Goal: Task Accomplishment & Management: Complete application form

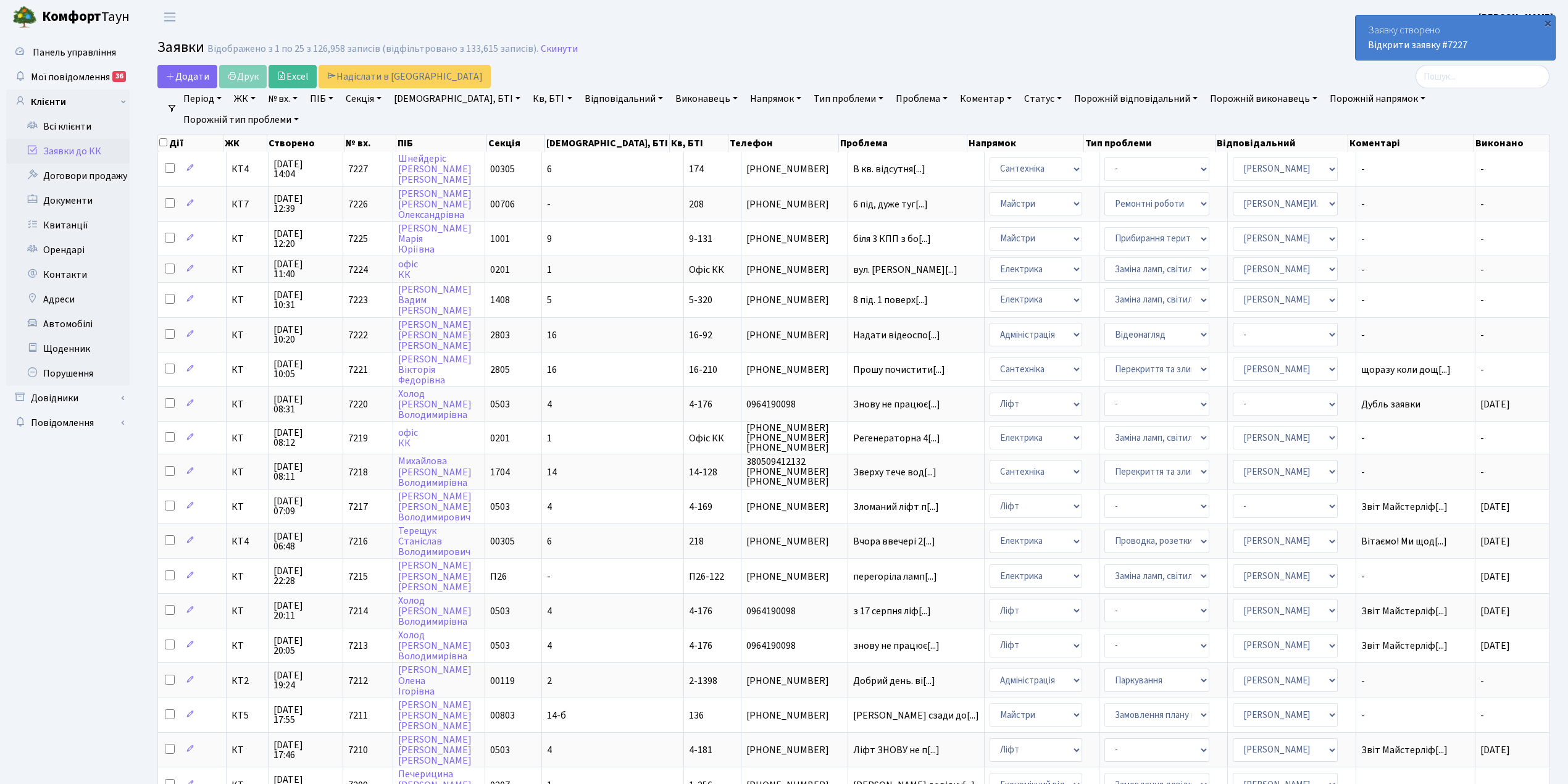
select select "25"
click at [186, 80] on span "Додати" at bounding box center [187, 76] width 43 height 14
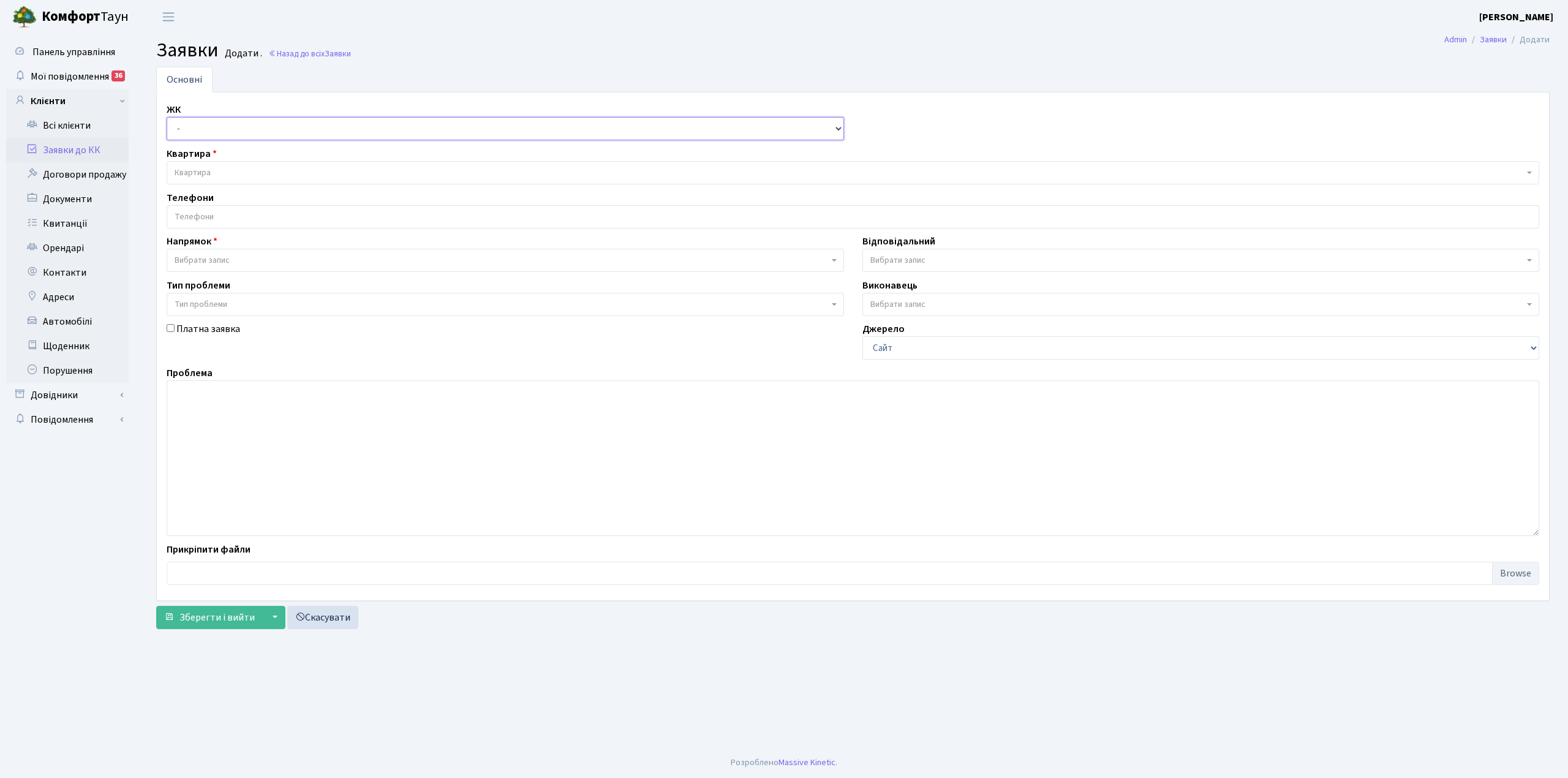
click at [204, 130] on select "- КТ, вул. Регенераторна, 4 КТ2, просп. Соборності, 17 КТ3, вул. Березнева, 16 …" at bounding box center [505, 129] width 677 height 23
select select "305"
click at [166, 117] on select "- КТ, вул. Регенераторна, 4 КТ2, просп. [STREET_ADDRESS] [STREET_ADDRESS] [PERS…" at bounding box center [505, 129] width 677 height 23
select select
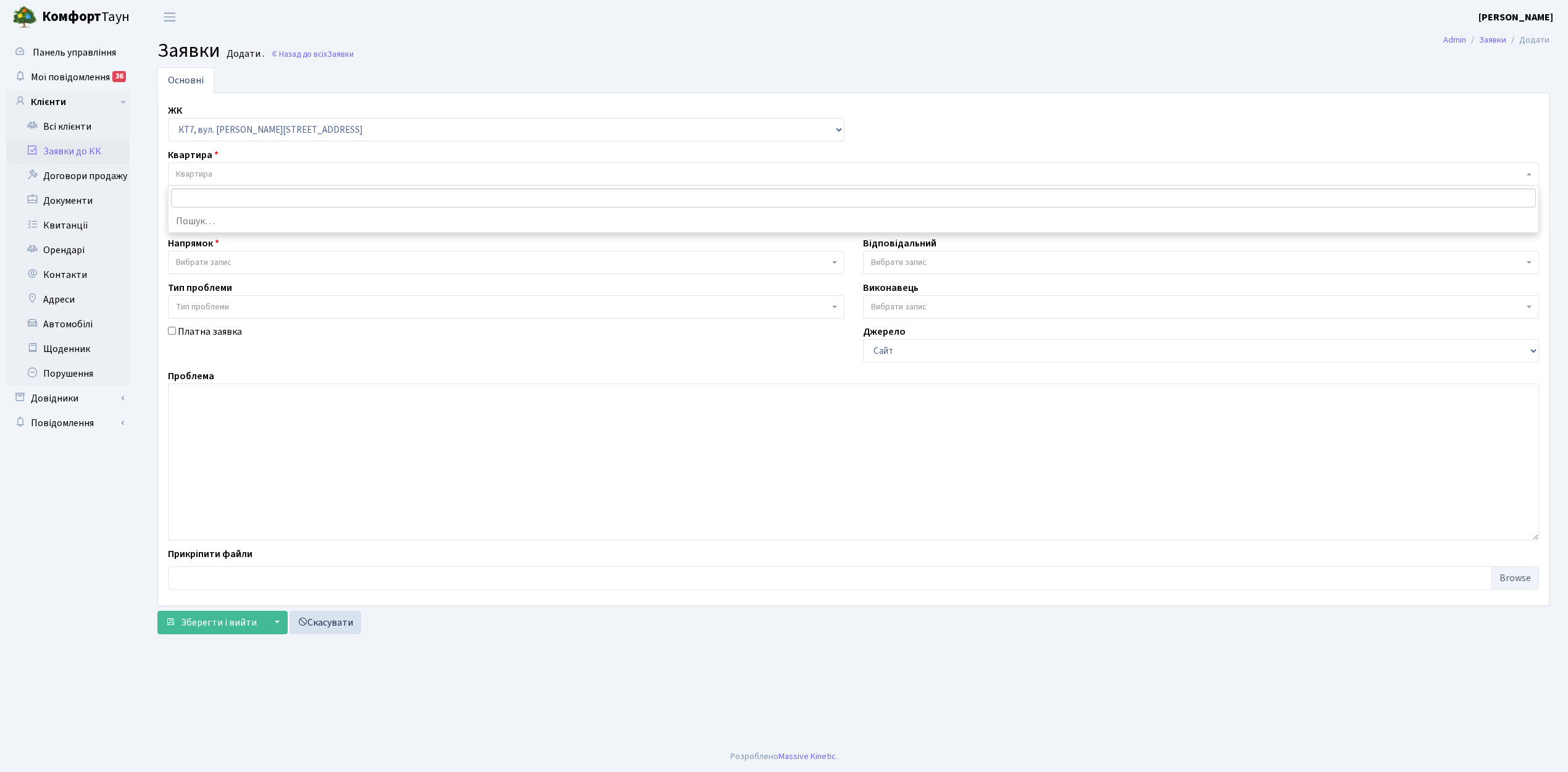
click at [223, 169] on span "Квартира" at bounding box center [850, 174] width 1348 height 12
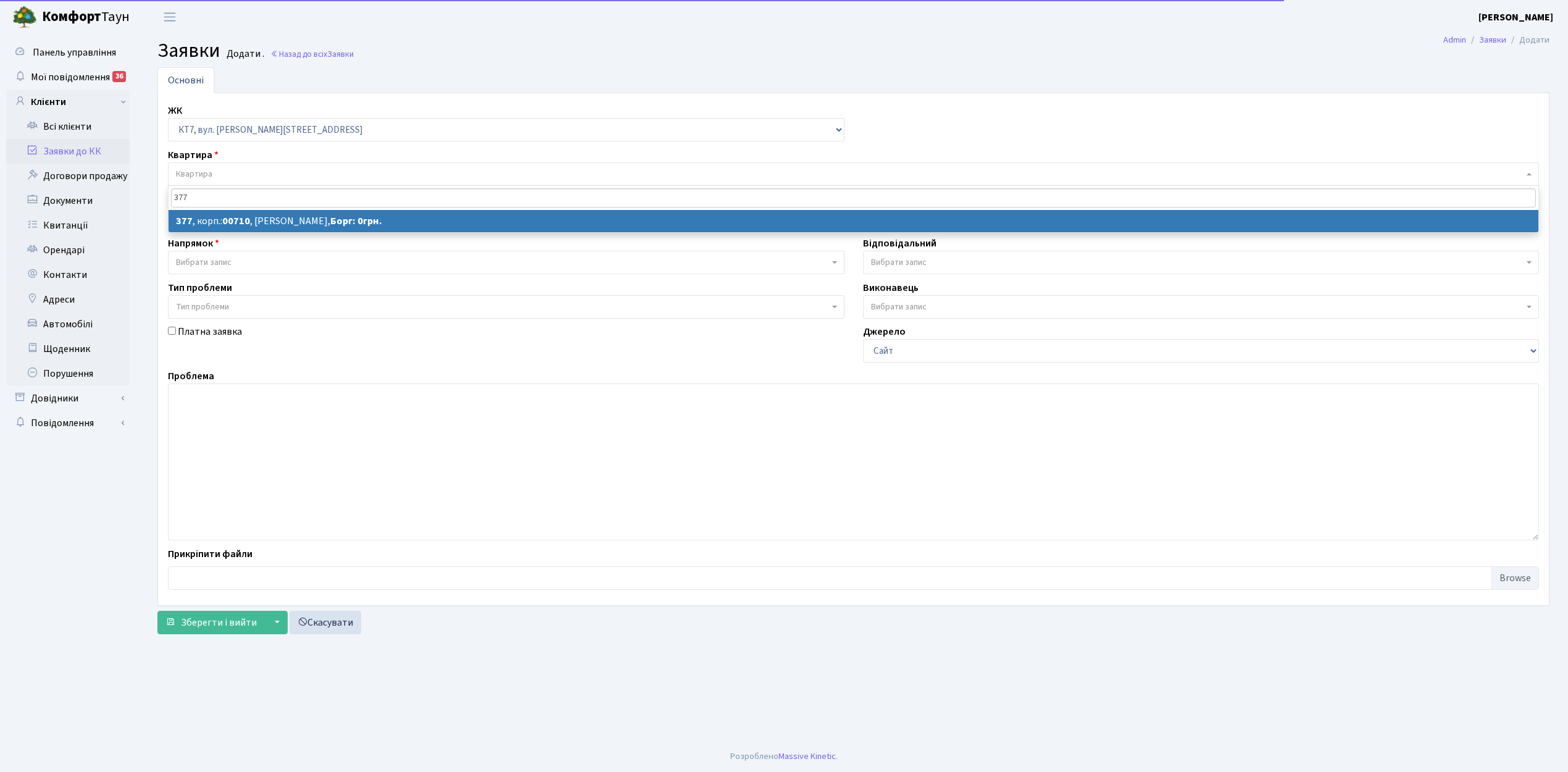
type input "377"
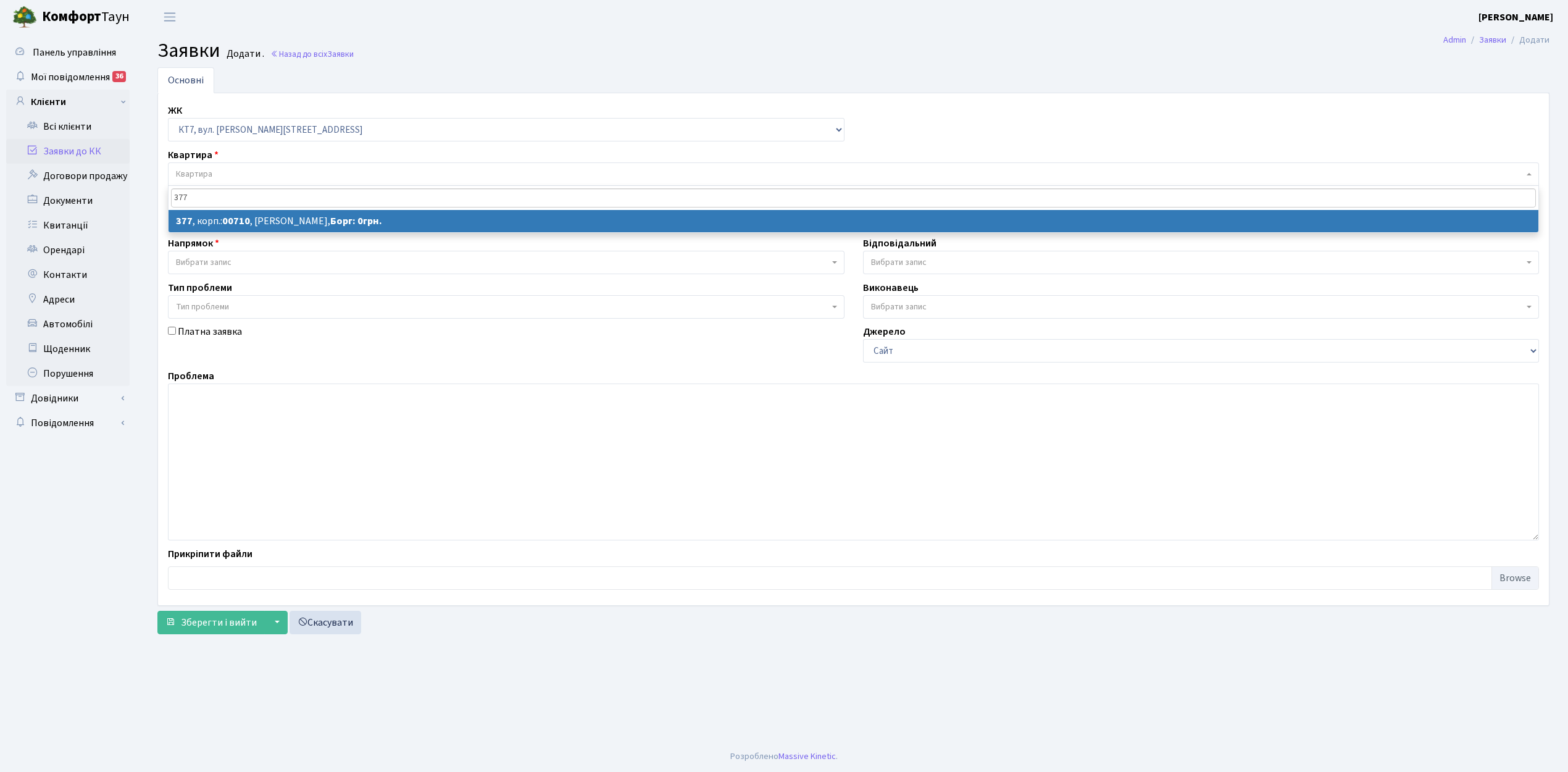
select select
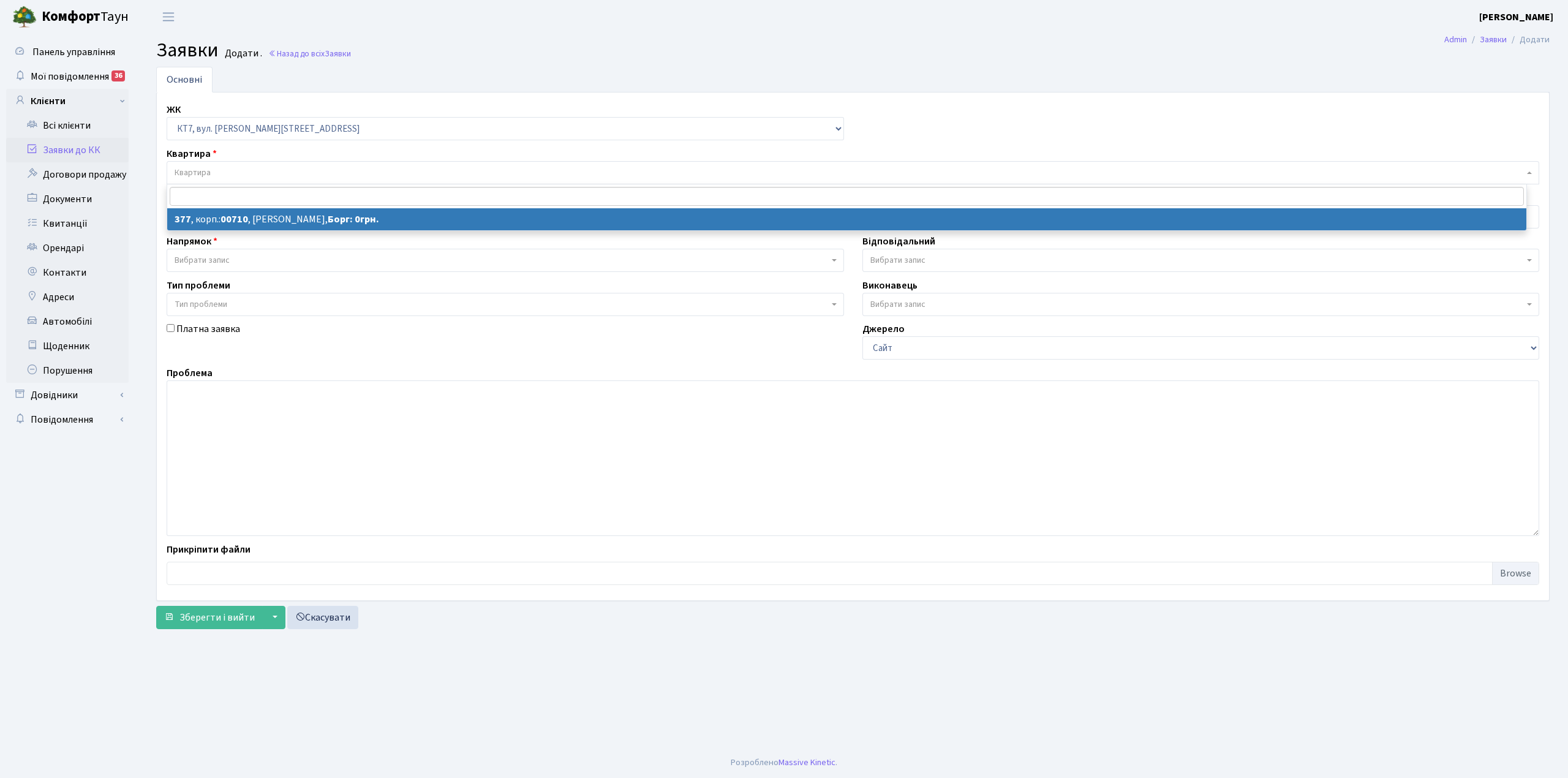
select select "18915"
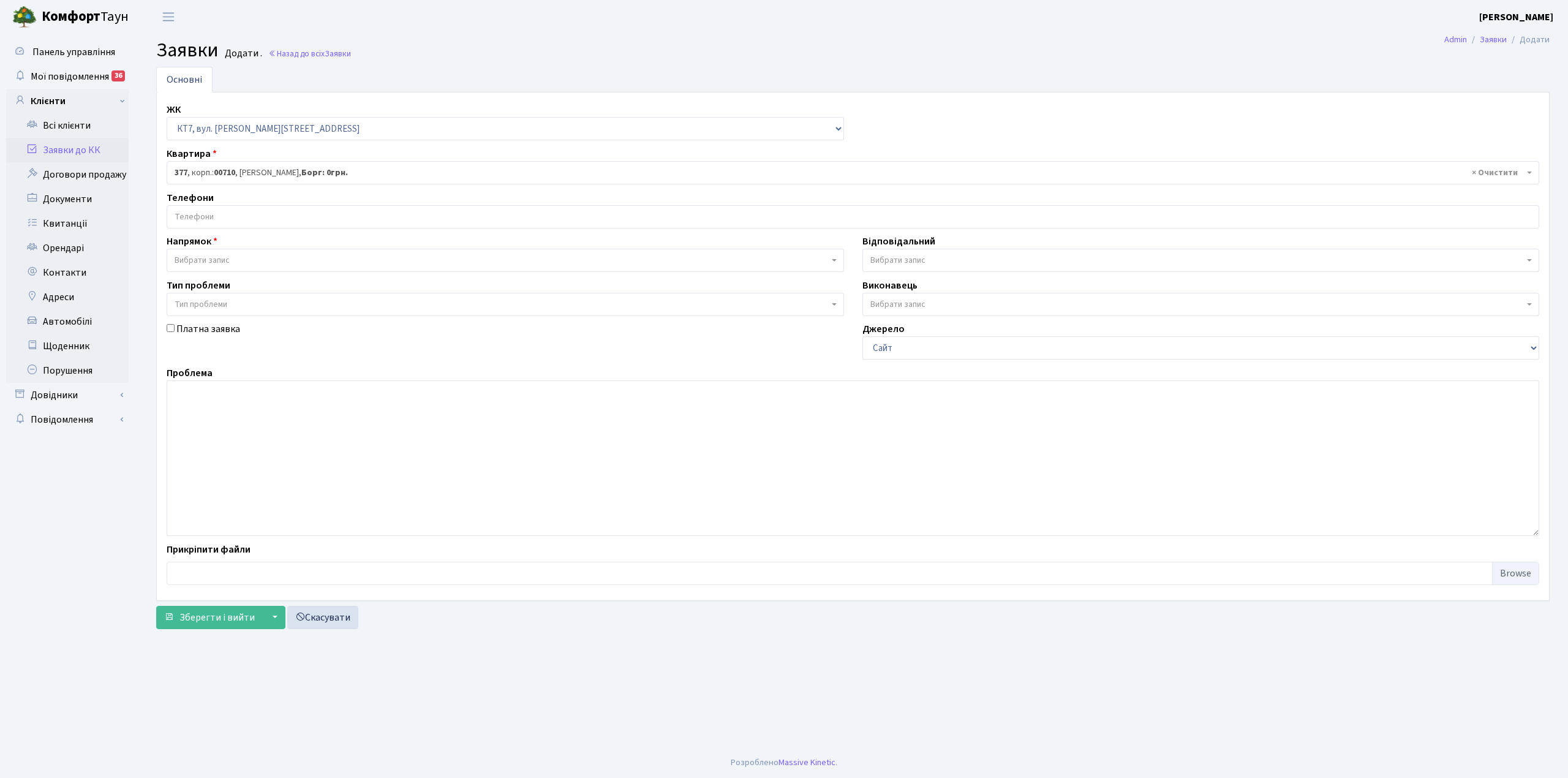
click at [226, 210] on input "search" at bounding box center [853, 216] width 1372 height 22
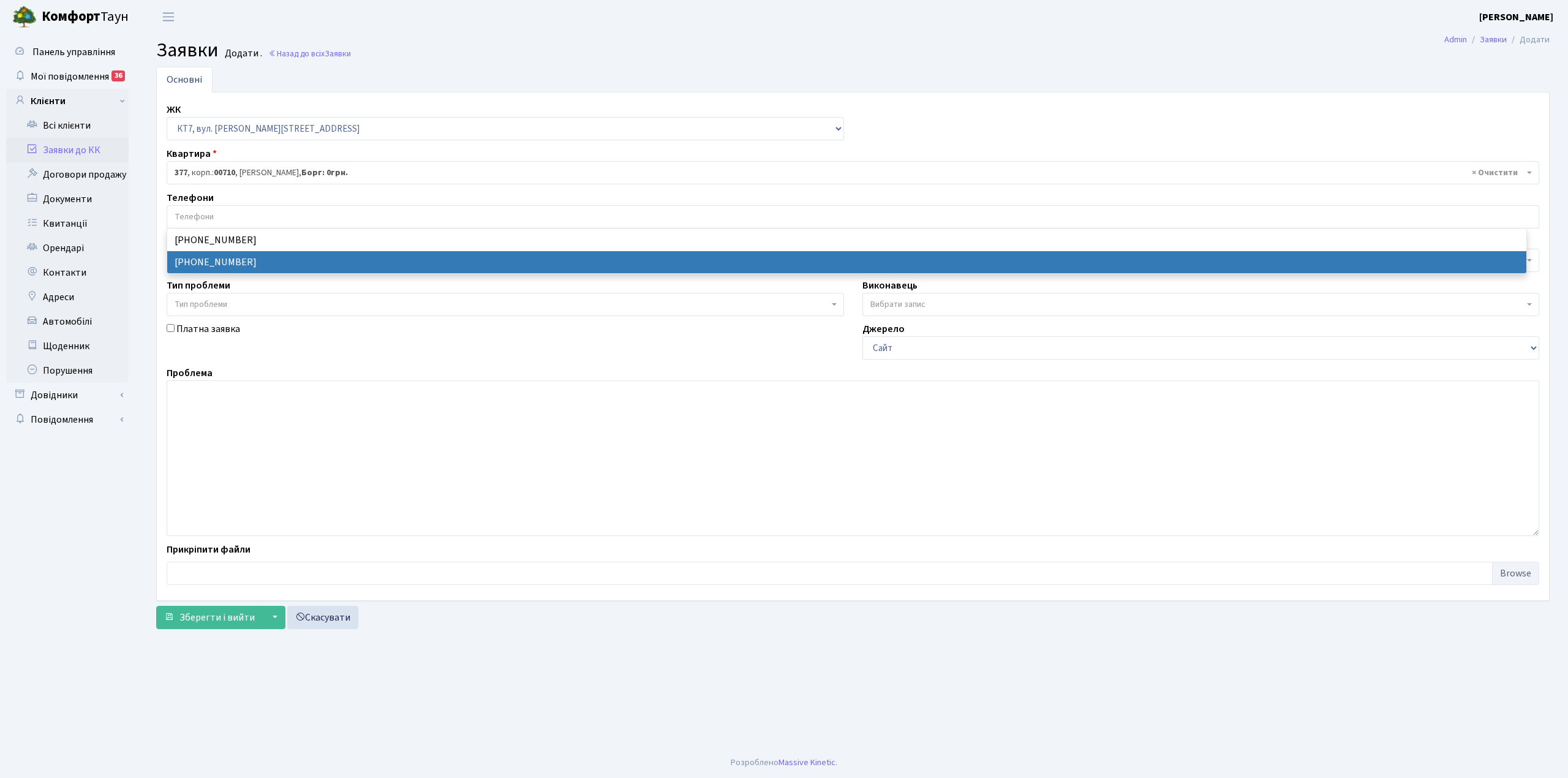
select select "70579"
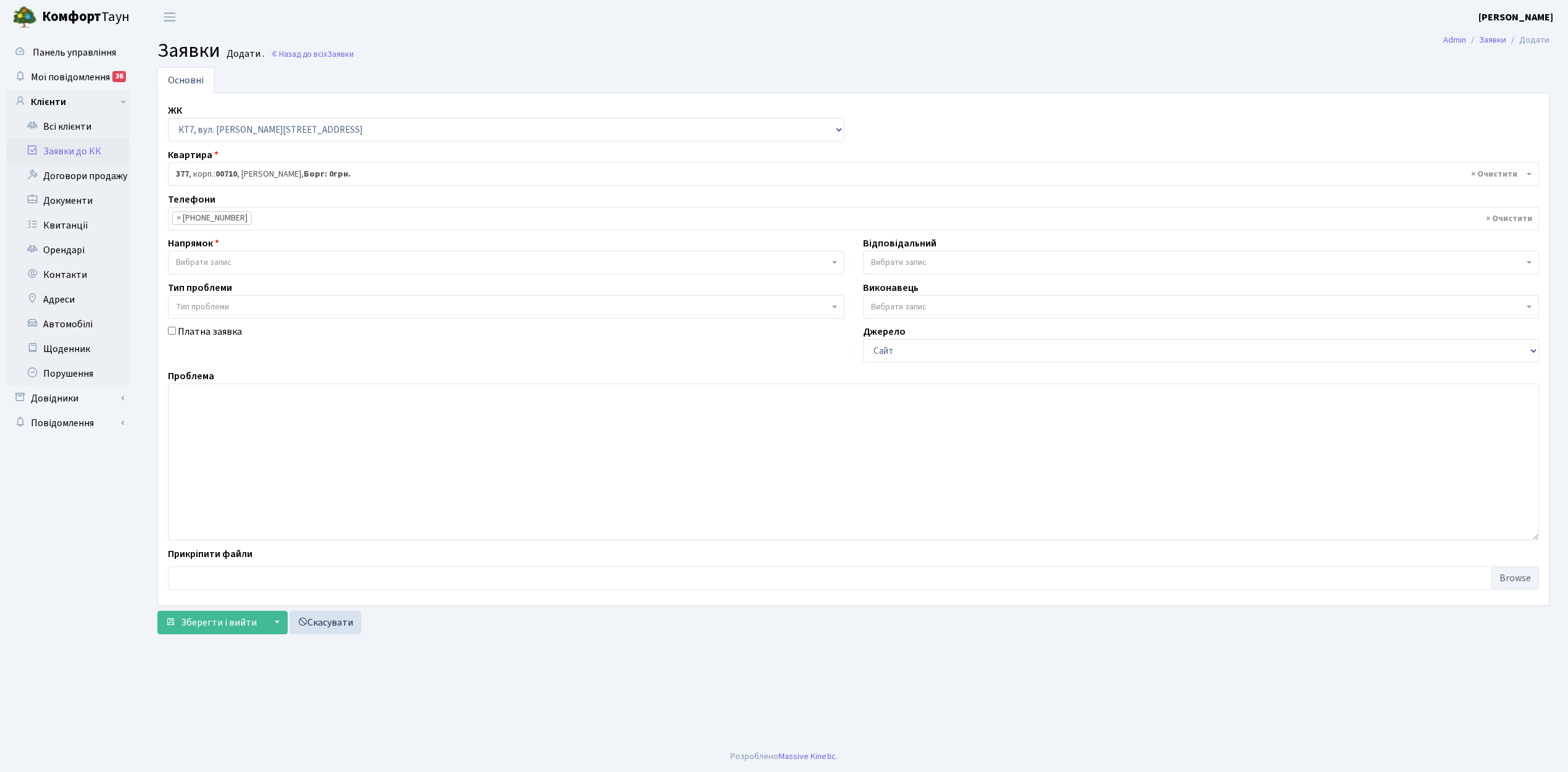
click at [236, 267] on span "Вибрати запис" at bounding box center [503, 262] width 653 height 12
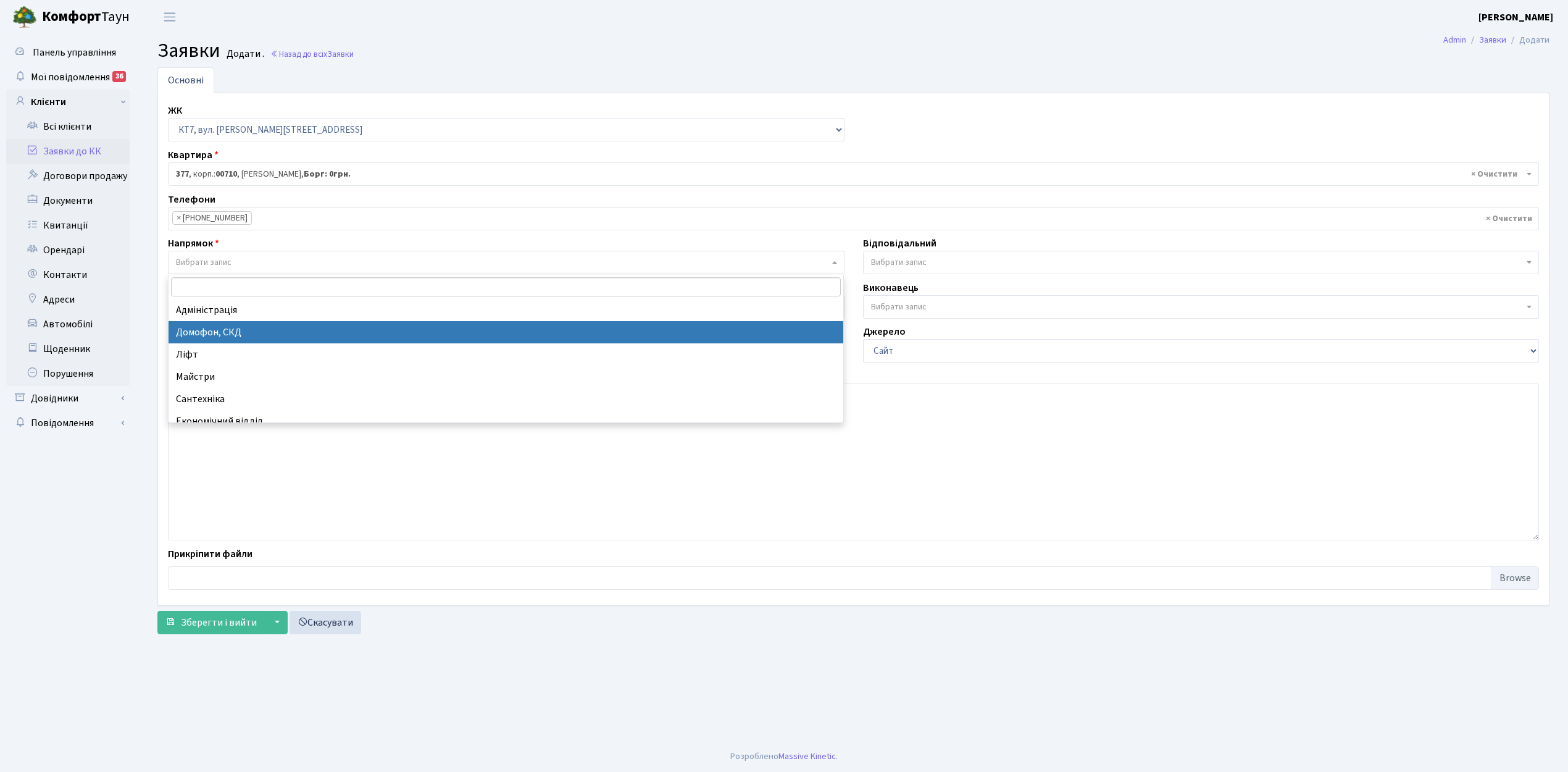
select select "4"
select select
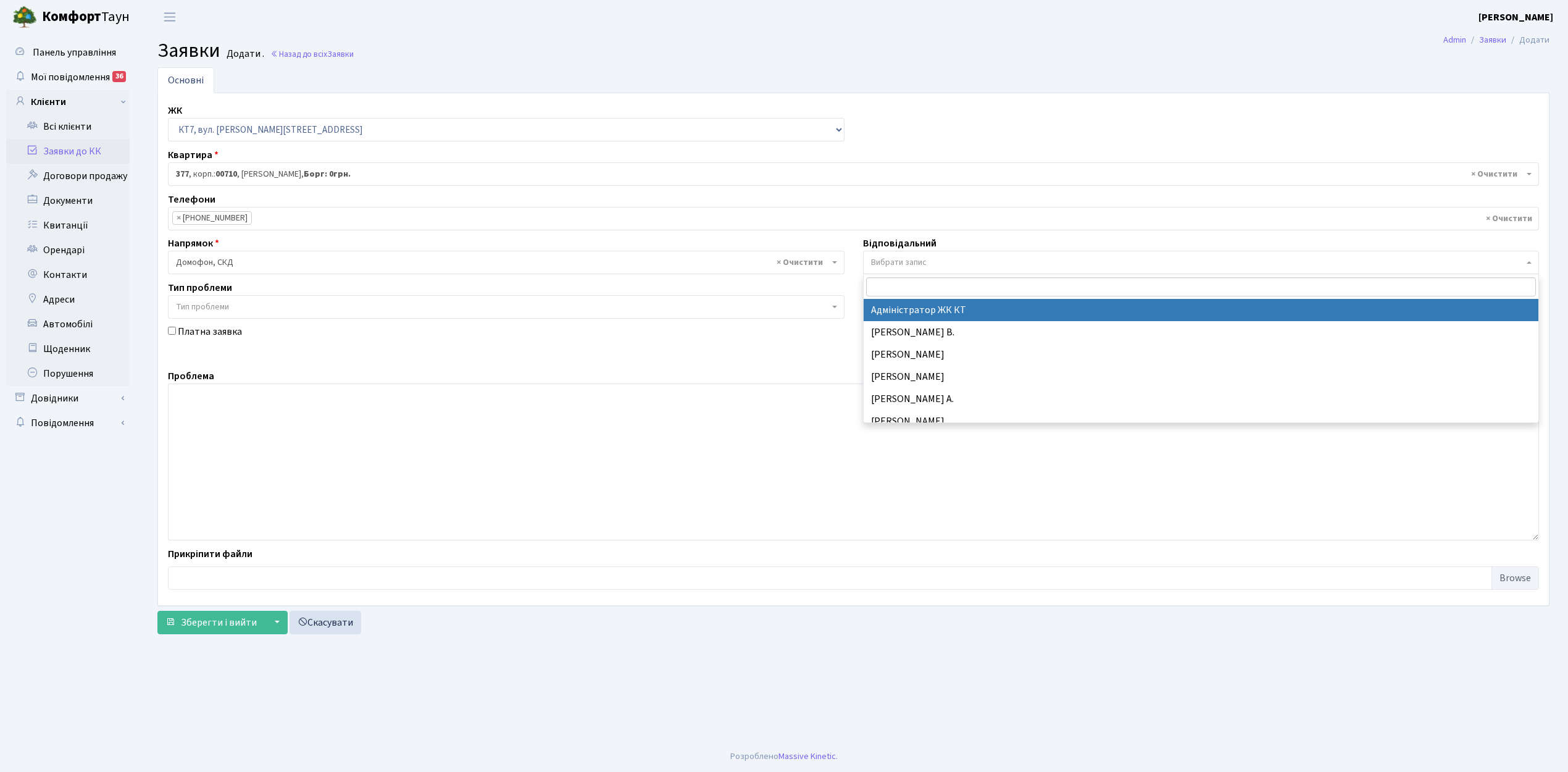
click at [912, 272] on span "Вибрати запис" at bounding box center [1201, 262] width 676 height 24
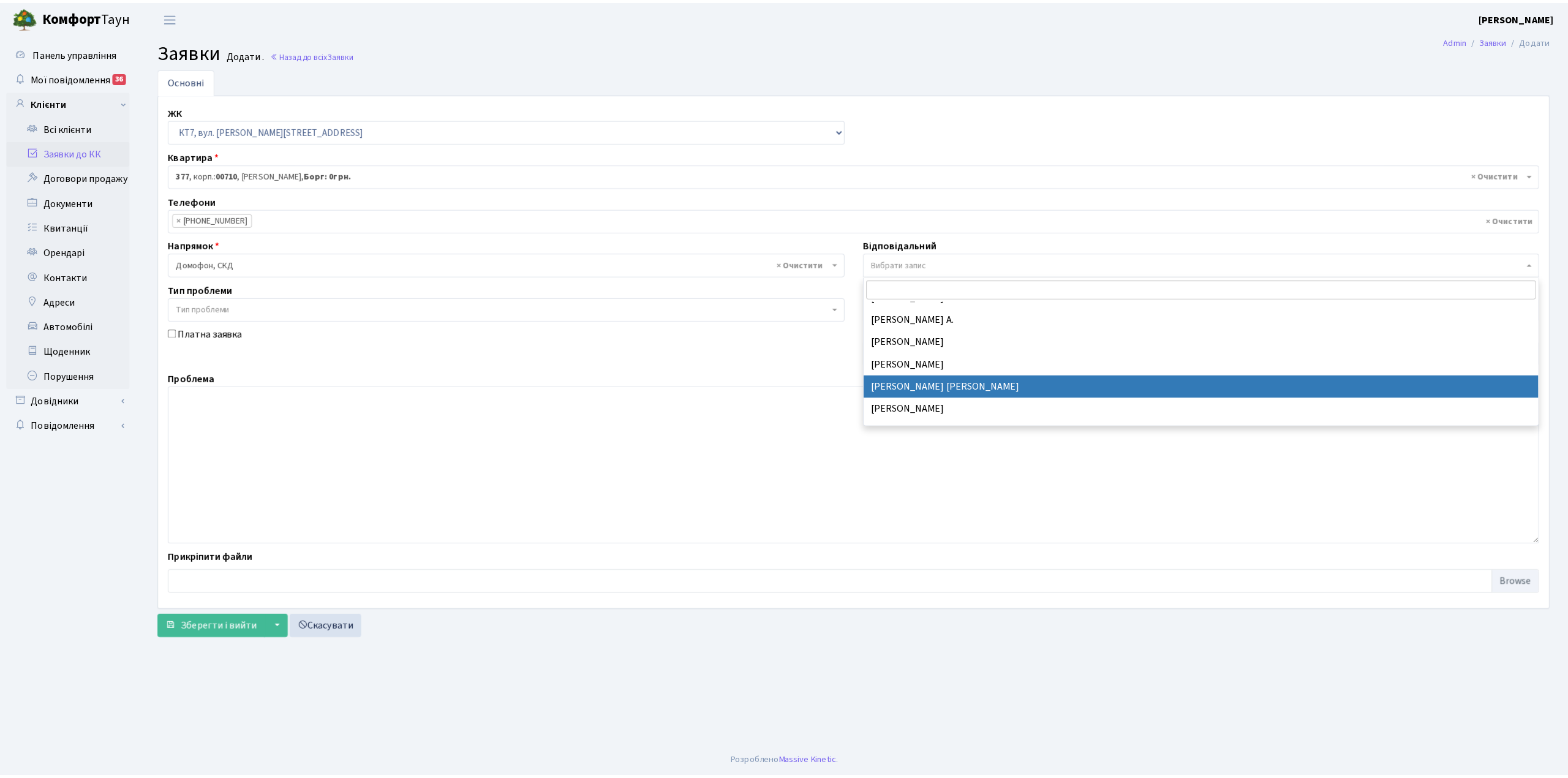
scroll to position [163, 0]
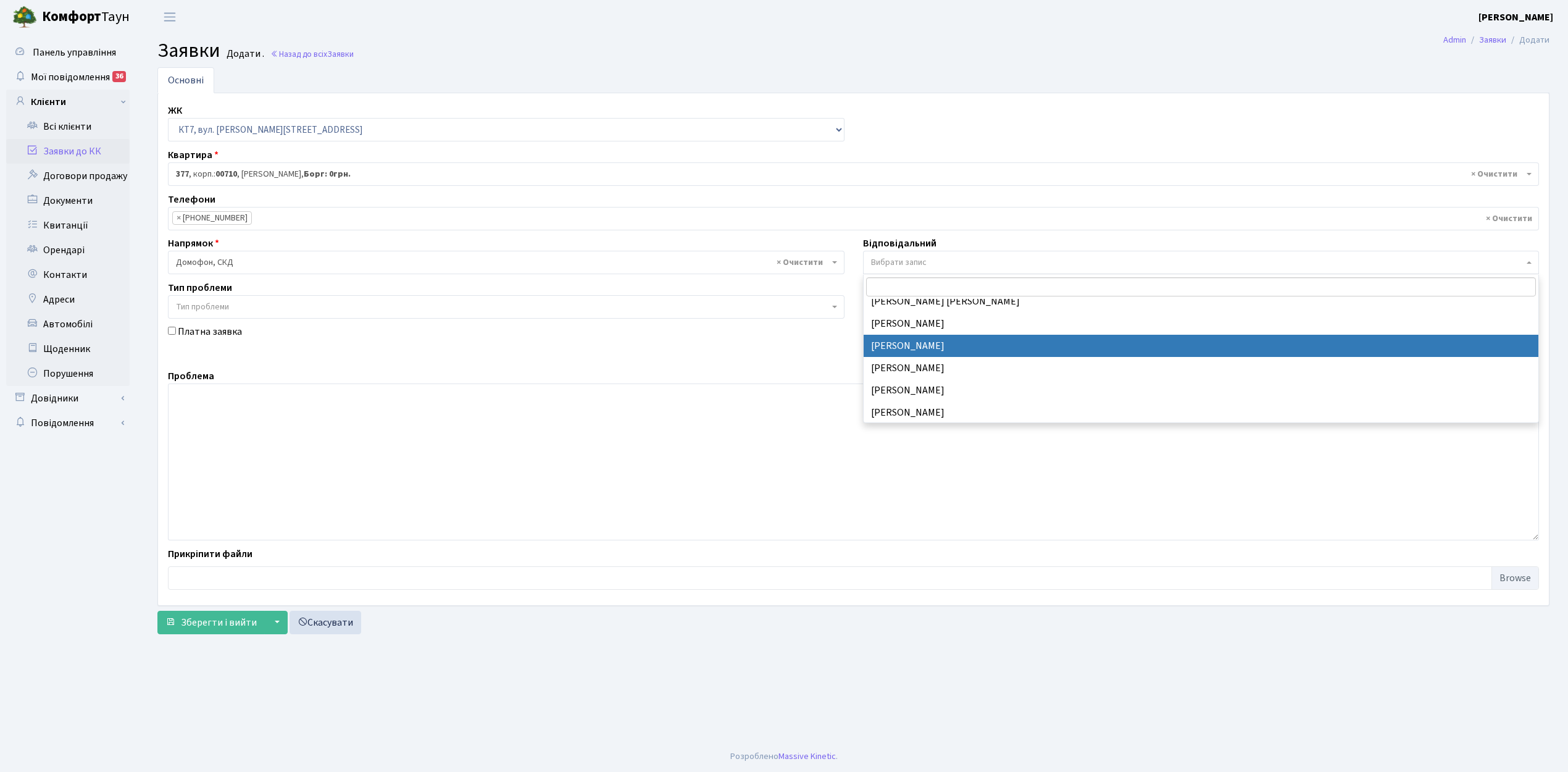
select select "22"
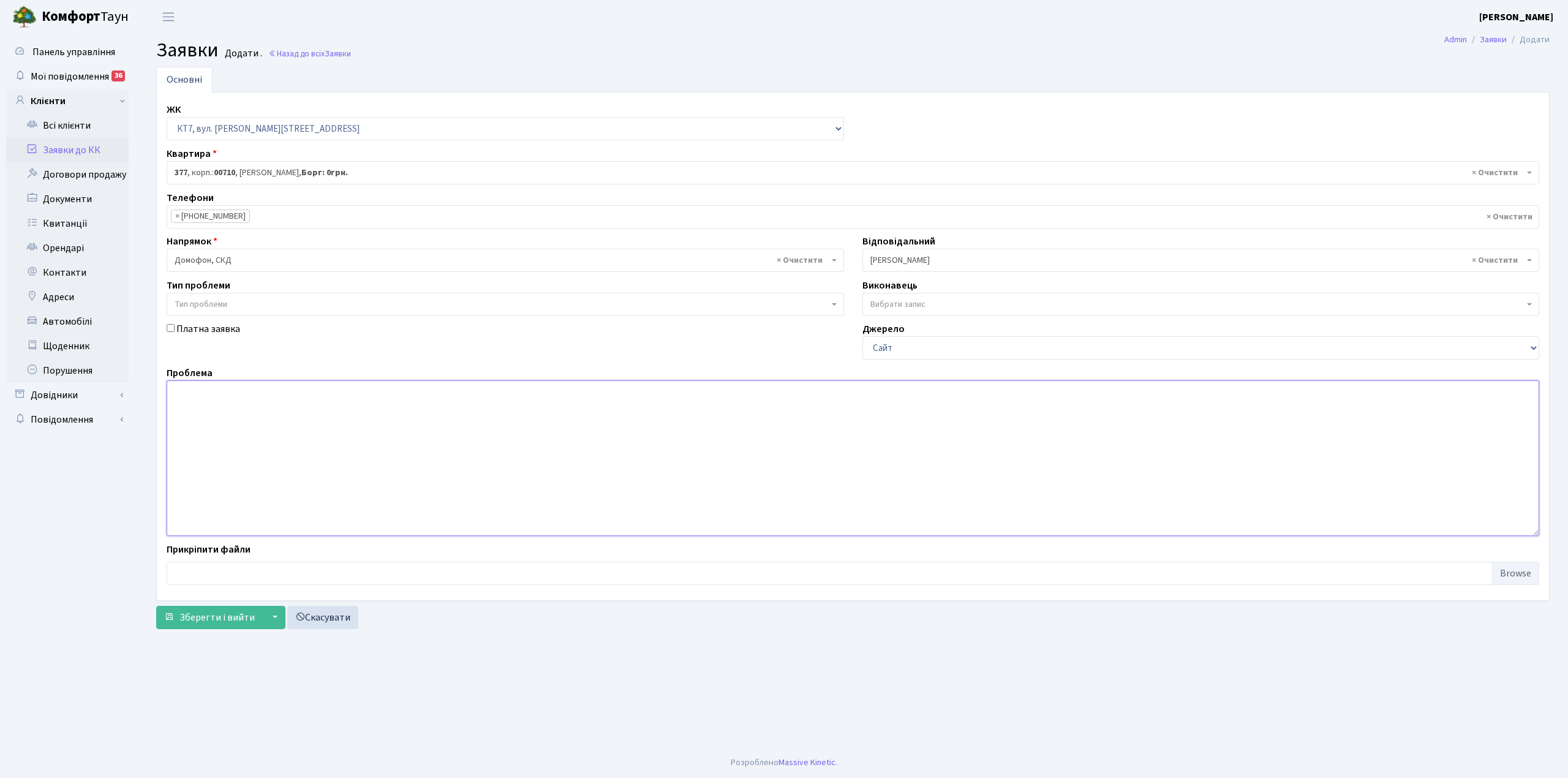
click at [198, 397] on textarea at bounding box center [853, 459] width 1373 height 156
type textarea "10 під. Не спрацьовує єлектроний замок на відкриття вхідних дверей( двері , вих…"
click at [192, 619] on span "Зберегти і вийти" at bounding box center [217, 618] width 76 height 14
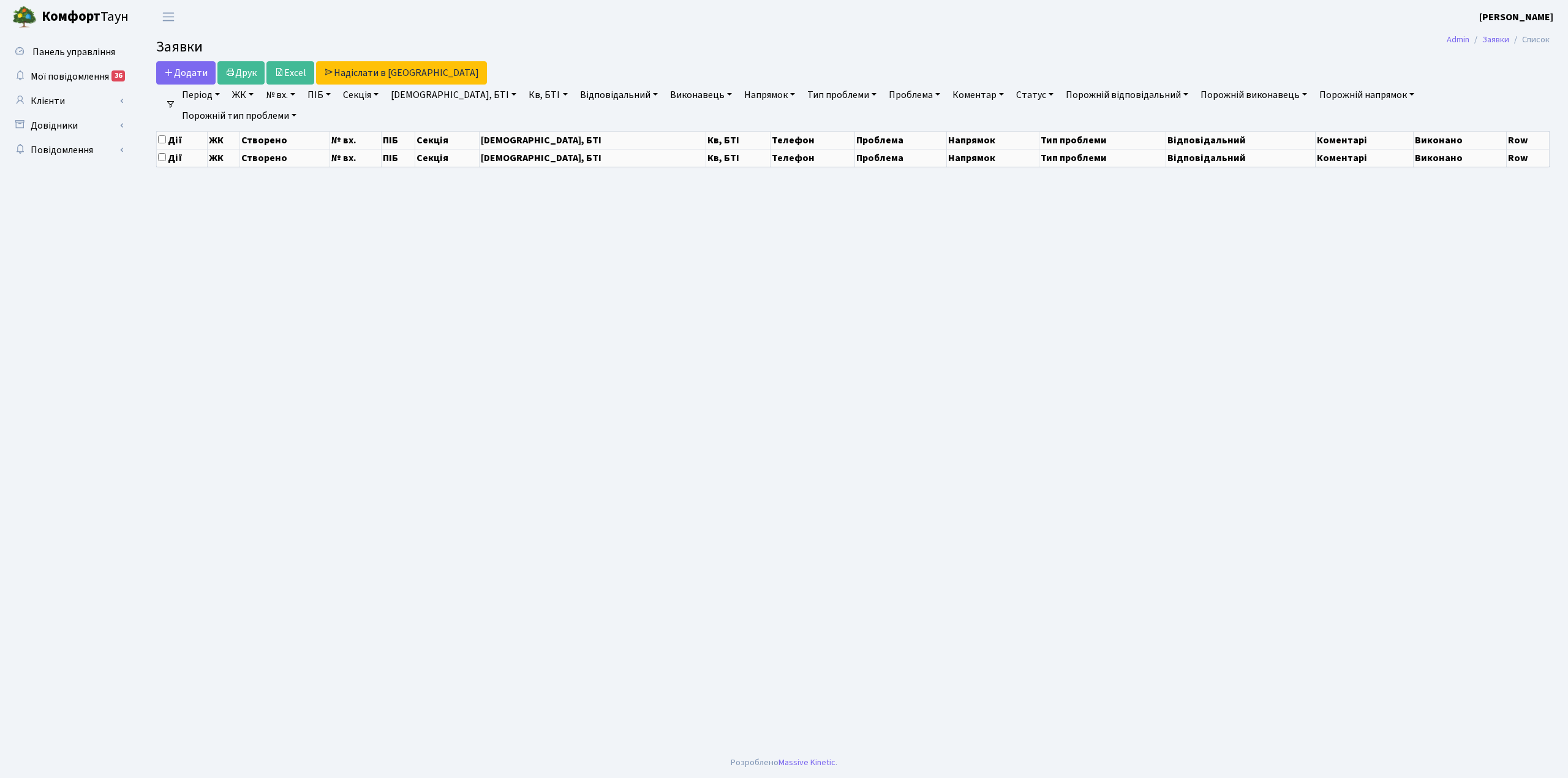
select select "25"
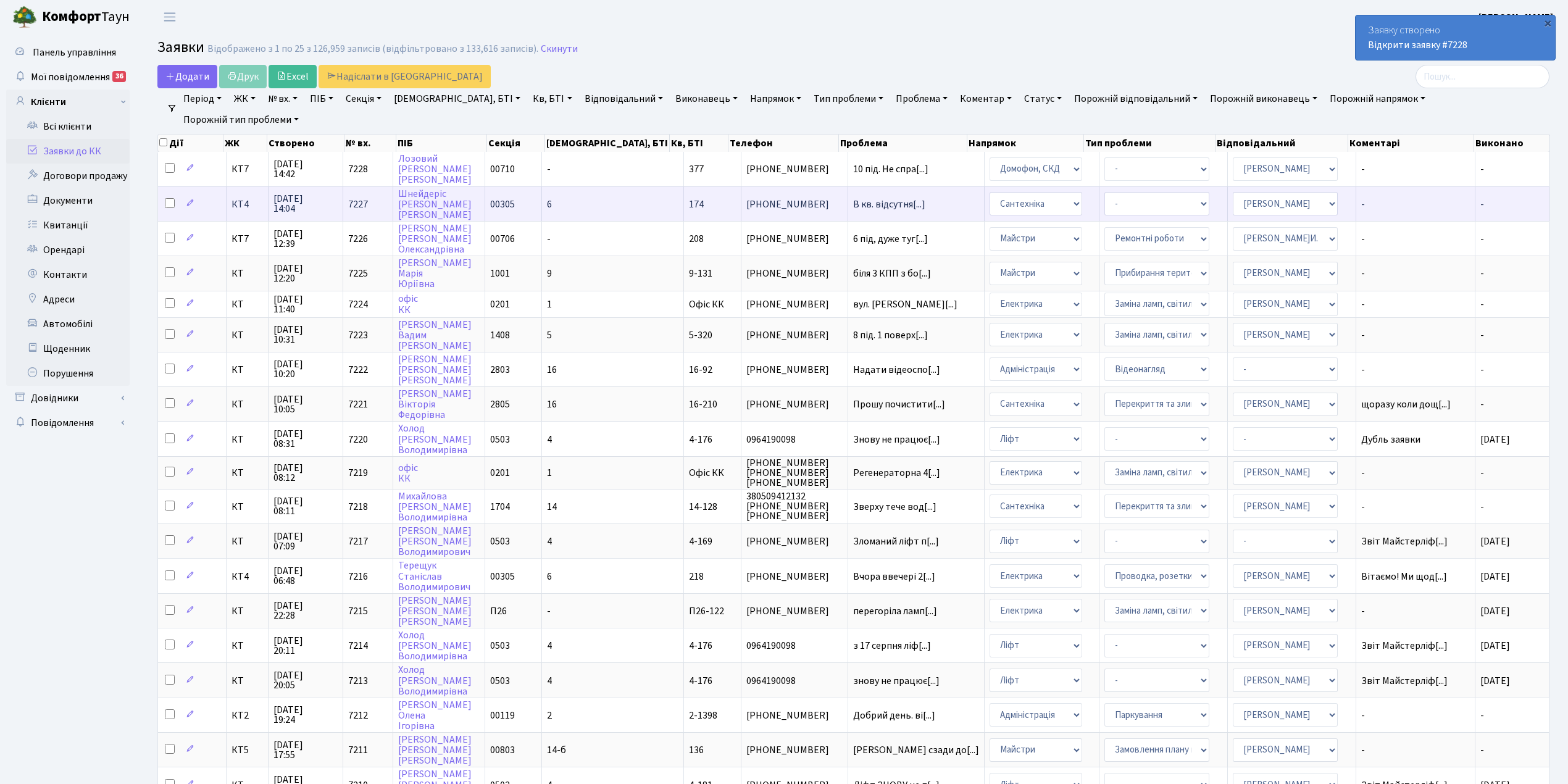
click at [590, 206] on td "6" at bounding box center [613, 203] width 142 height 34
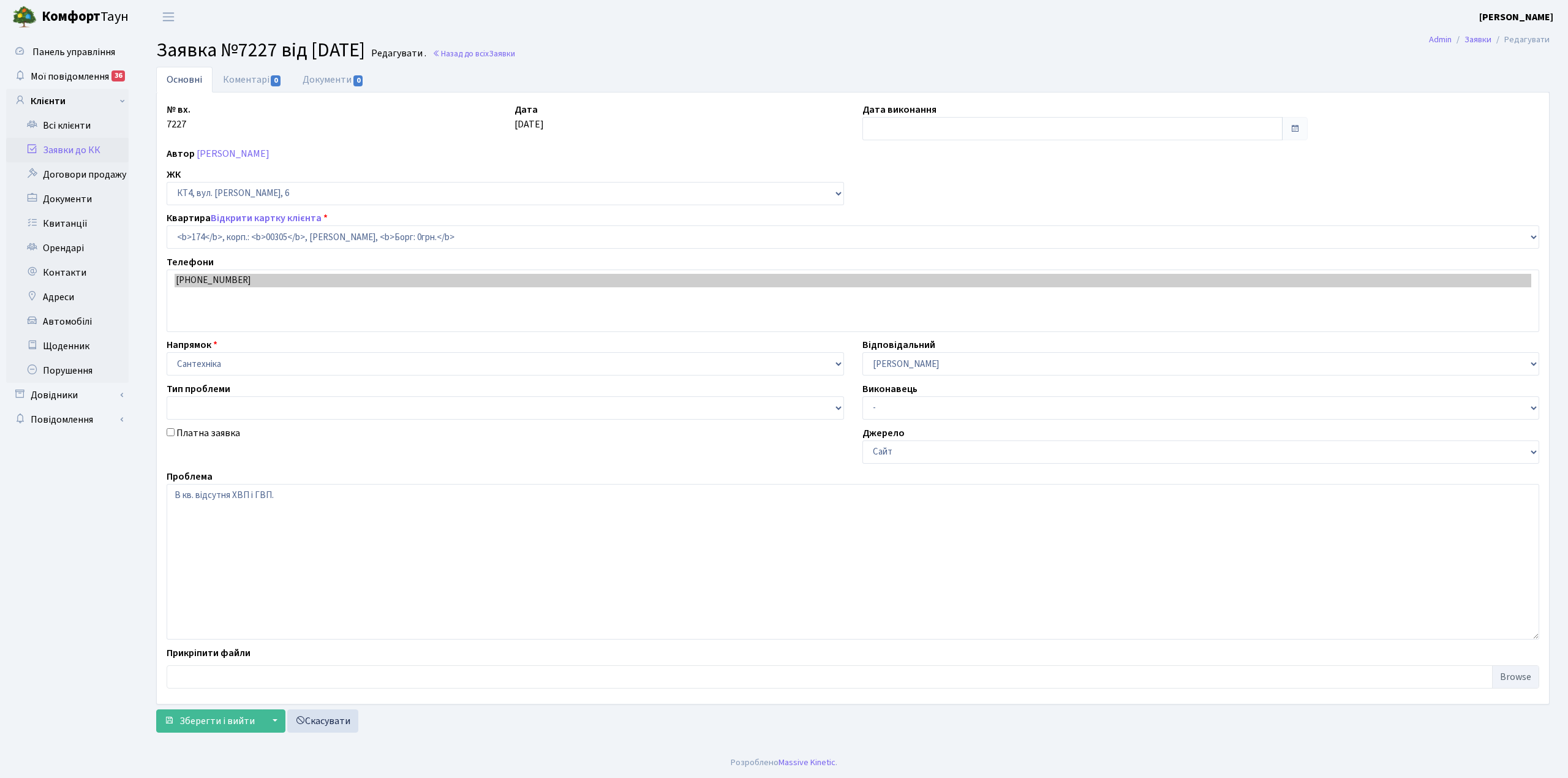
select select "16894"
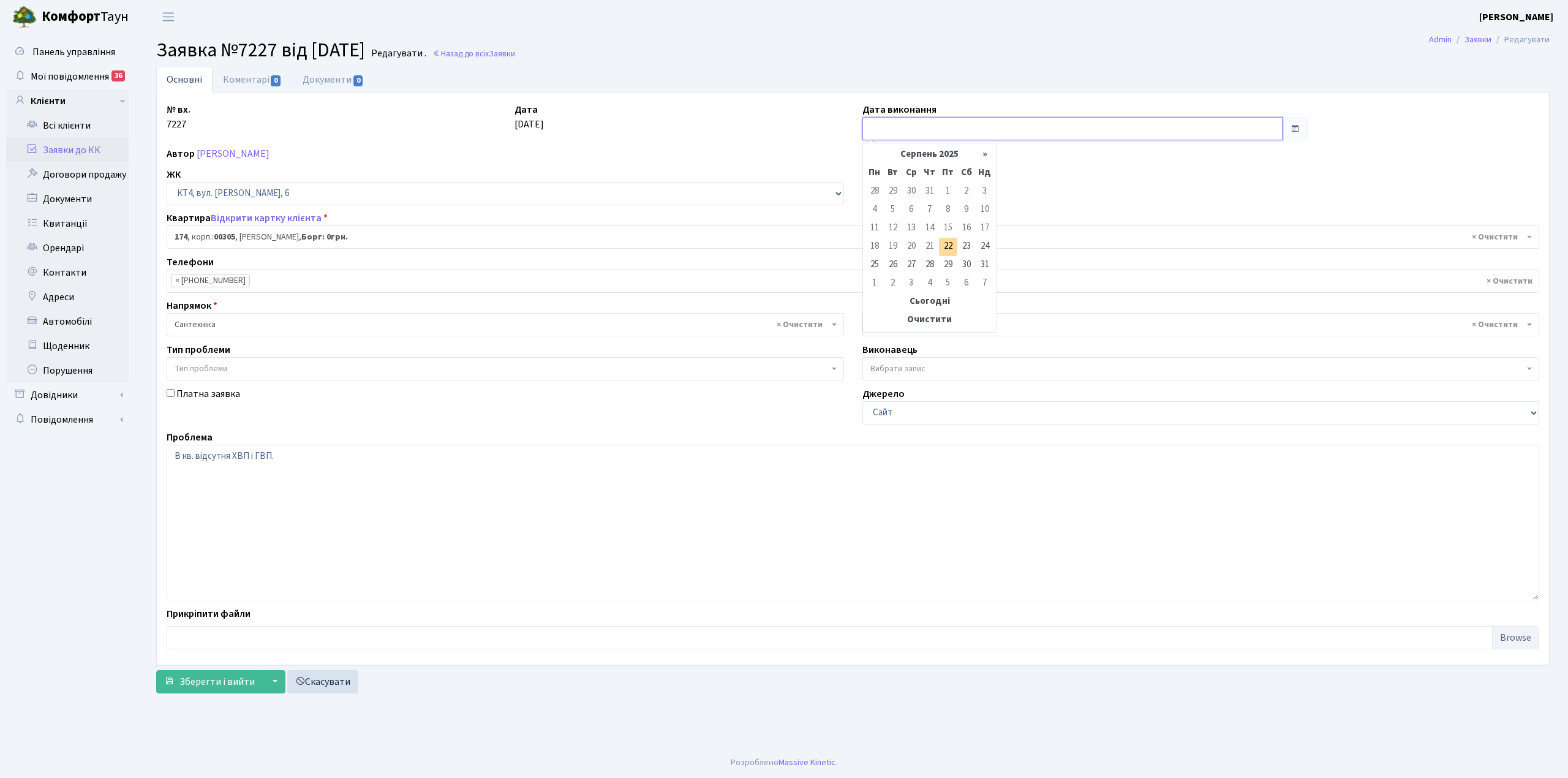
click at [883, 130] on input "text" at bounding box center [1072, 129] width 420 height 23
click at [942, 251] on td "22" at bounding box center [948, 247] width 18 height 18
type input "[DATE]"
click at [243, 75] on link "Коментарі 0" at bounding box center [252, 79] width 79 height 25
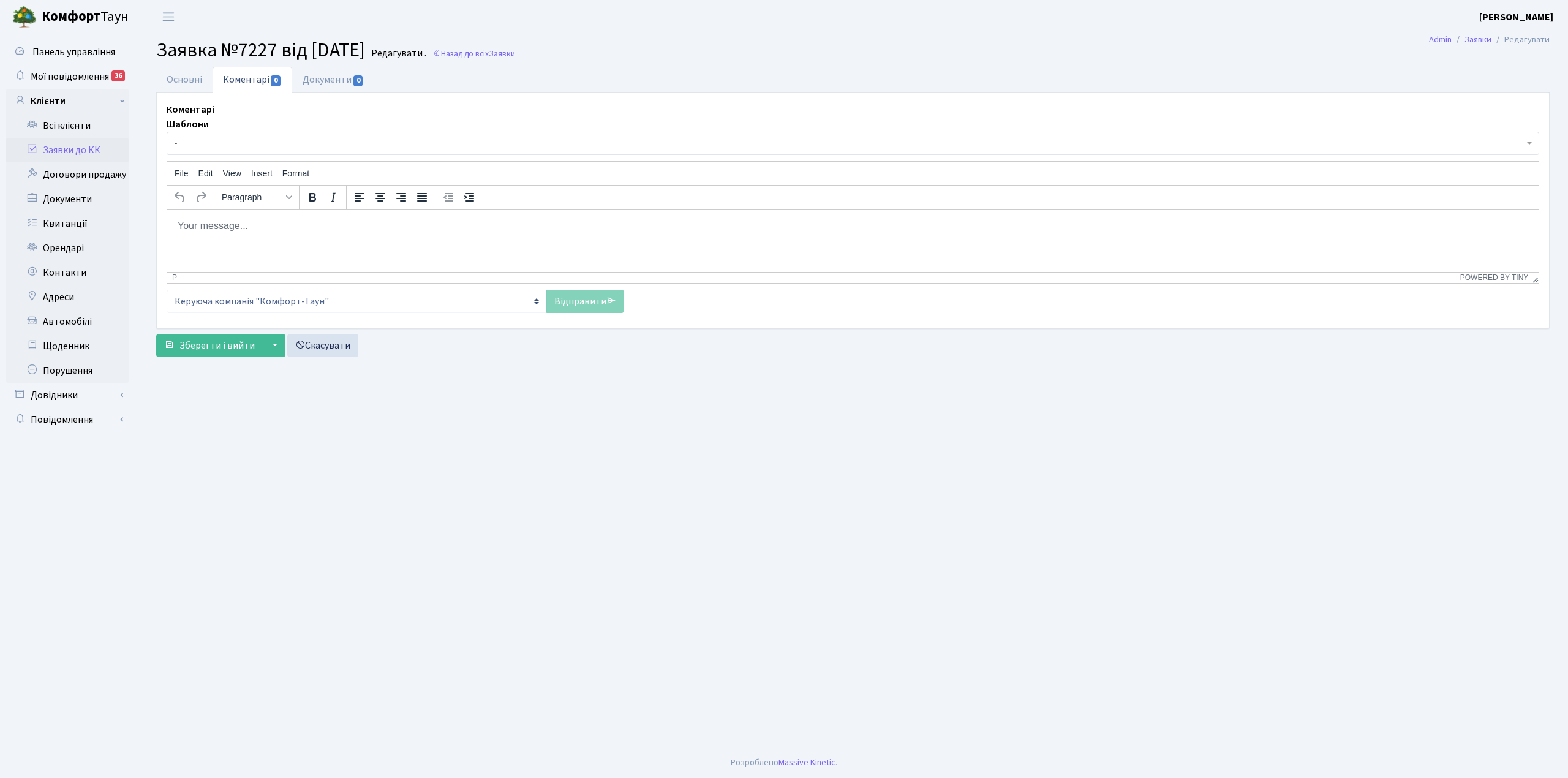
click at [182, 219] on body "Rich Text Area. Press ALT-0 for help." at bounding box center [853, 226] width 1352 height 14
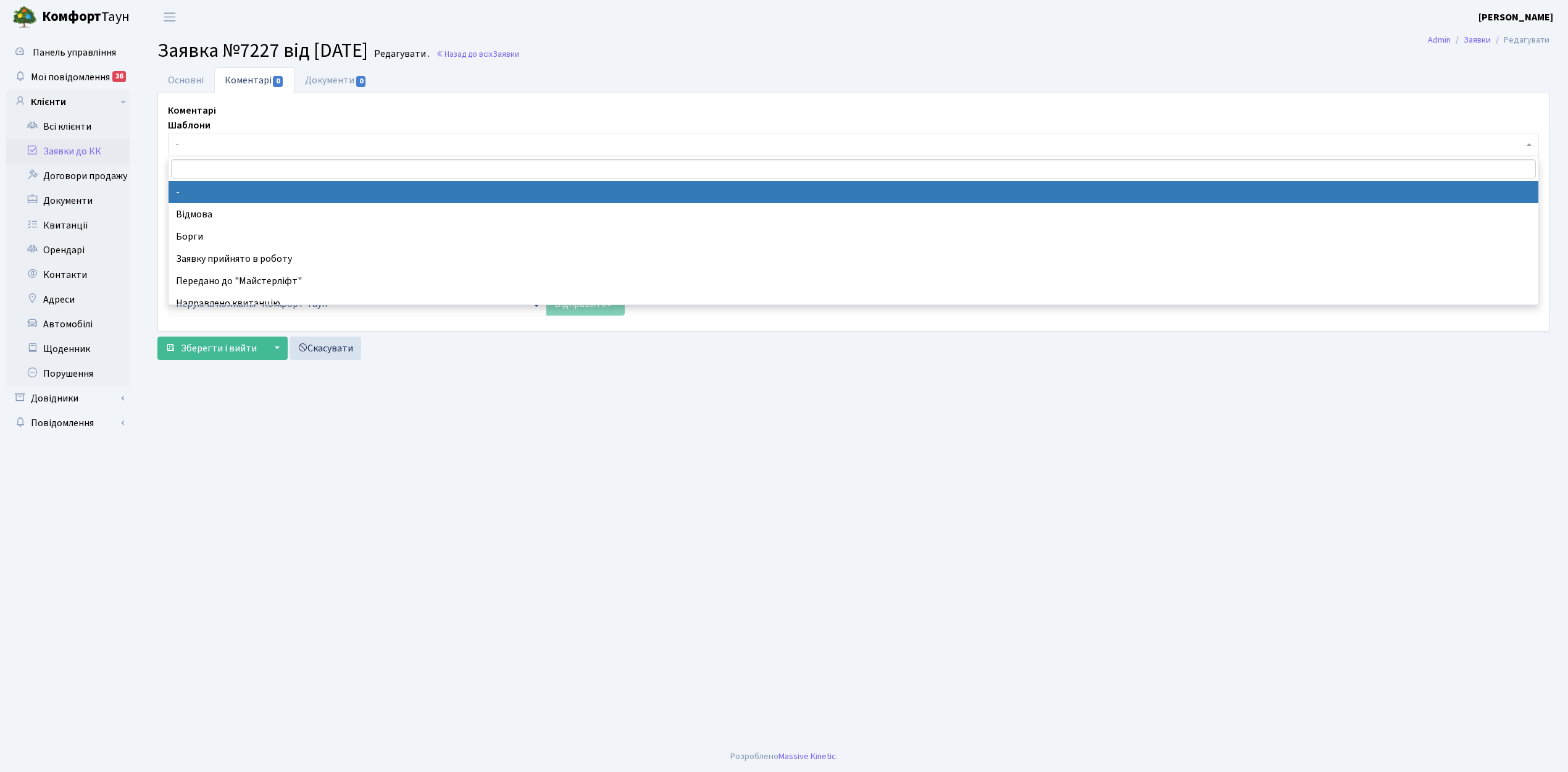
click at [199, 146] on span "-" at bounding box center [850, 144] width 1348 height 12
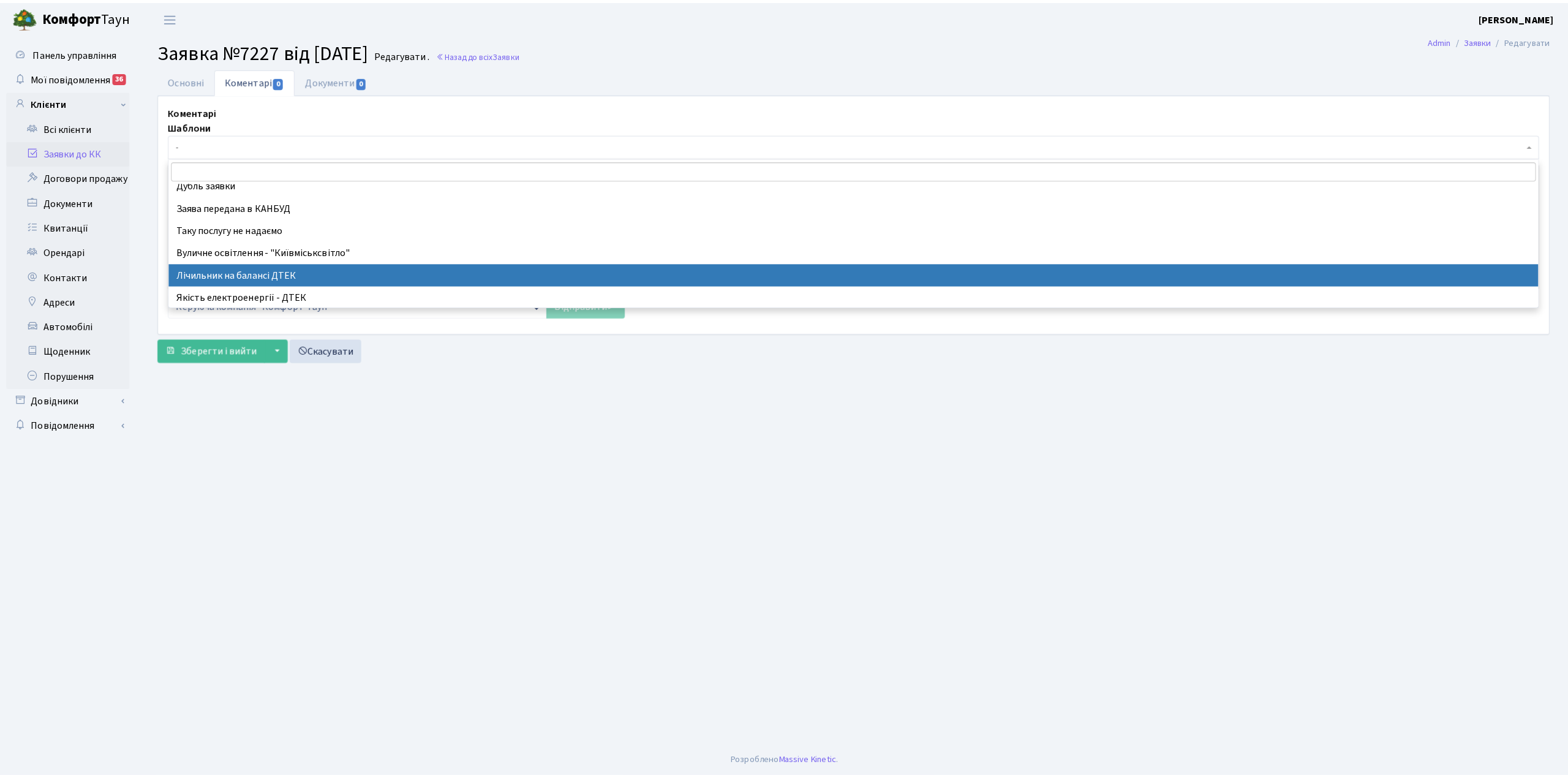
scroll to position [82, 0]
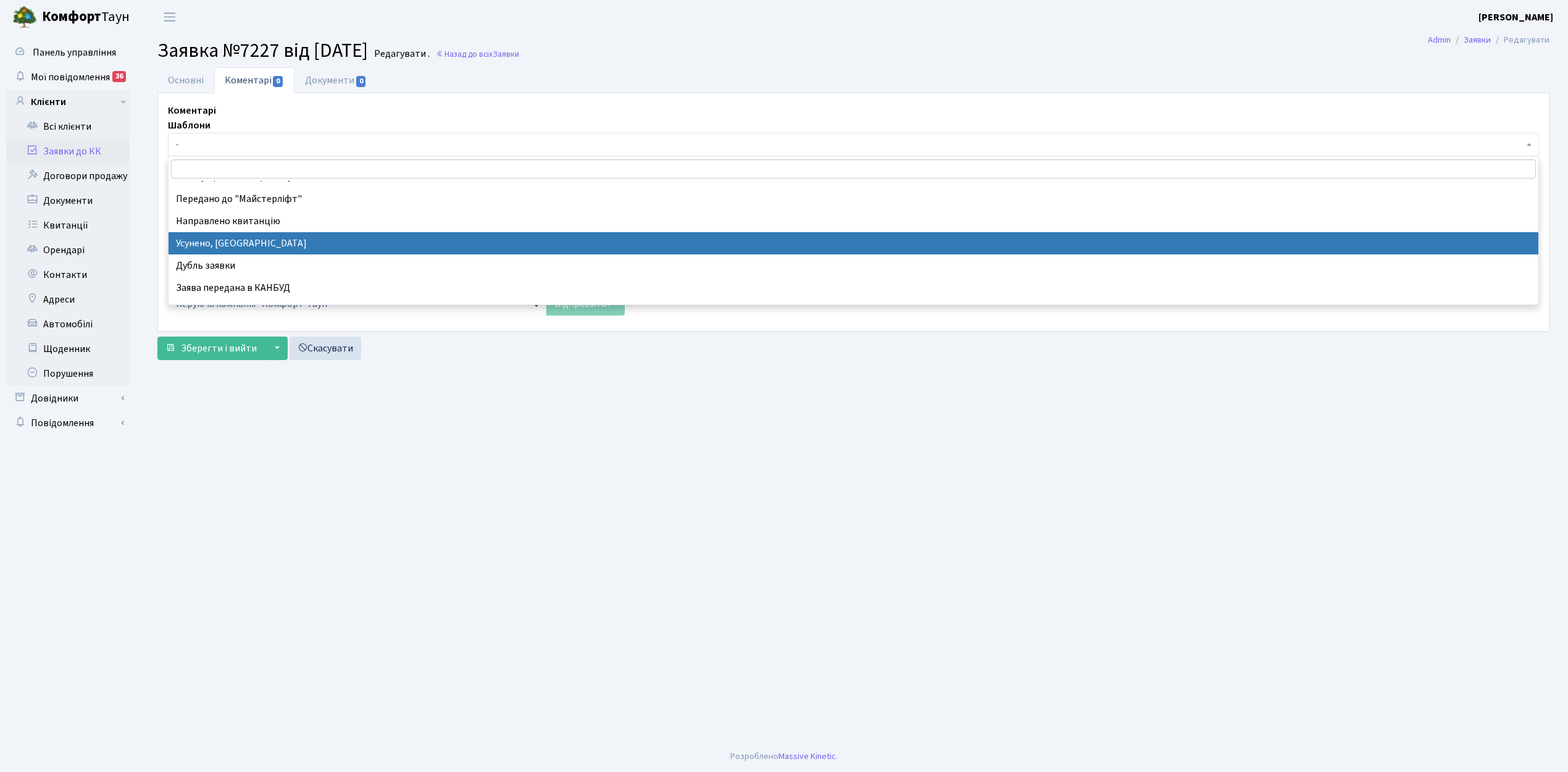
select select "15"
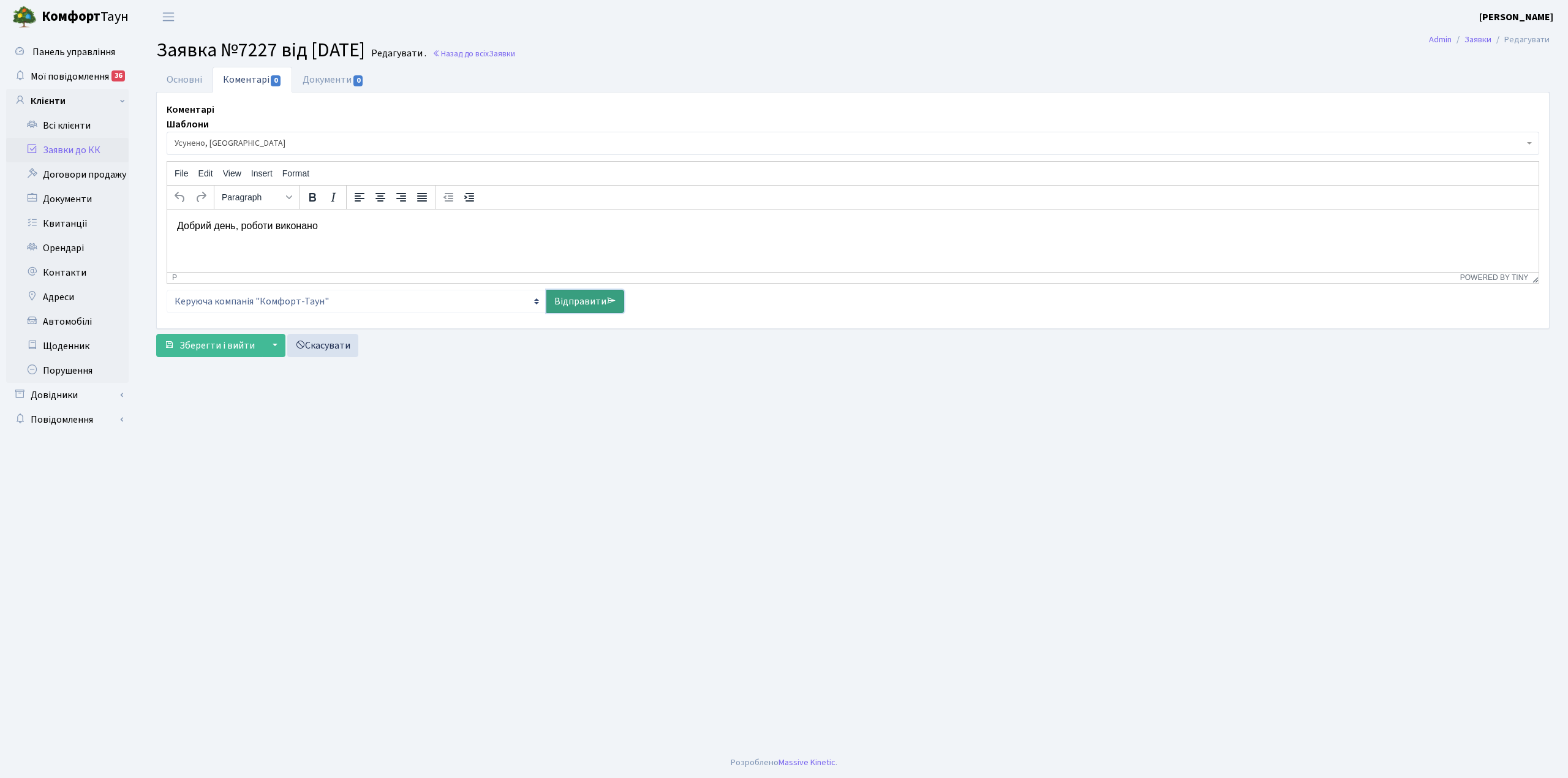
click at [592, 300] on link "Відправити" at bounding box center [585, 301] width 78 height 23
select select
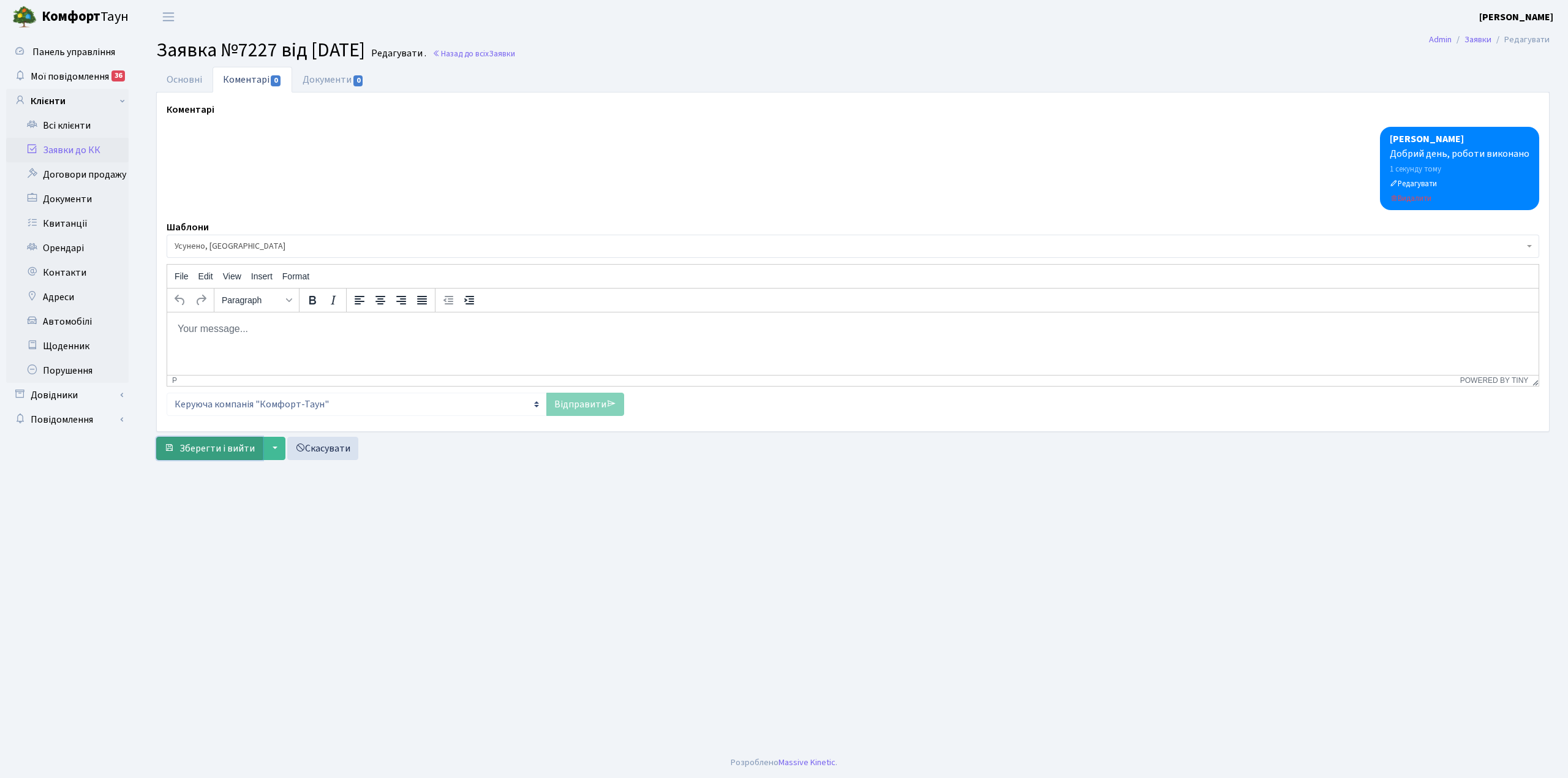
click at [216, 452] on span "Зберегти і вийти" at bounding box center [217, 449] width 76 height 14
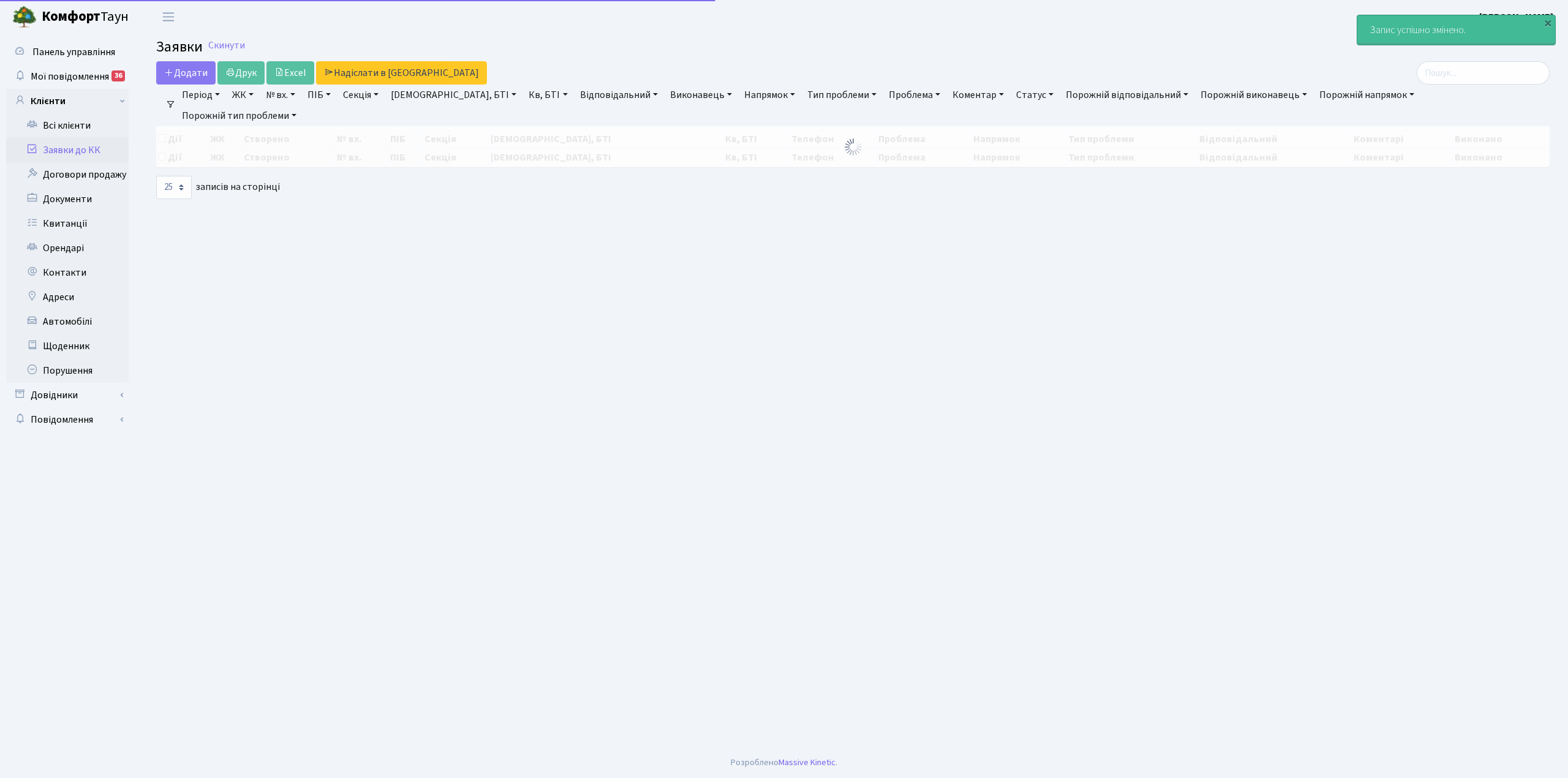
select select "25"
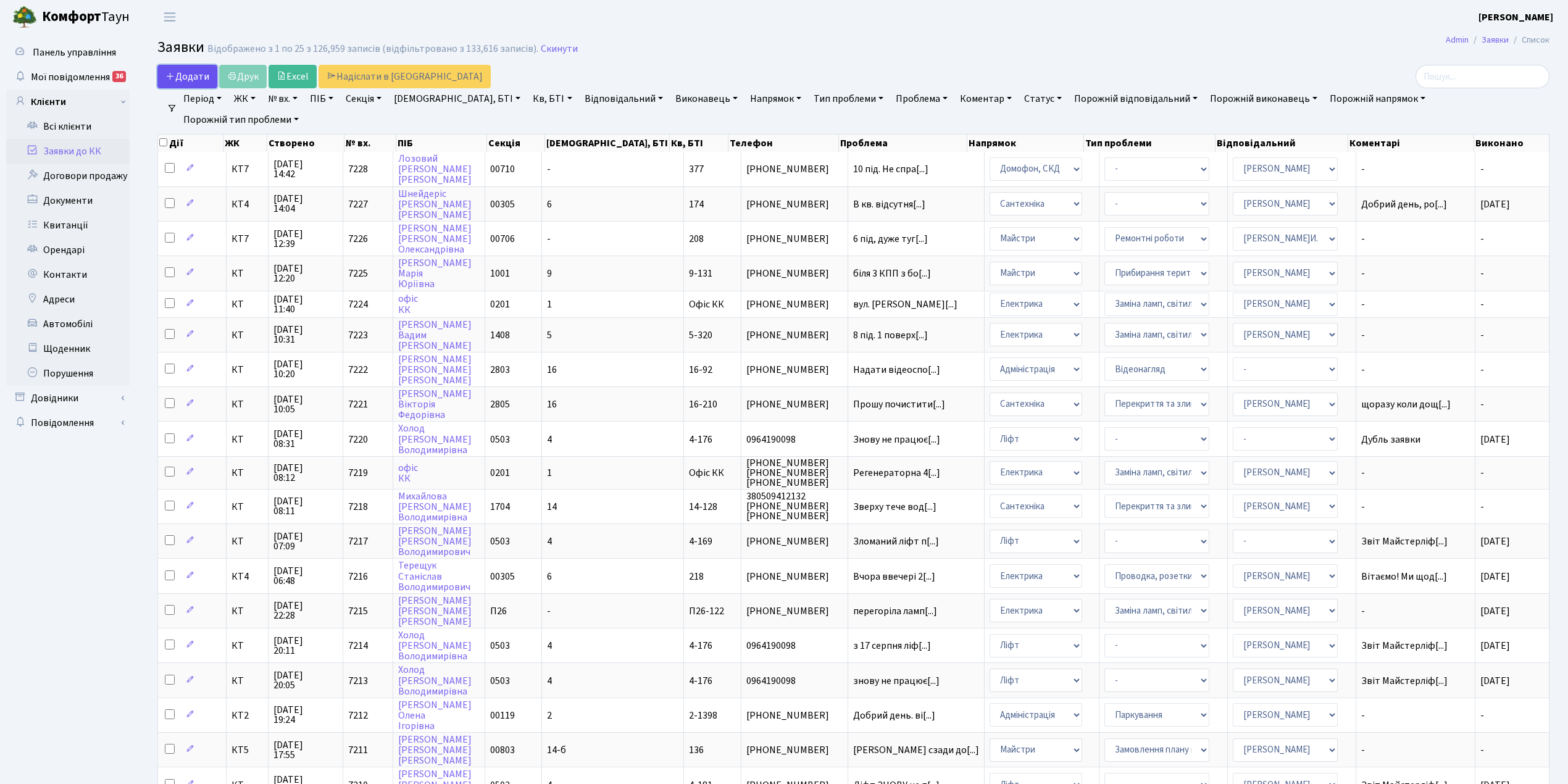
click at [182, 76] on span "Додати" at bounding box center [187, 76] width 43 height 14
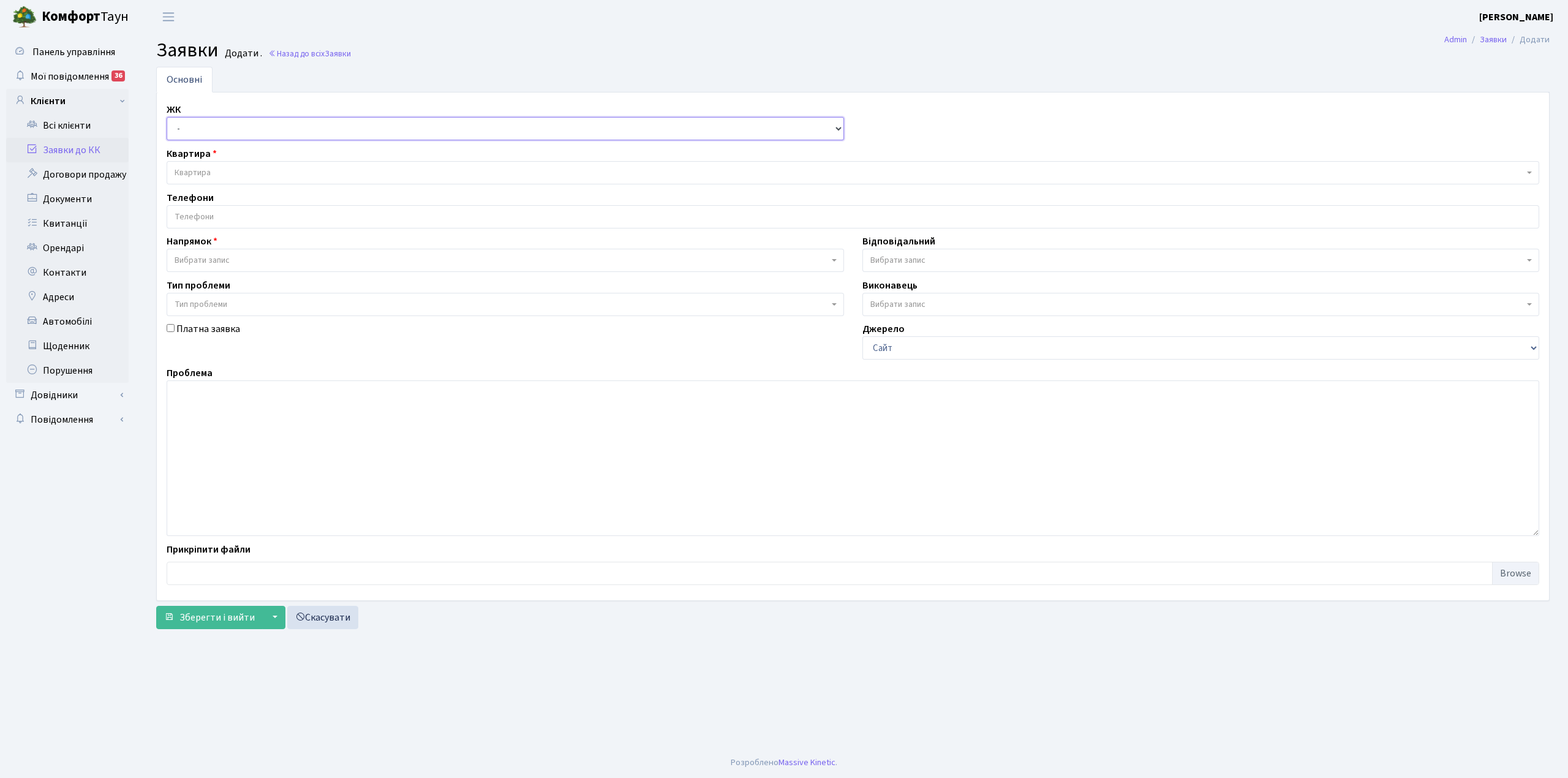
click at [185, 132] on select "- КТ, вул. Регенераторна, 4 КТ2, просп. [STREET_ADDRESS] [STREET_ADDRESS] [PERS…" at bounding box center [505, 129] width 677 height 23
select select "295"
click at [166, 117] on select "- КТ, вул. Регенераторна, 4 КТ2, просп. [STREET_ADDRESS] [STREET_ADDRESS] [PERS…" at bounding box center [505, 129] width 677 height 23
select select
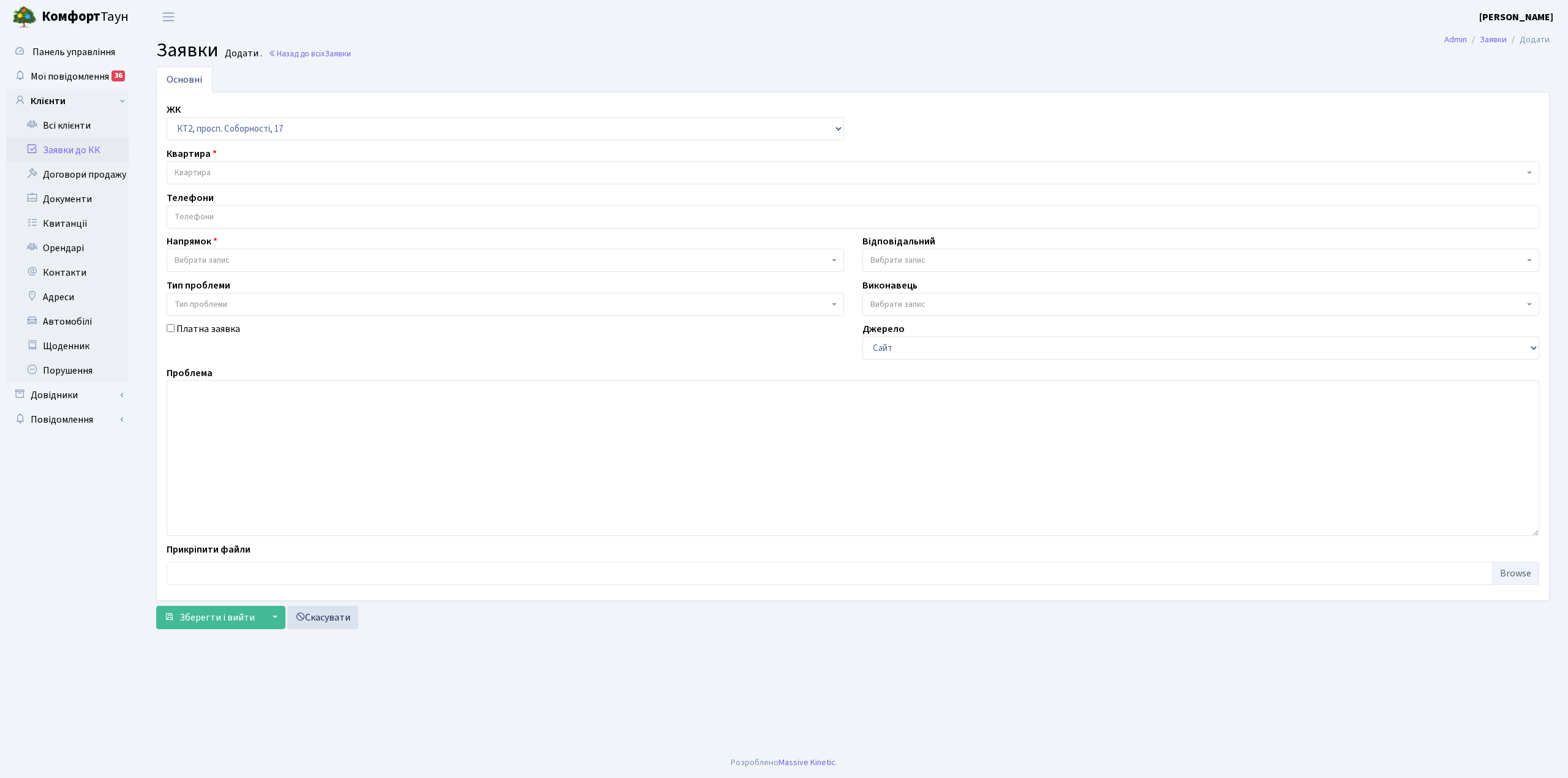
click at [232, 177] on span "Квартира" at bounding box center [849, 173] width 1349 height 12
click at [253, 132] on select "- КТ, вул. Регенераторна, 4 КТ2, просп. [STREET_ADDRESS] [STREET_ADDRESS] [PERS…" at bounding box center [505, 129] width 677 height 23
select select "271"
click at [166, 117] on select "- КТ, вул. Регенераторна, 4 КТ2, просп. [STREET_ADDRESS] [STREET_ADDRESS] [PERS…" at bounding box center [505, 129] width 677 height 23
select select
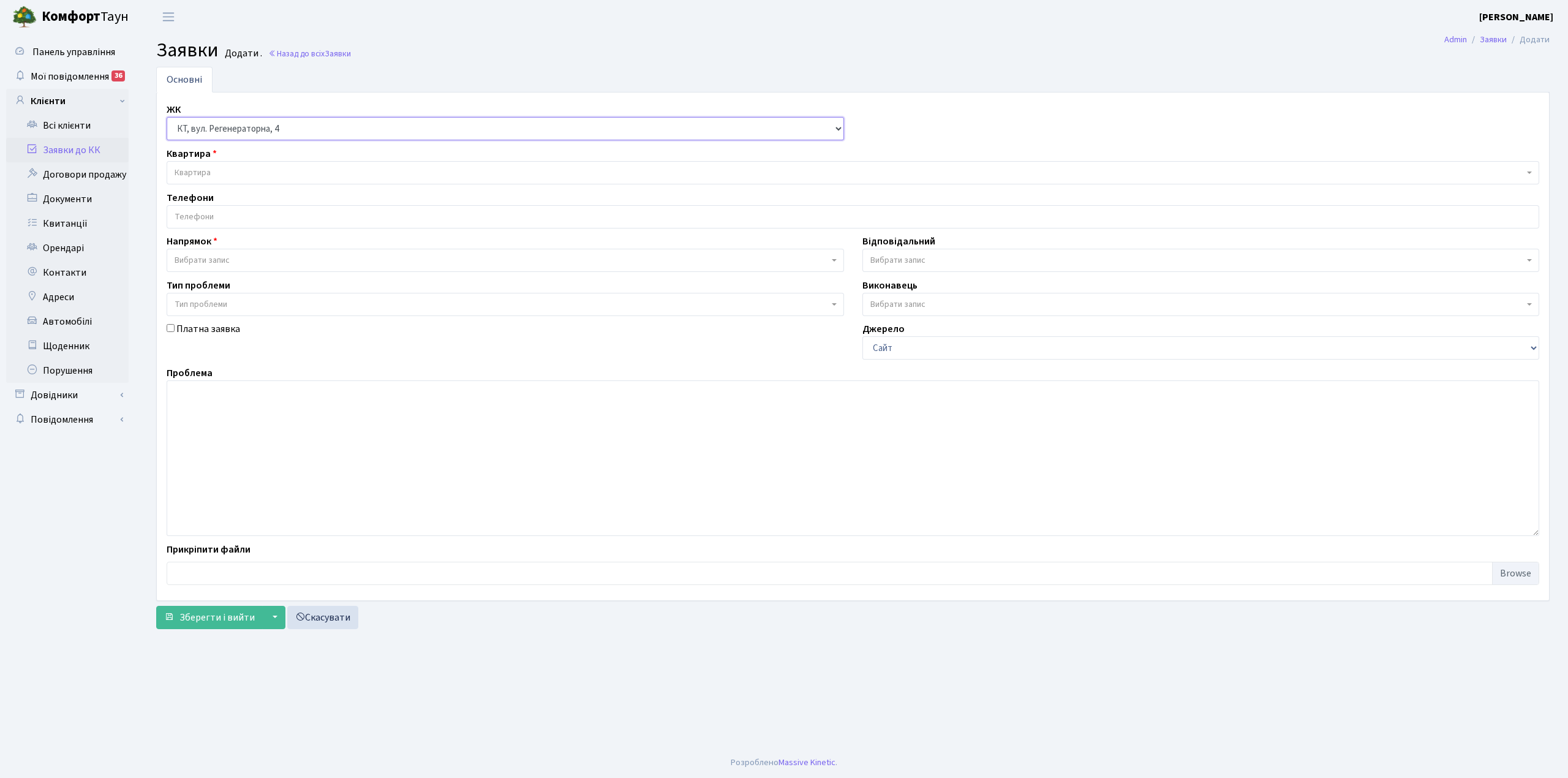
select select
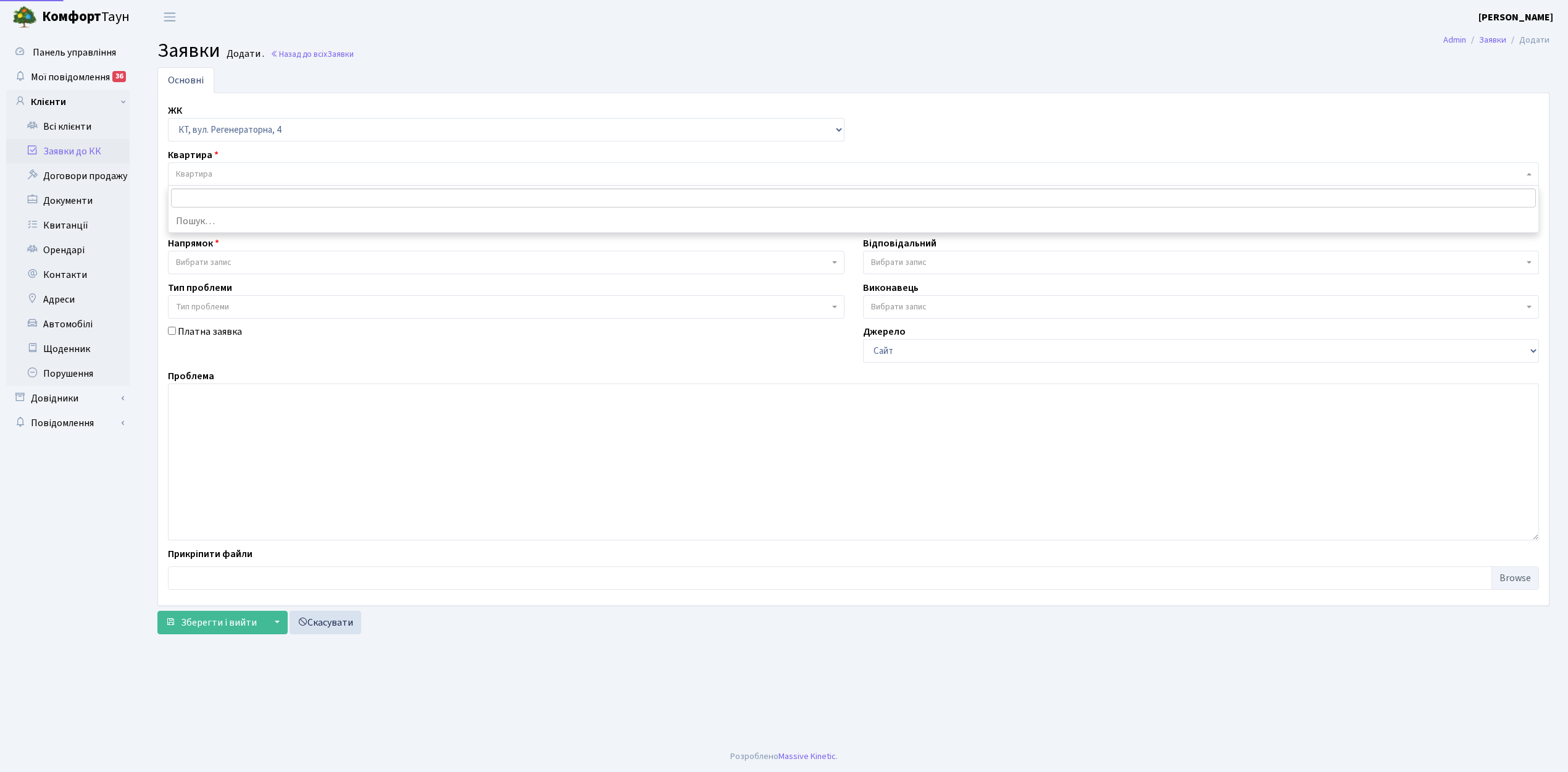
click at [271, 171] on span "Квартира" at bounding box center [850, 174] width 1348 height 12
type input "Щ"
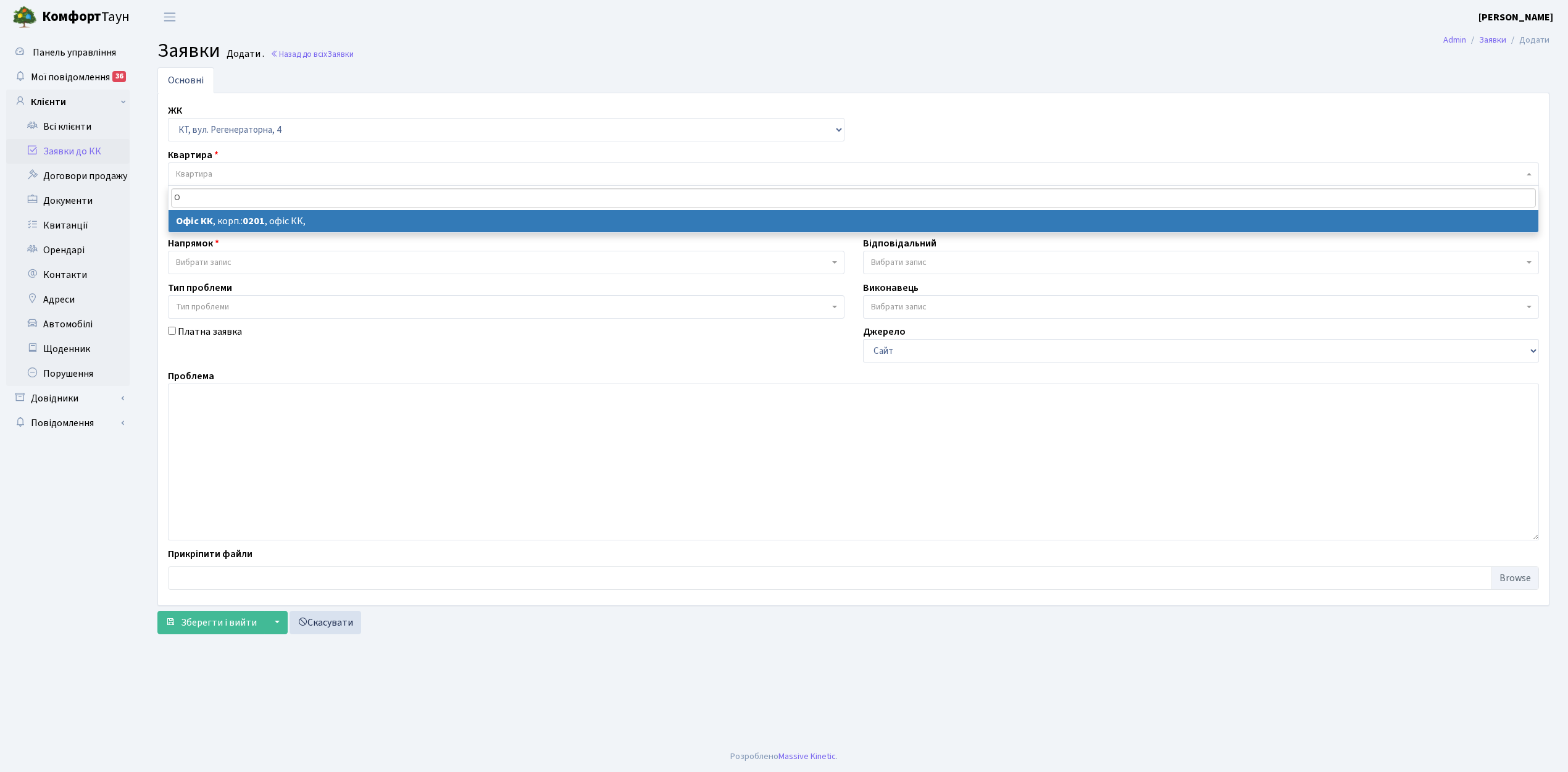
type input "О"
select select
select select "4"
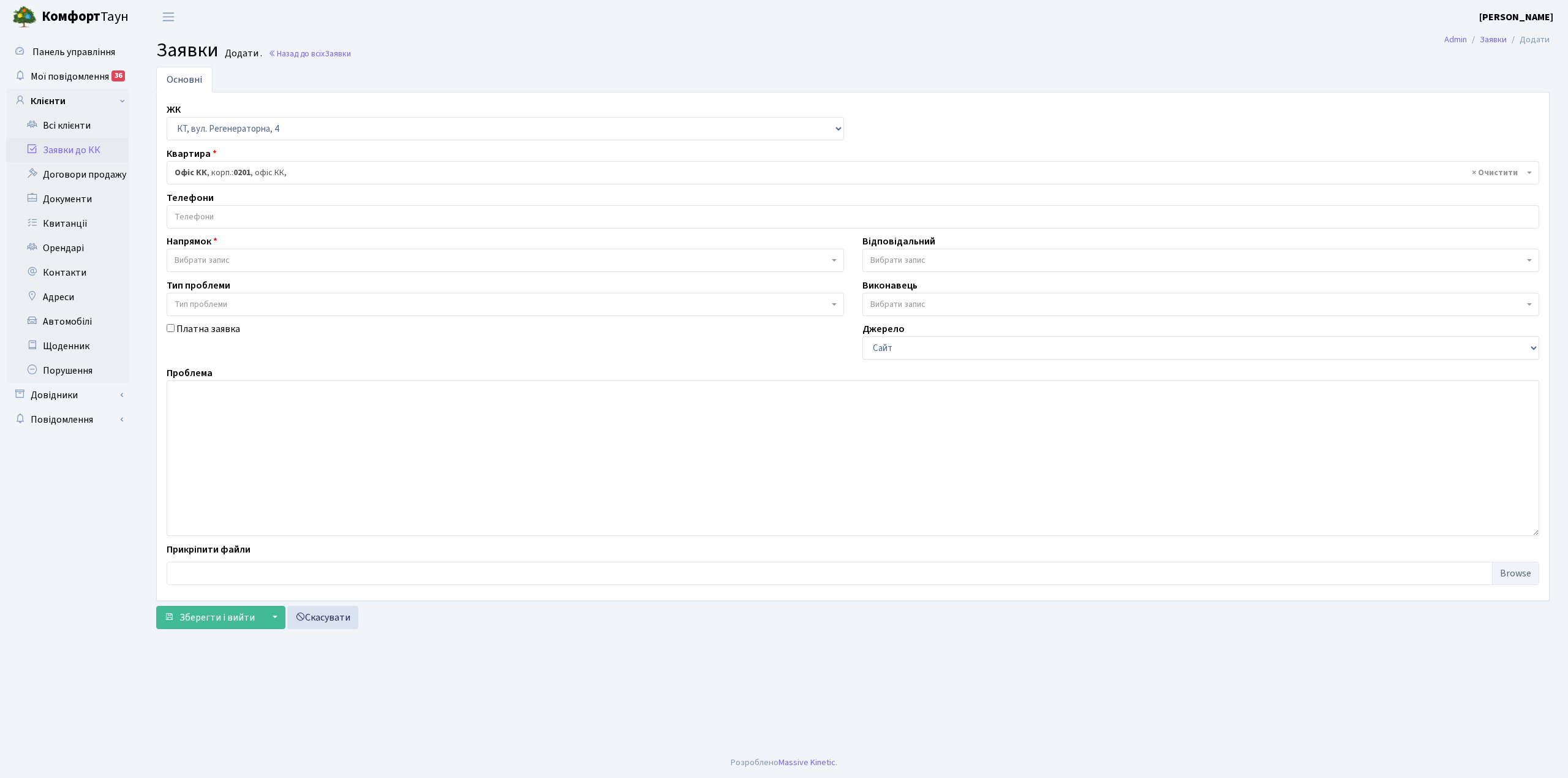
click at [253, 221] on input "search" at bounding box center [853, 216] width 1372 height 22
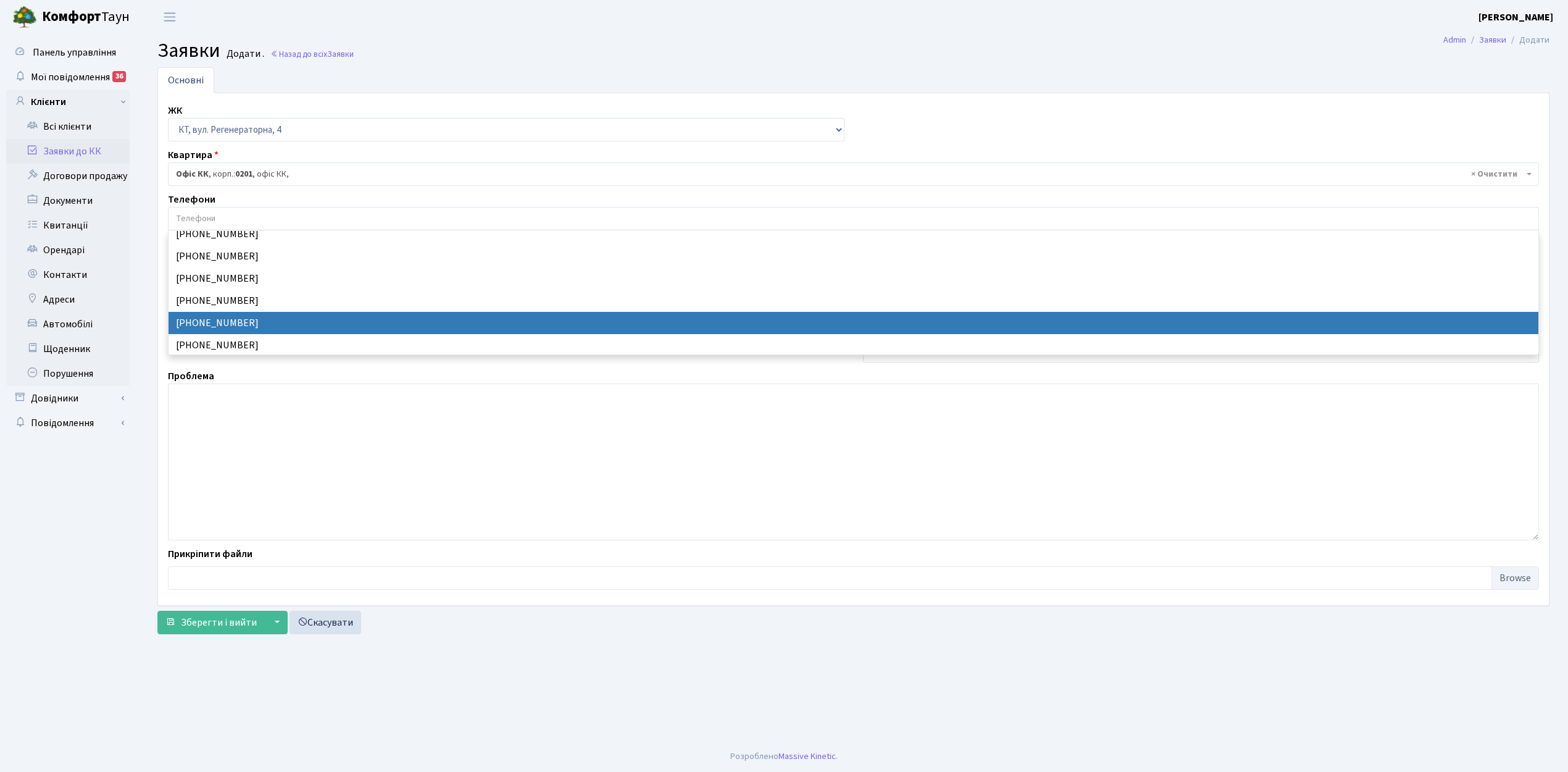
scroll to position [10, 0]
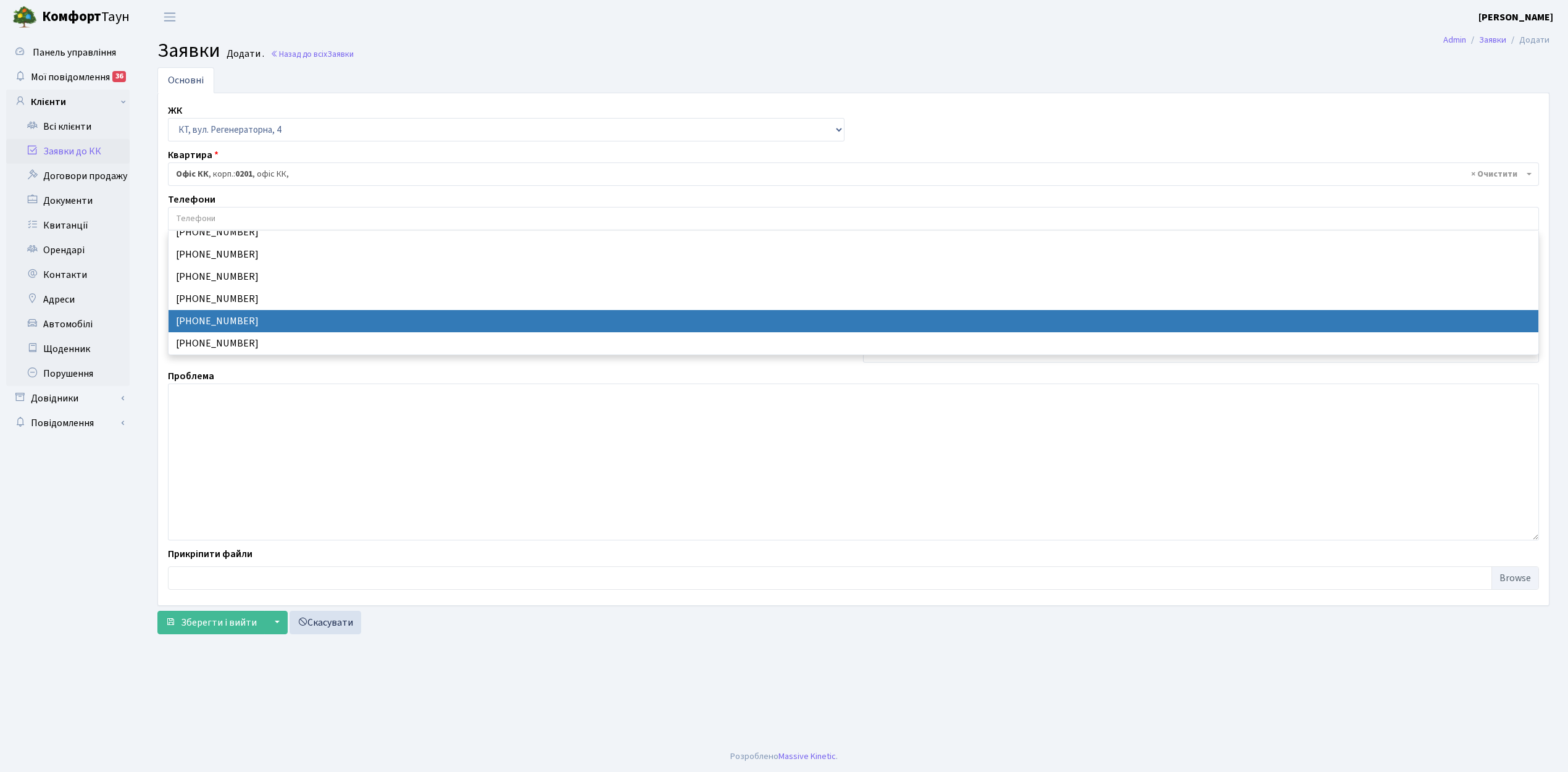
select select "24227"
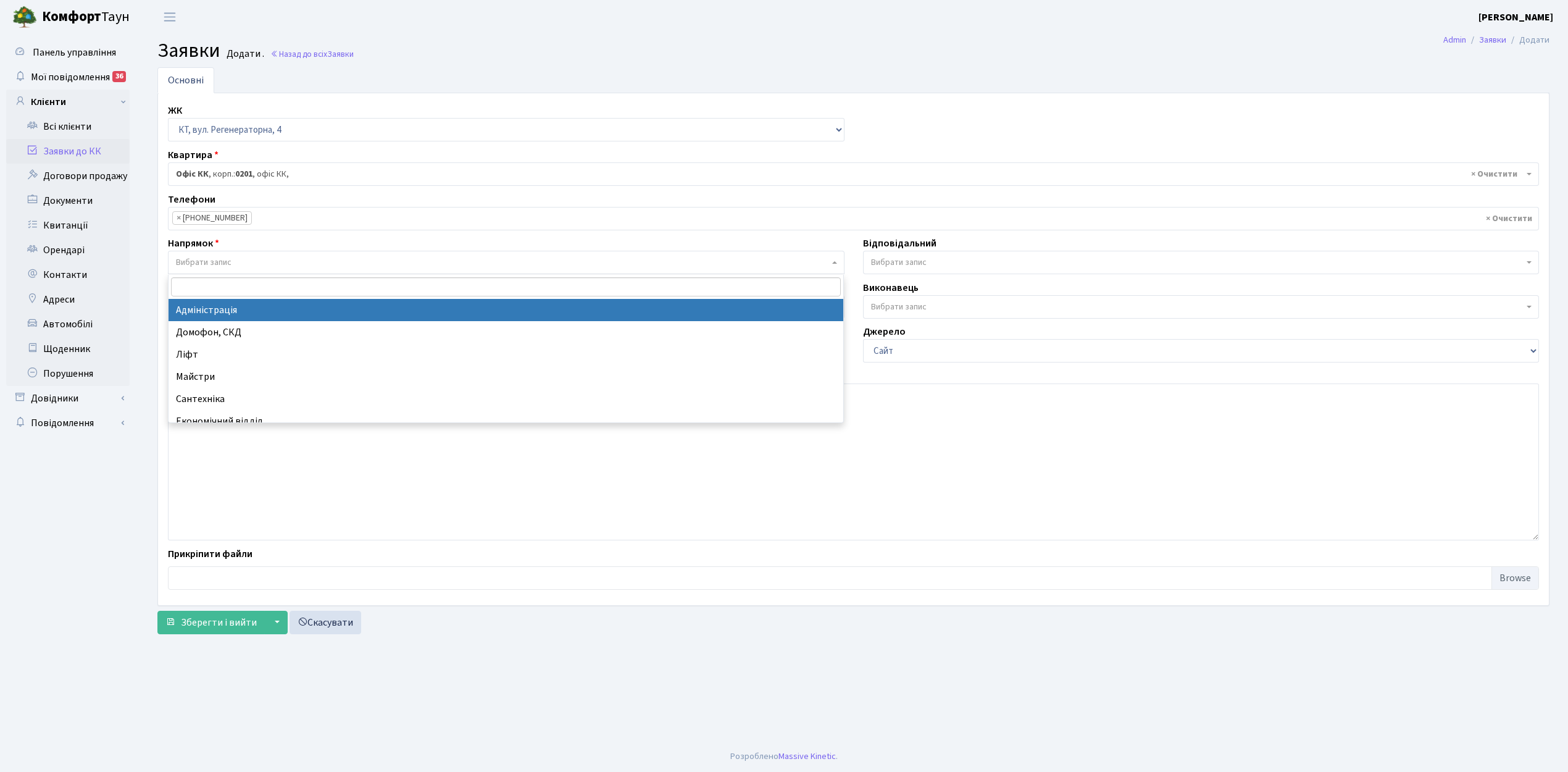
click at [240, 265] on span "Вибрати запис" at bounding box center [503, 262] width 653 height 12
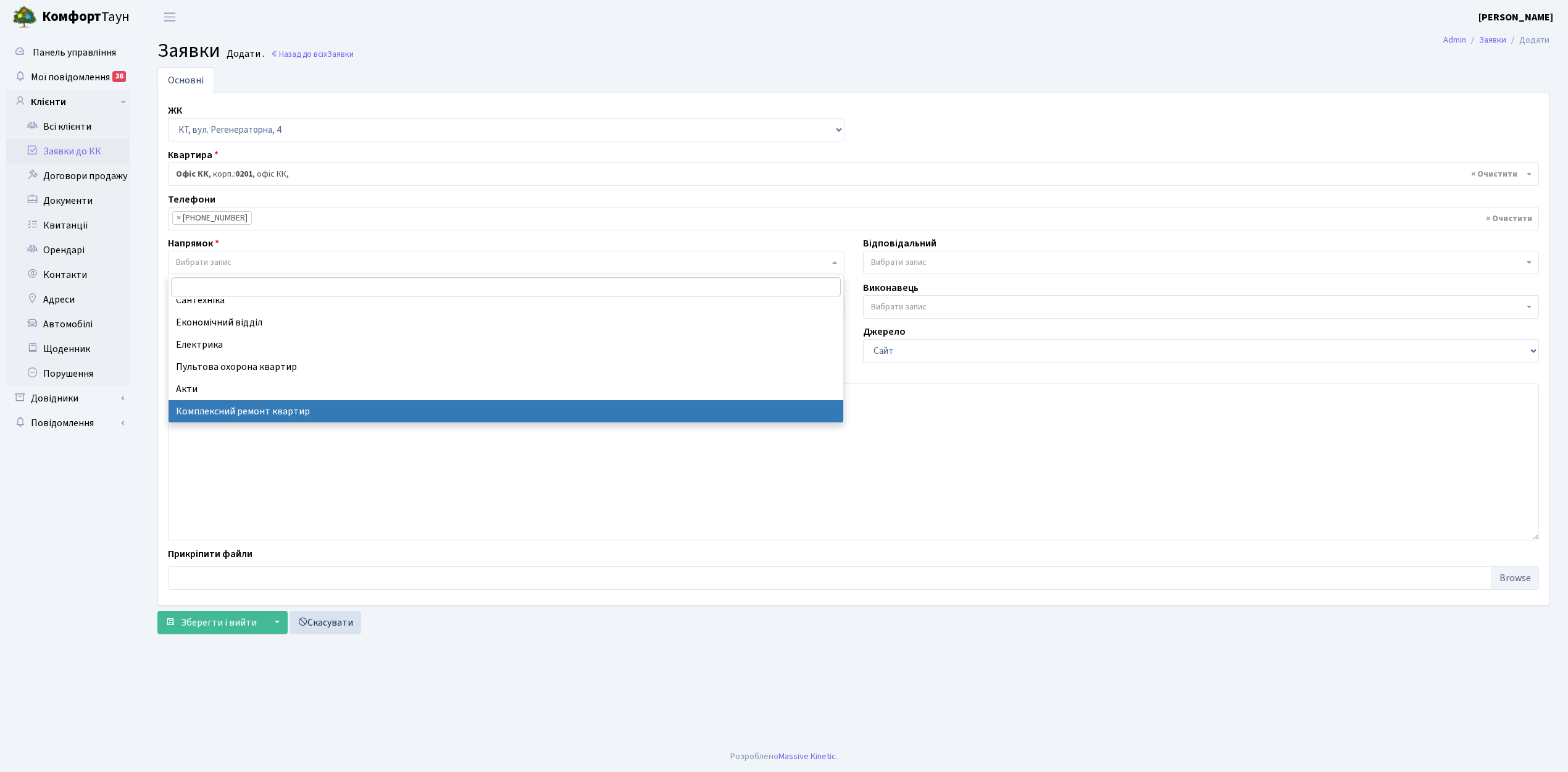
scroll to position [60, 0]
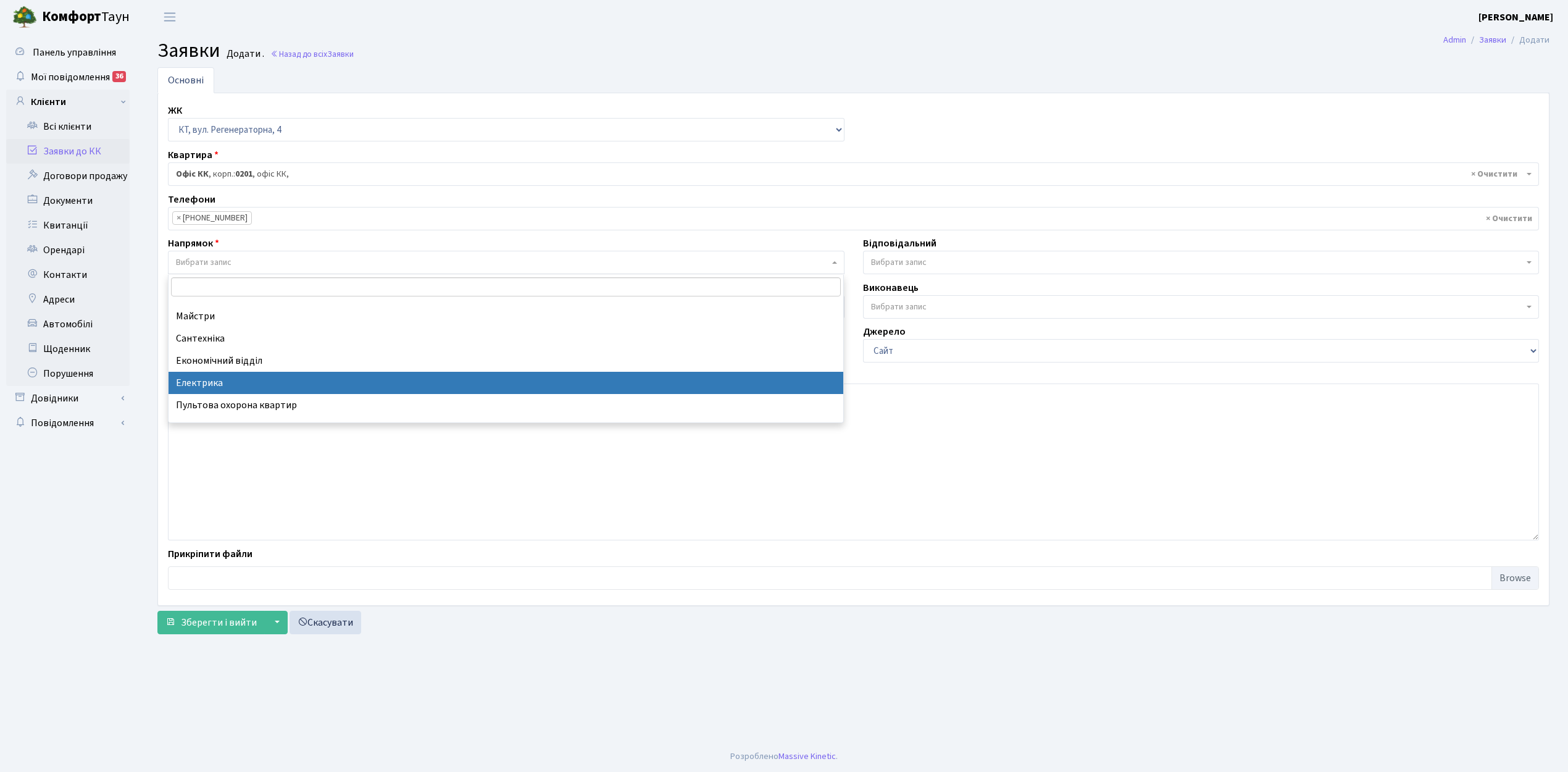
select select "3"
select select
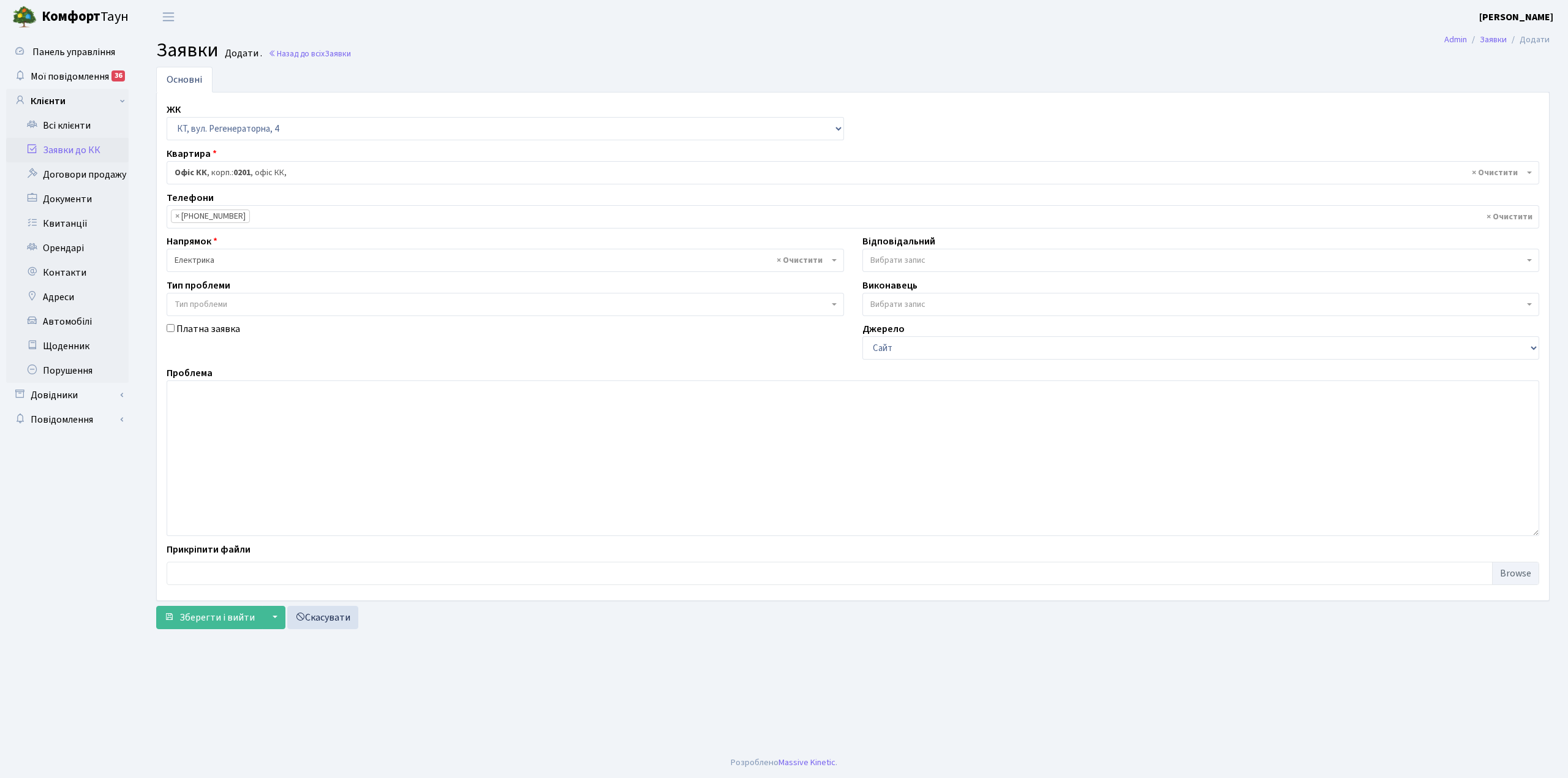
click at [966, 260] on span "Вибрати запис" at bounding box center [1197, 260] width 655 height 12
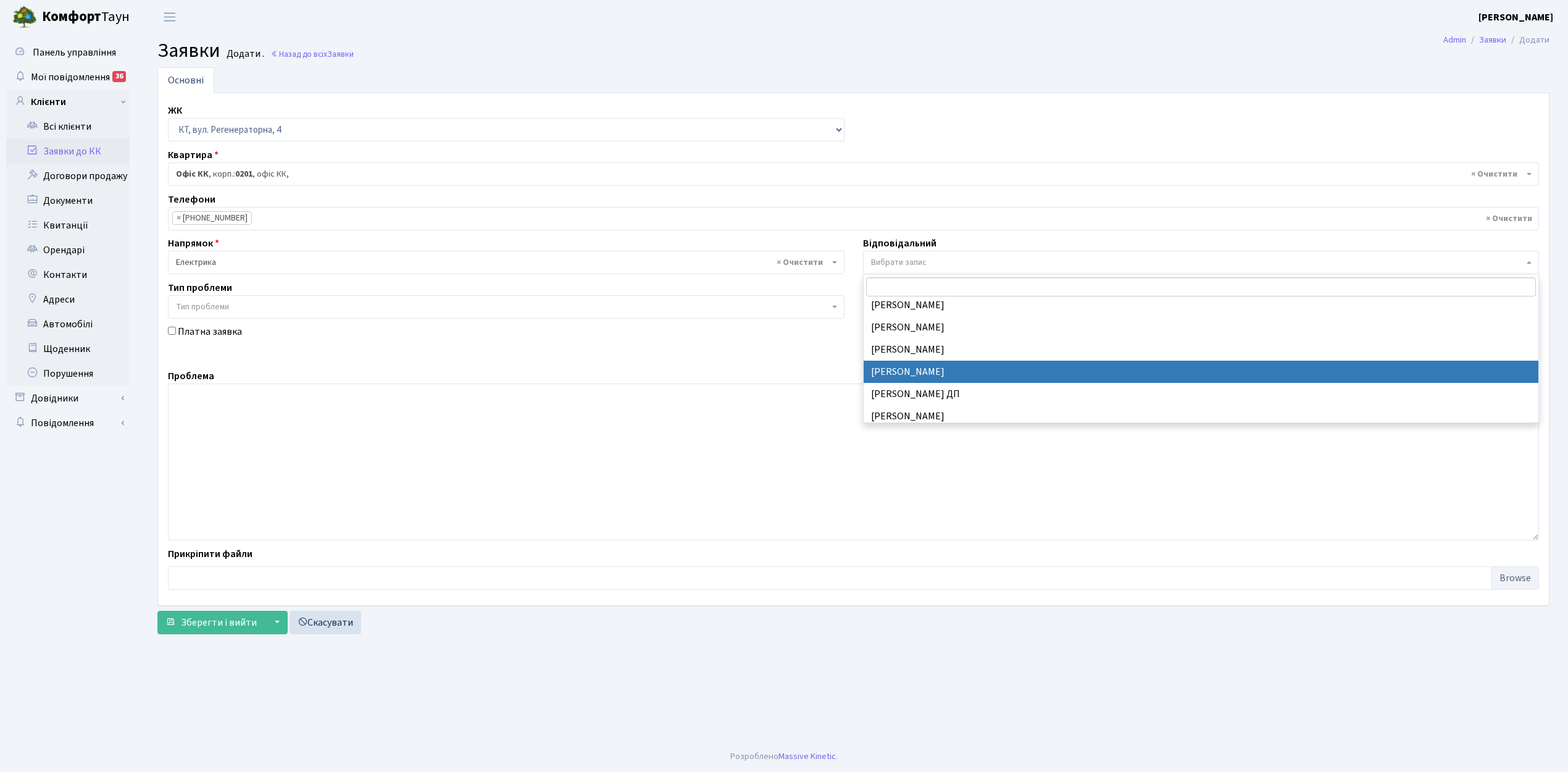
scroll to position [576, 0]
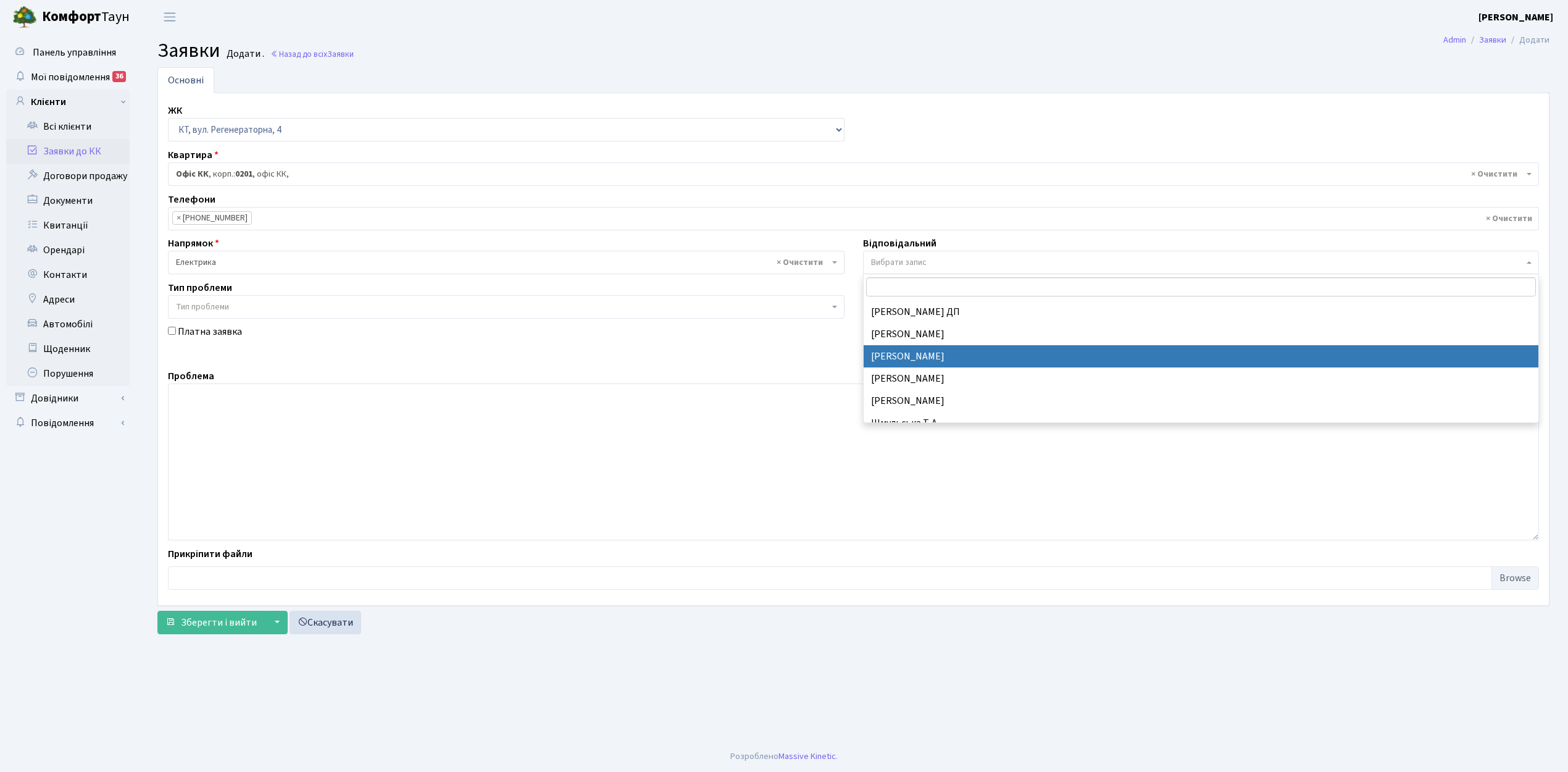
drag, startPoint x: 1018, startPoint y: 363, endPoint x: 557, endPoint y: 427, distance: 465.4
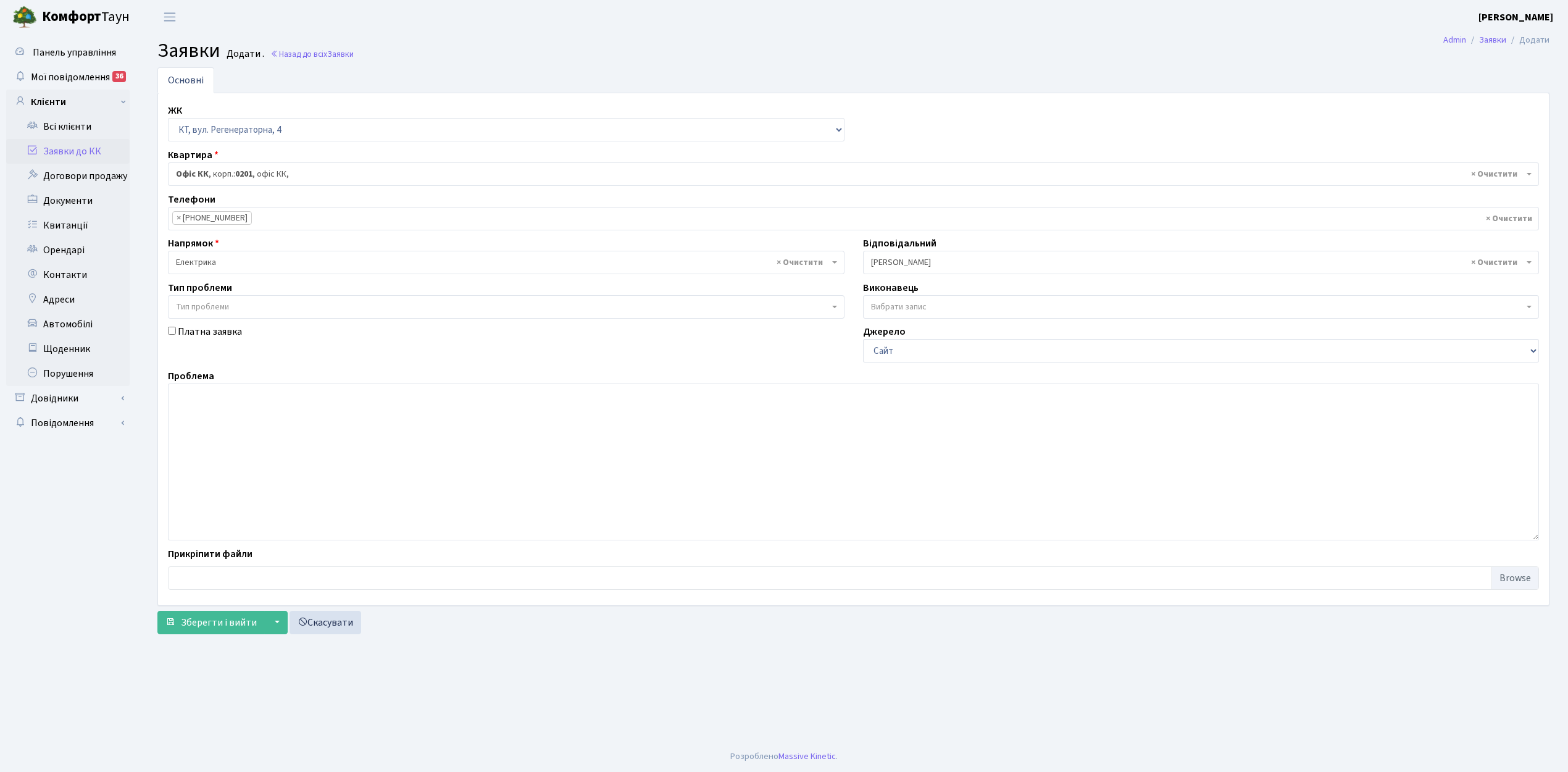
click at [951, 261] on span "× Тихонов М.М." at bounding box center [1197, 262] width 653 height 12
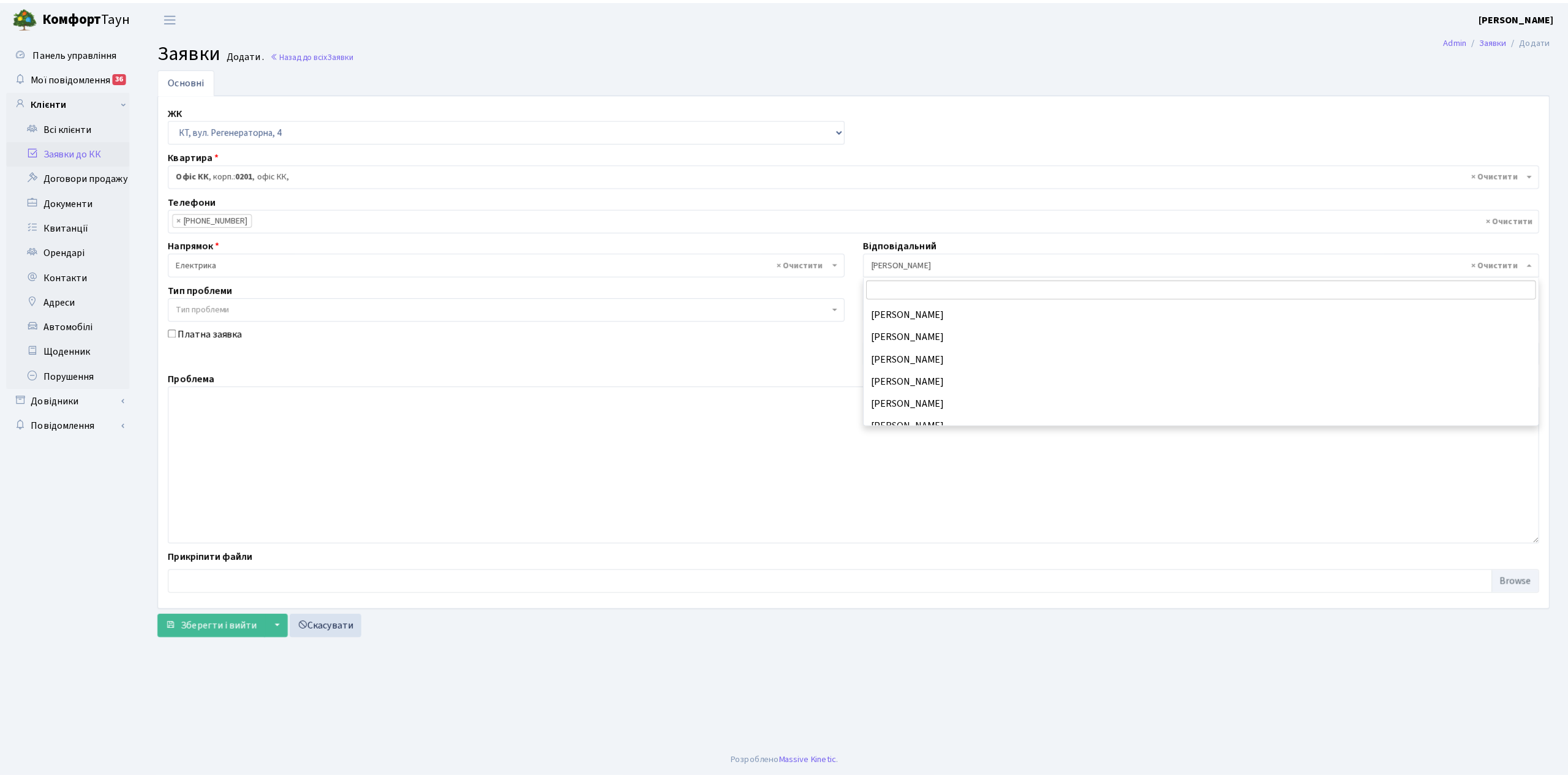
scroll to position [159, 0]
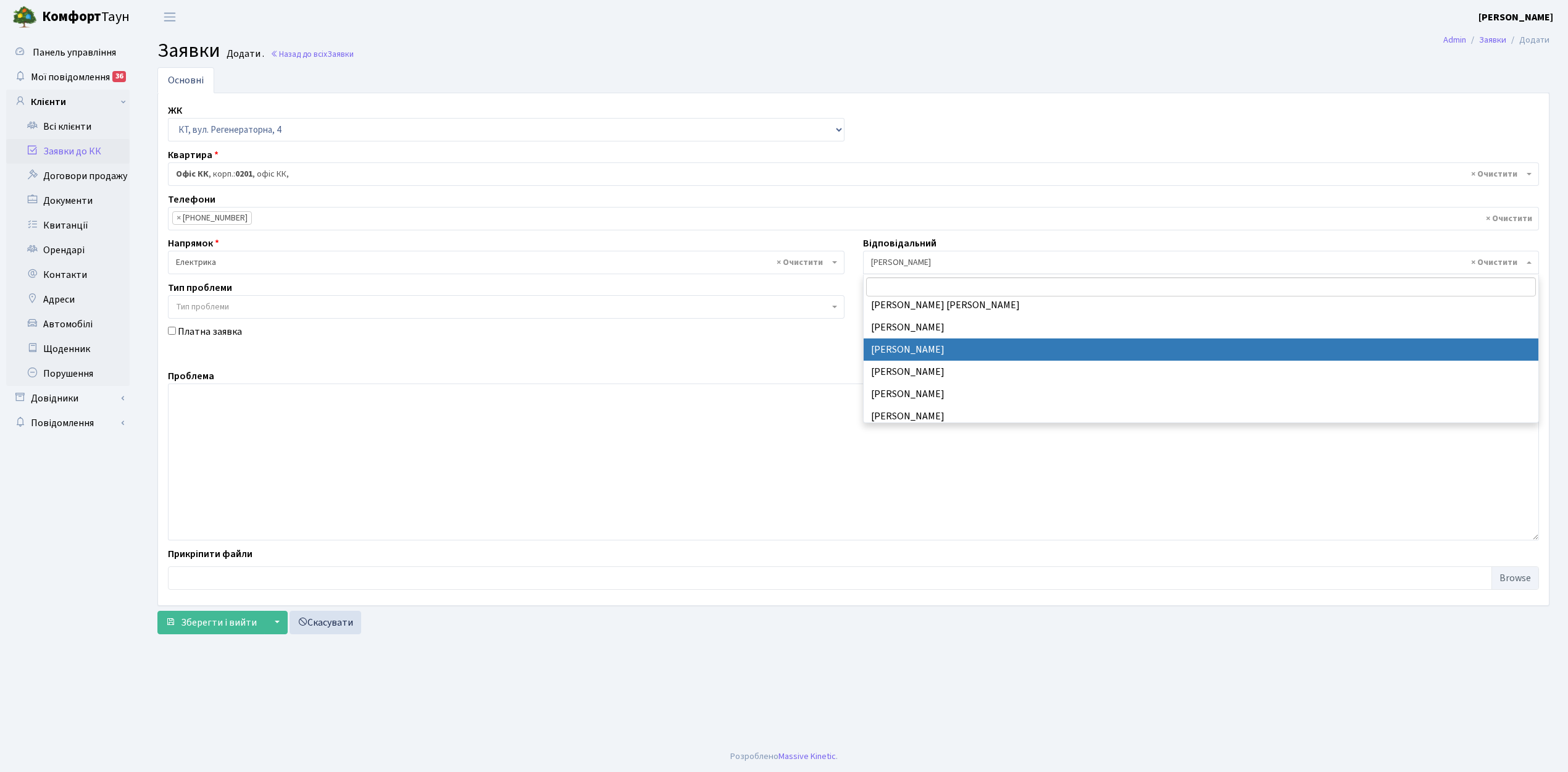
select select "22"
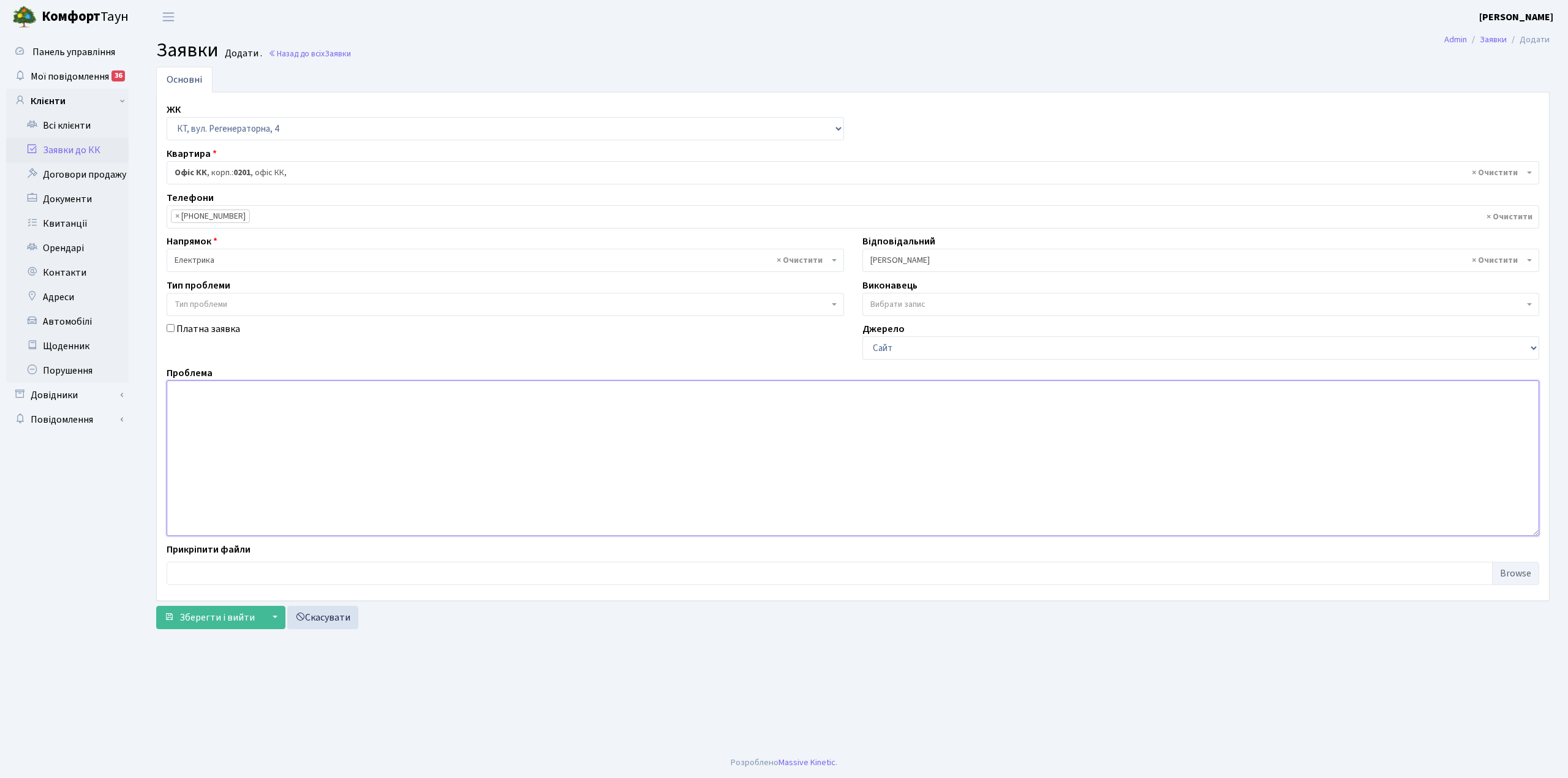
click at [213, 410] on textarea at bounding box center [853, 459] width 1373 height 156
type textarea "11-12 під. зникло світло на підьїзди( не працюють ліфти, зупинились насоси)."
click at [216, 623] on span "Зберегти і вийти" at bounding box center [217, 618] width 76 height 14
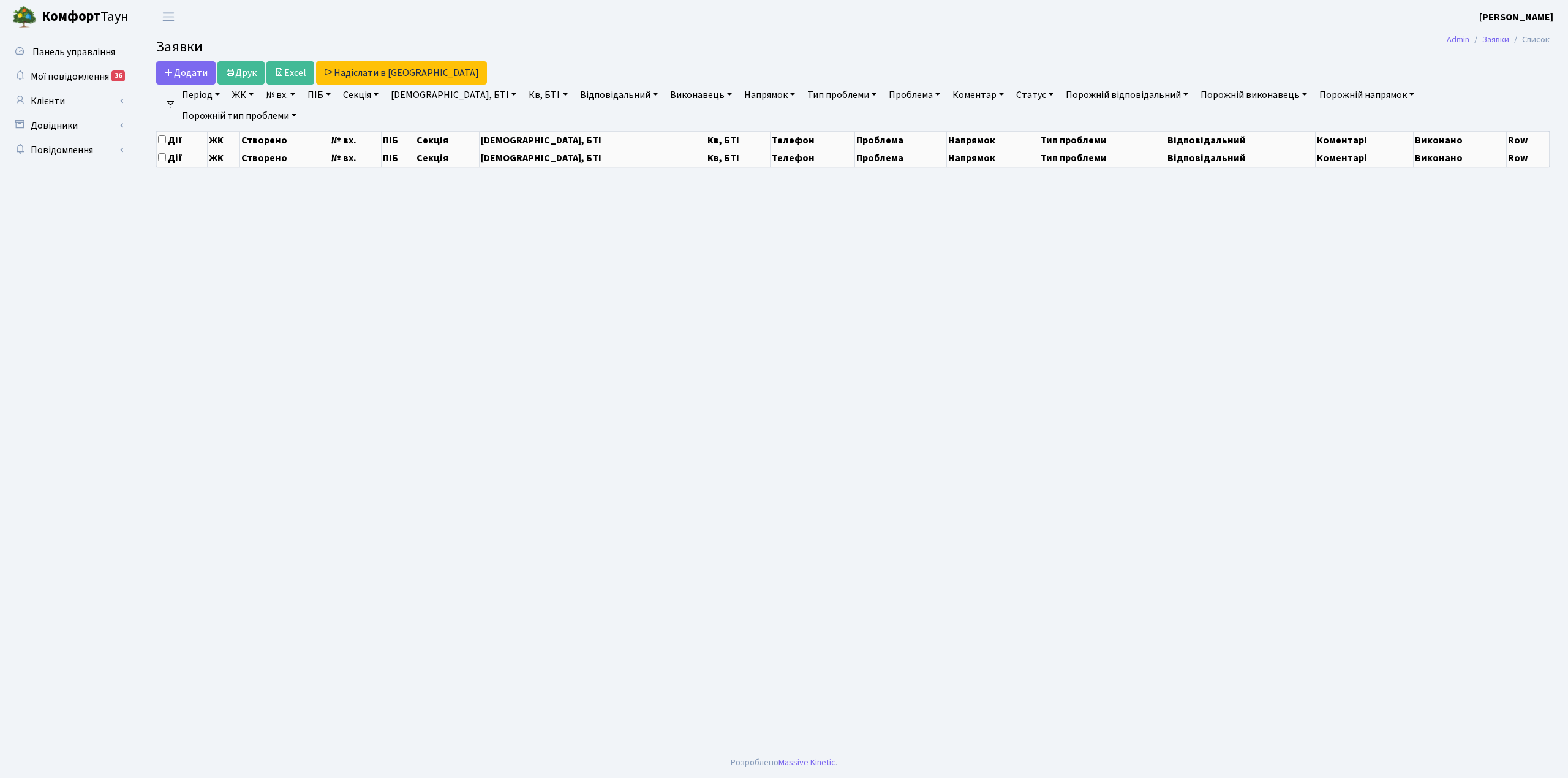
select select "25"
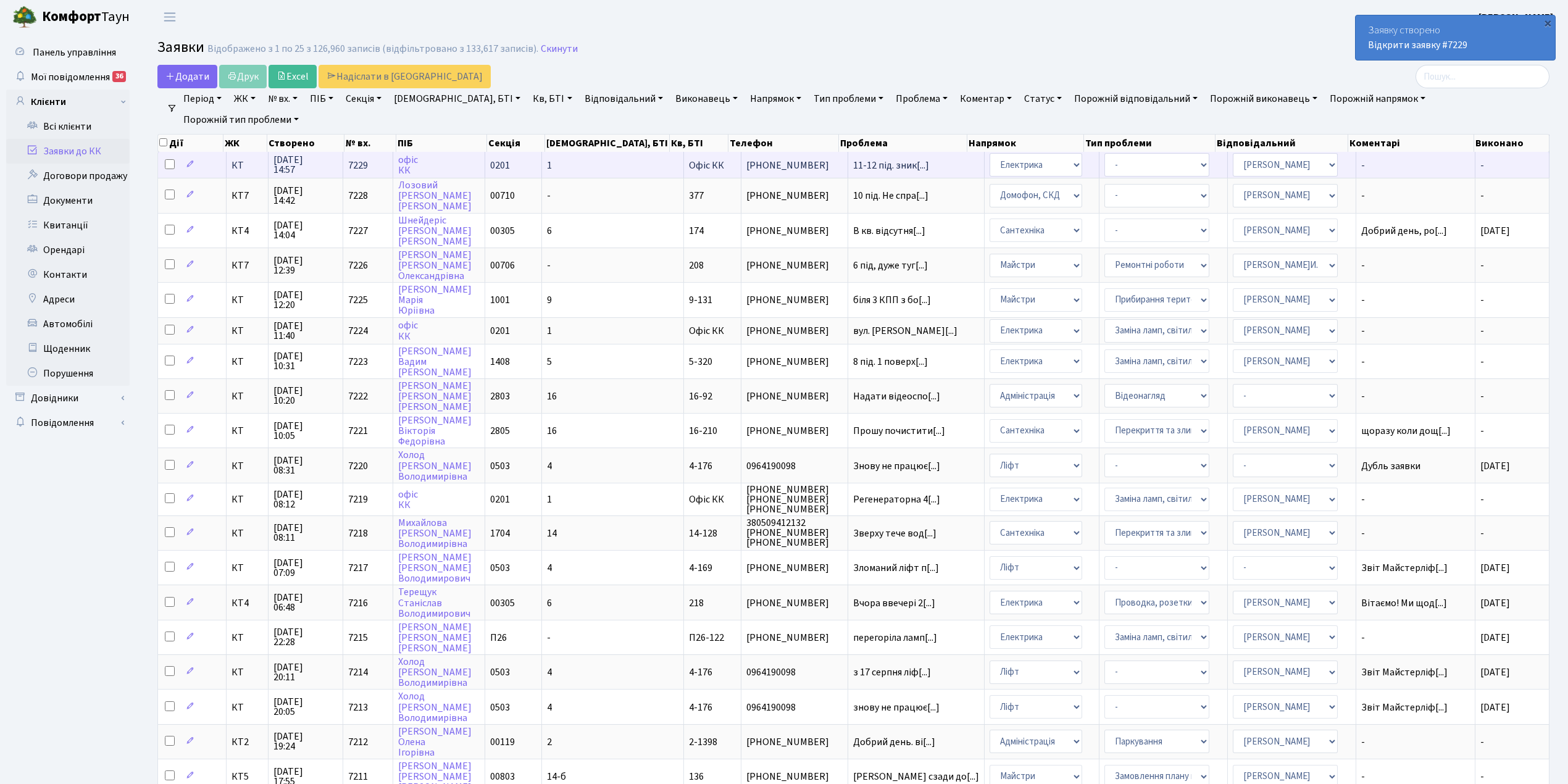
click at [477, 164] on td "офіс КК" at bounding box center [439, 165] width 92 height 26
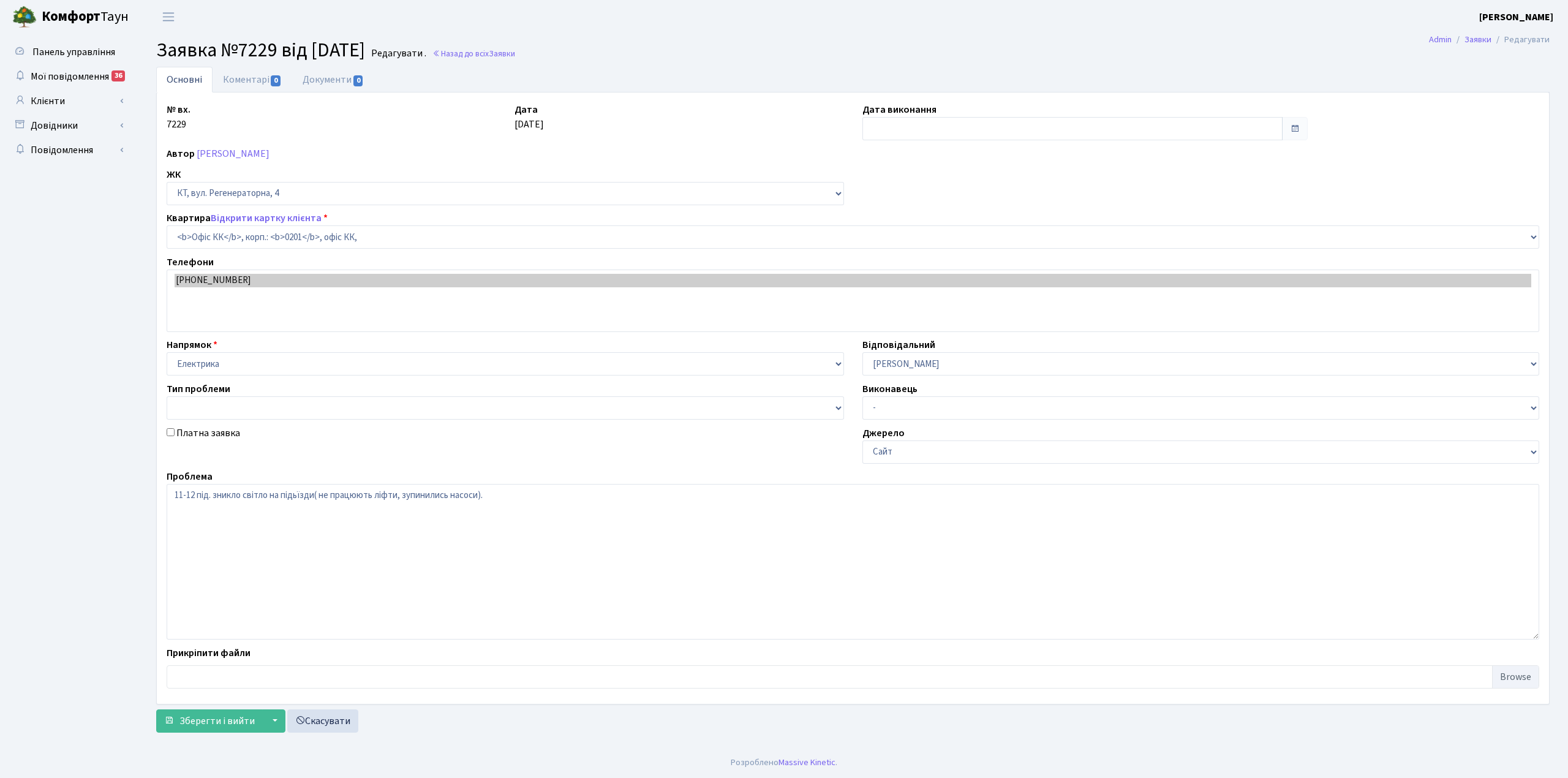
select select "4"
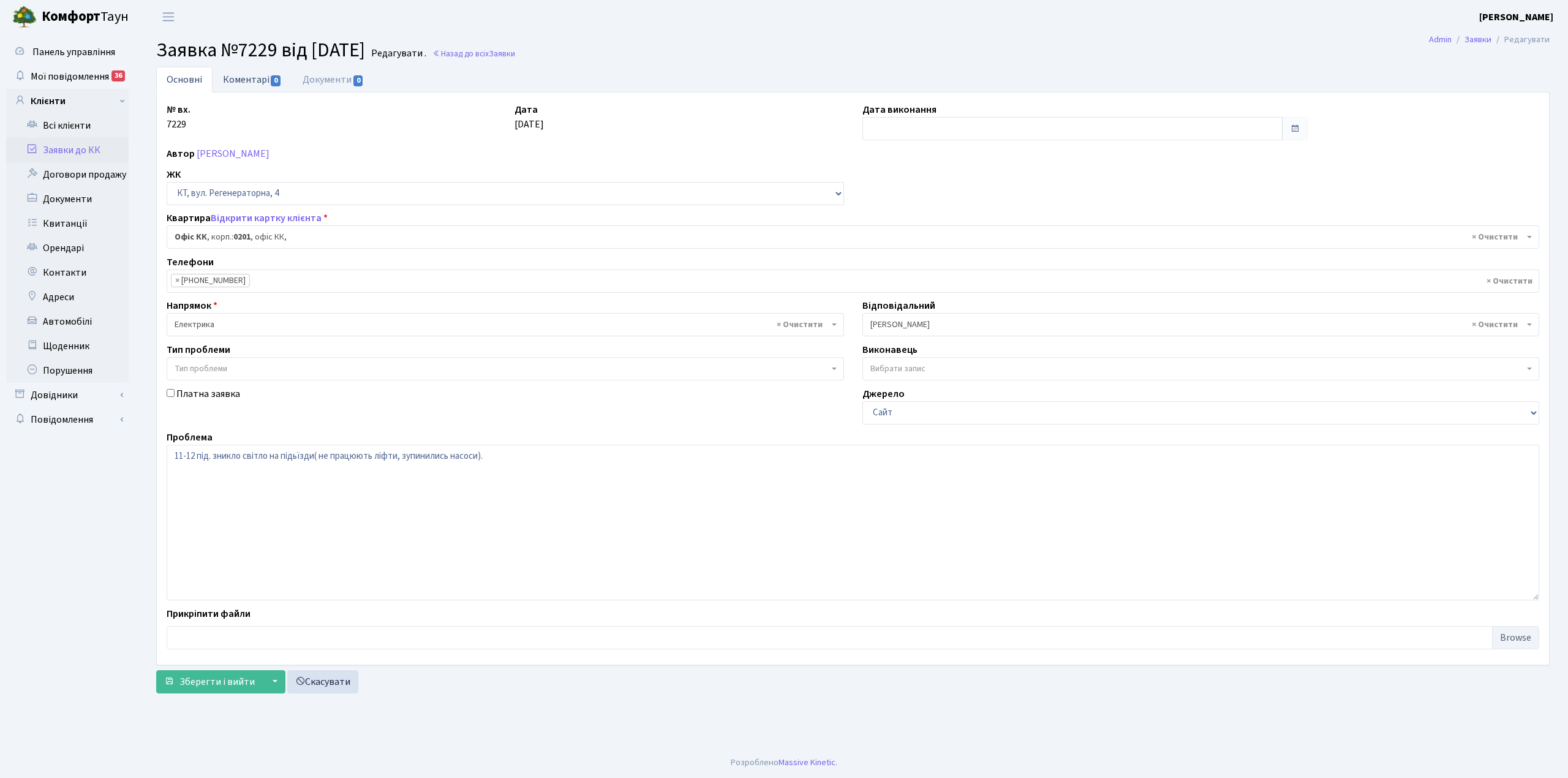
click at [240, 77] on link "Коментарі 0" at bounding box center [252, 79] width 79 height 25
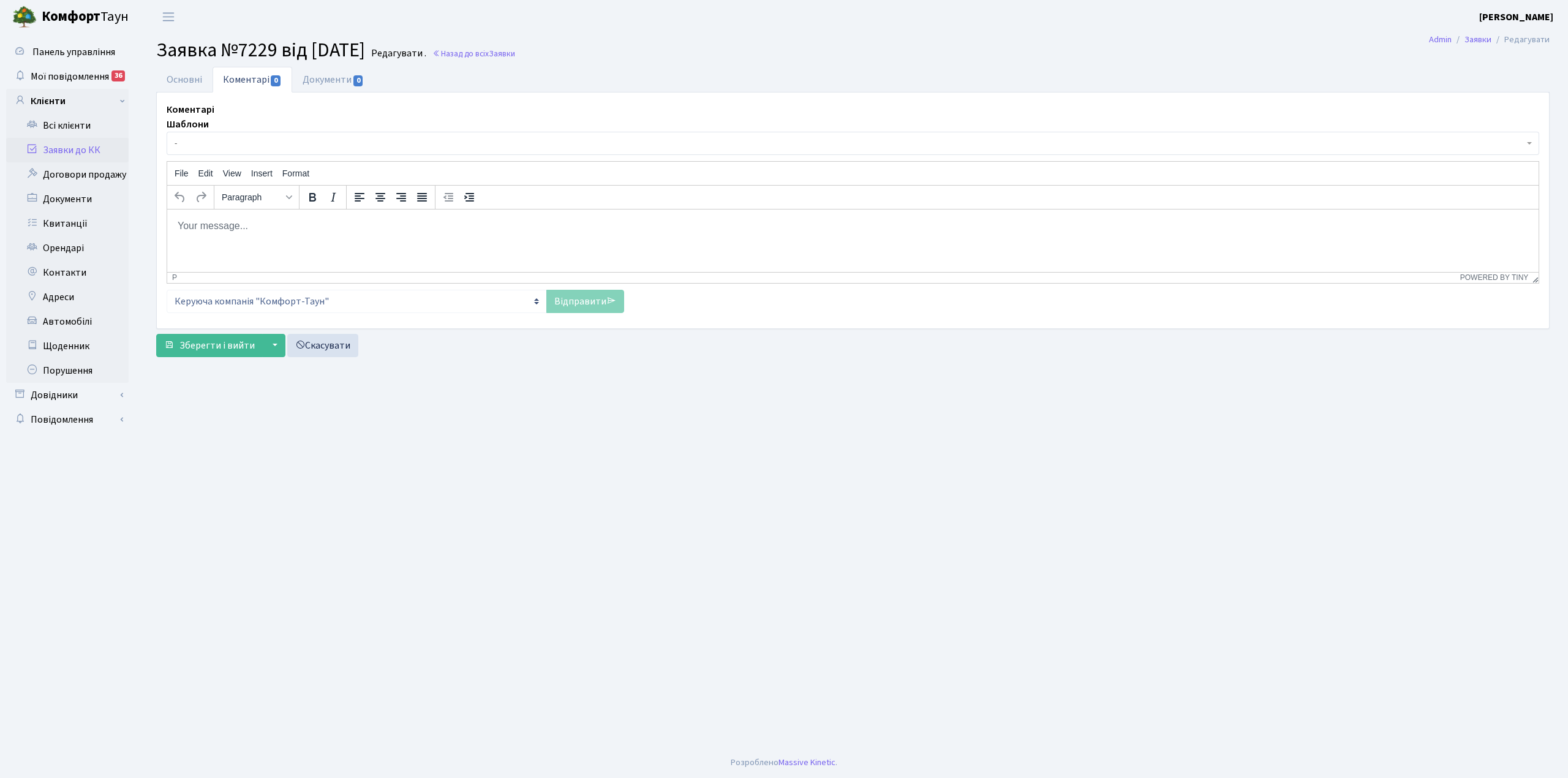
click at [262, 146] on span "-" at bounding box center [849, 143] width 1349 height 12
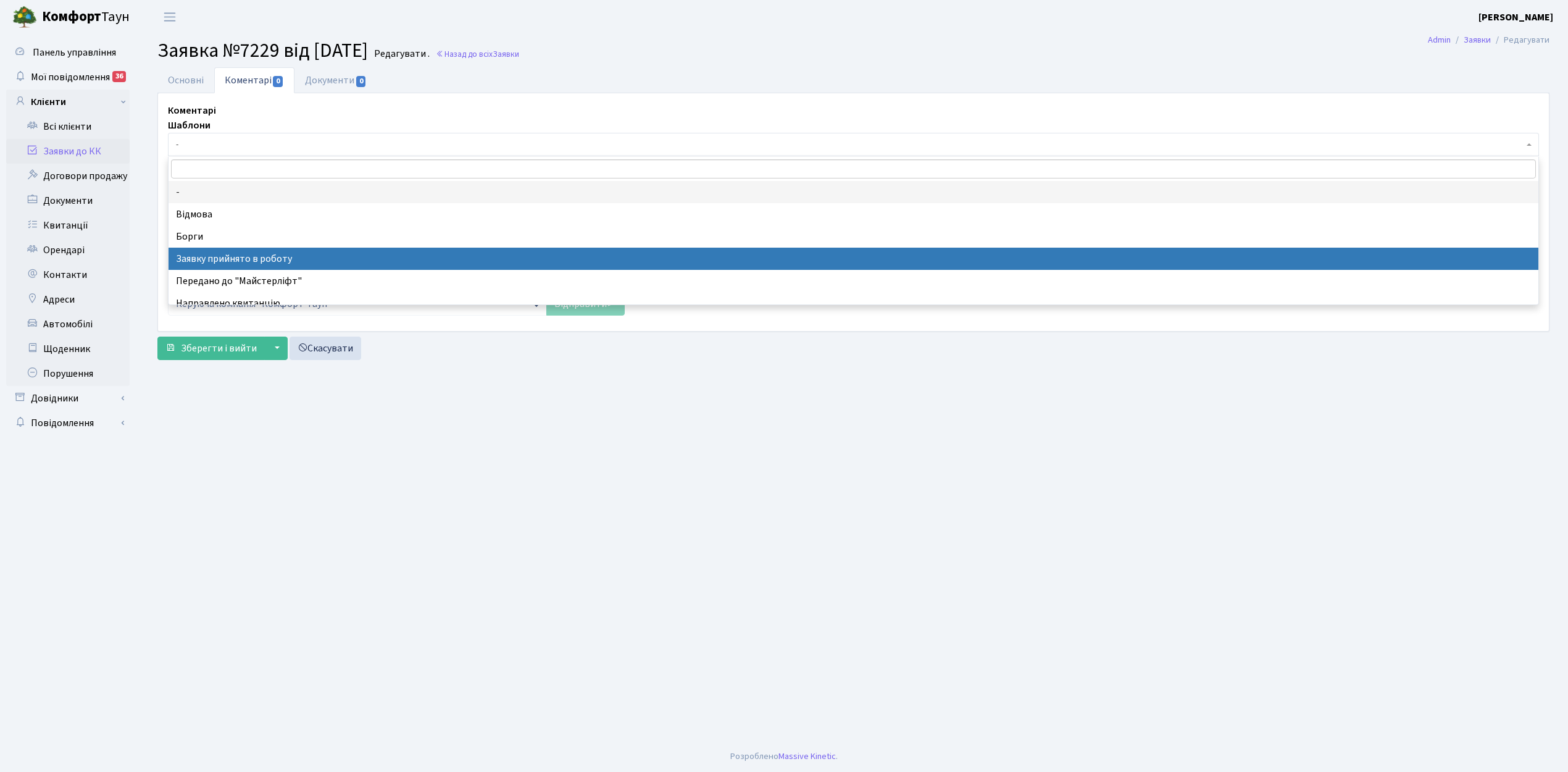
drag, startPoint x: 329, startPoint y: 256, endPoint x: 199, endPoint y: 60, distance: 235.2
select select "7"
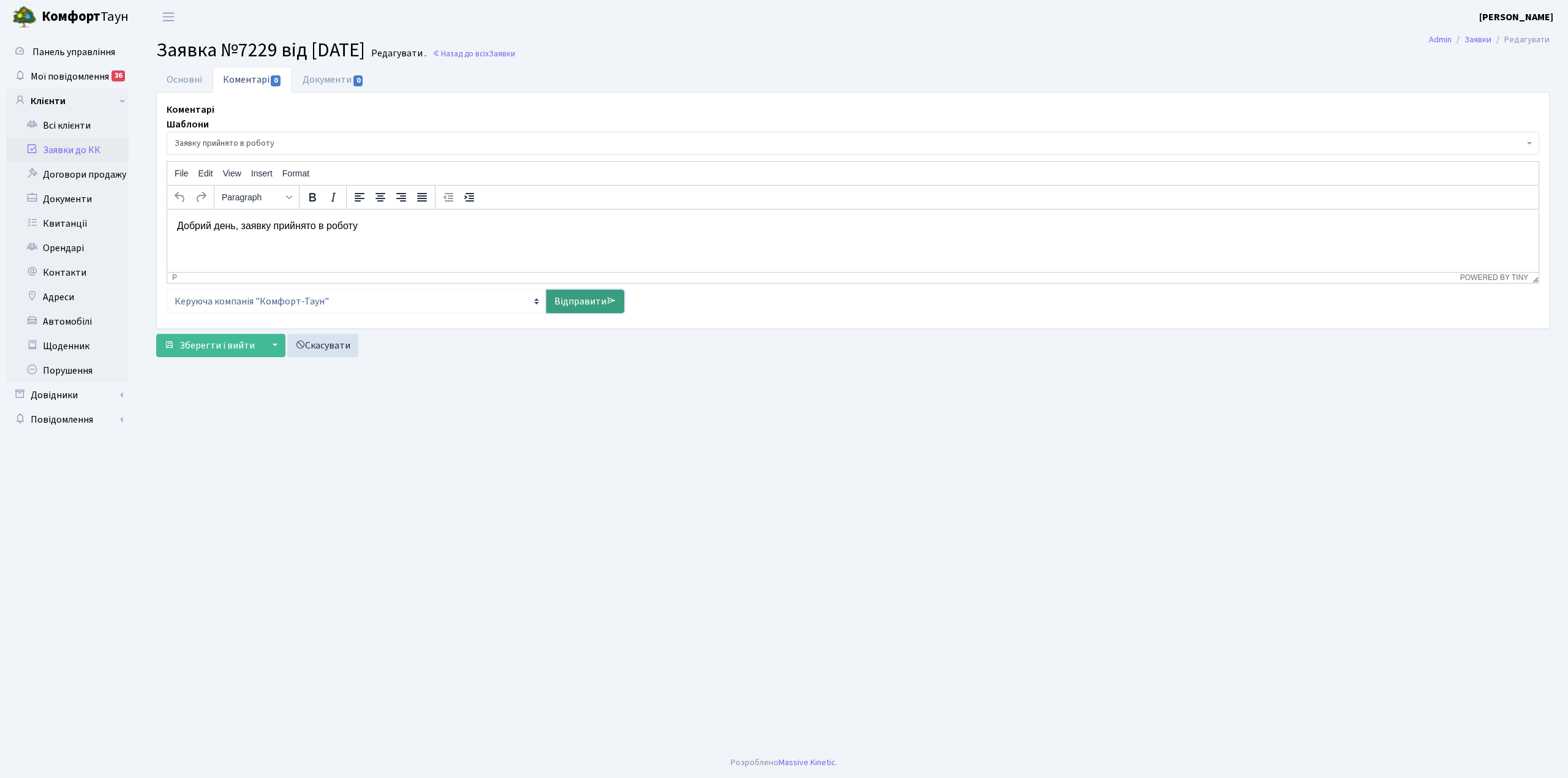
click at [587, 313] on link "Відправити" at bounding box center [585, 301] width 78 height 23
select select
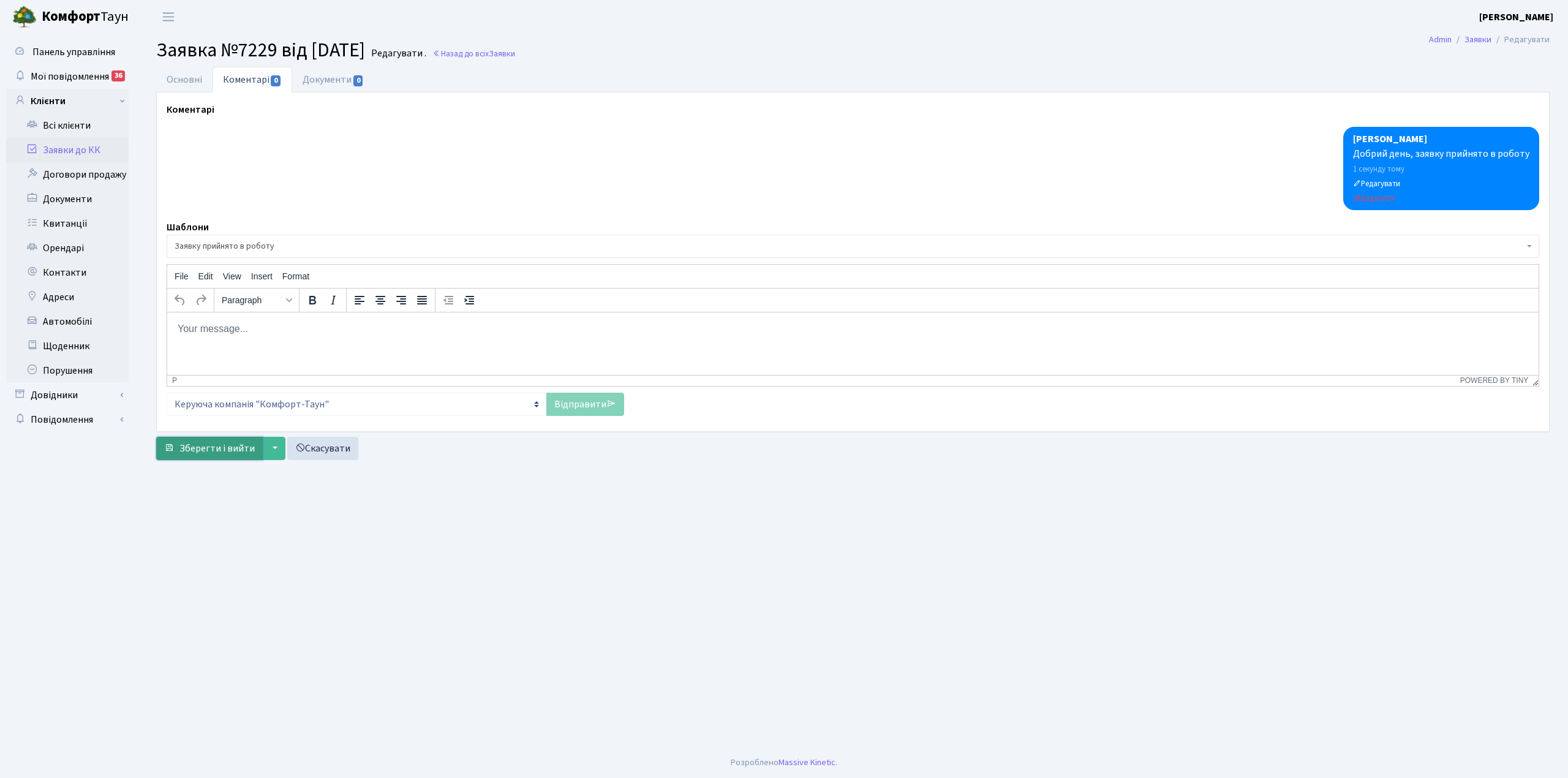
click at [239, 450] on span "Зберегти і вийти" at bounding box center [217, 449] width 76 height 14
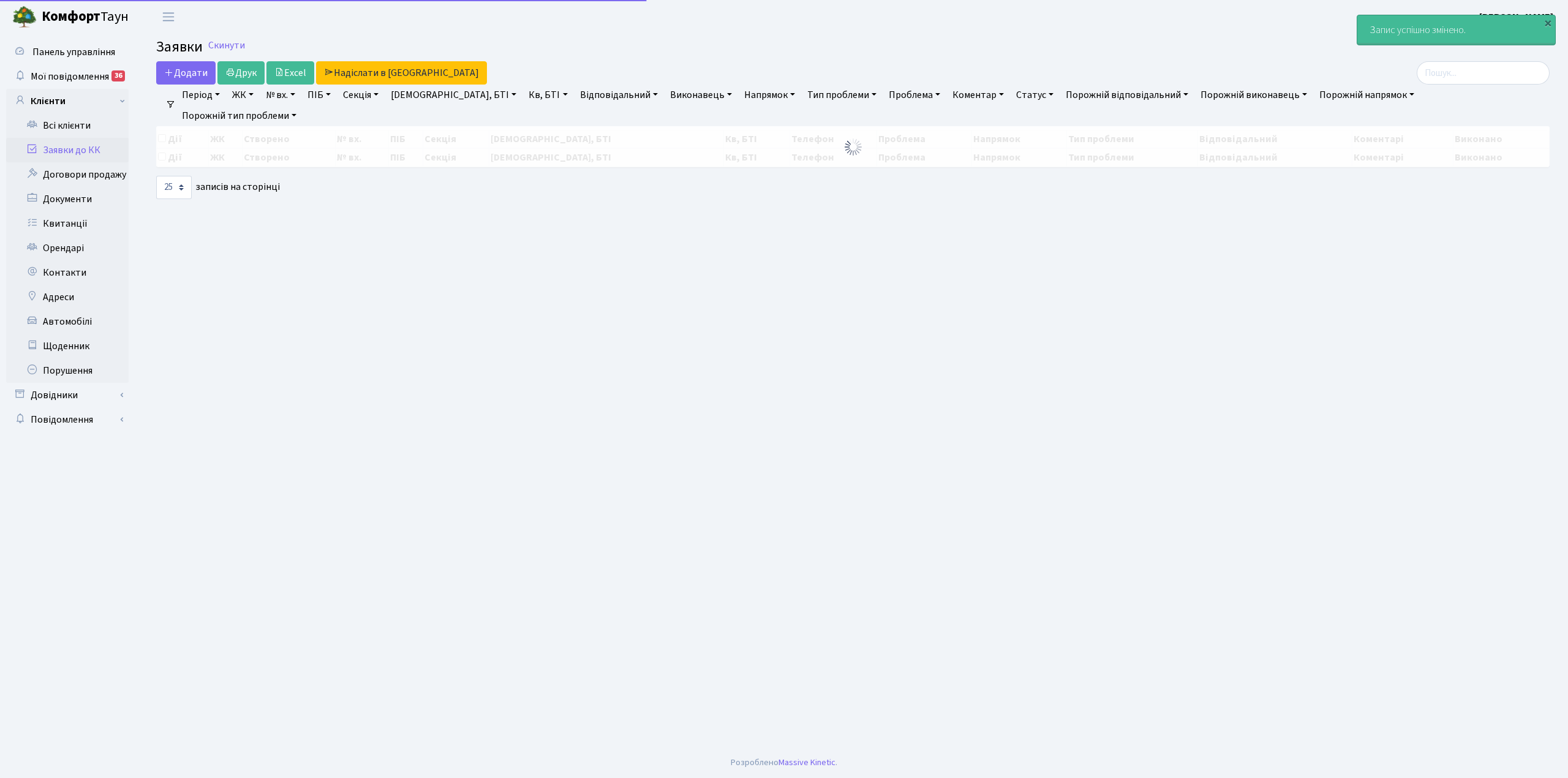
select select "25"
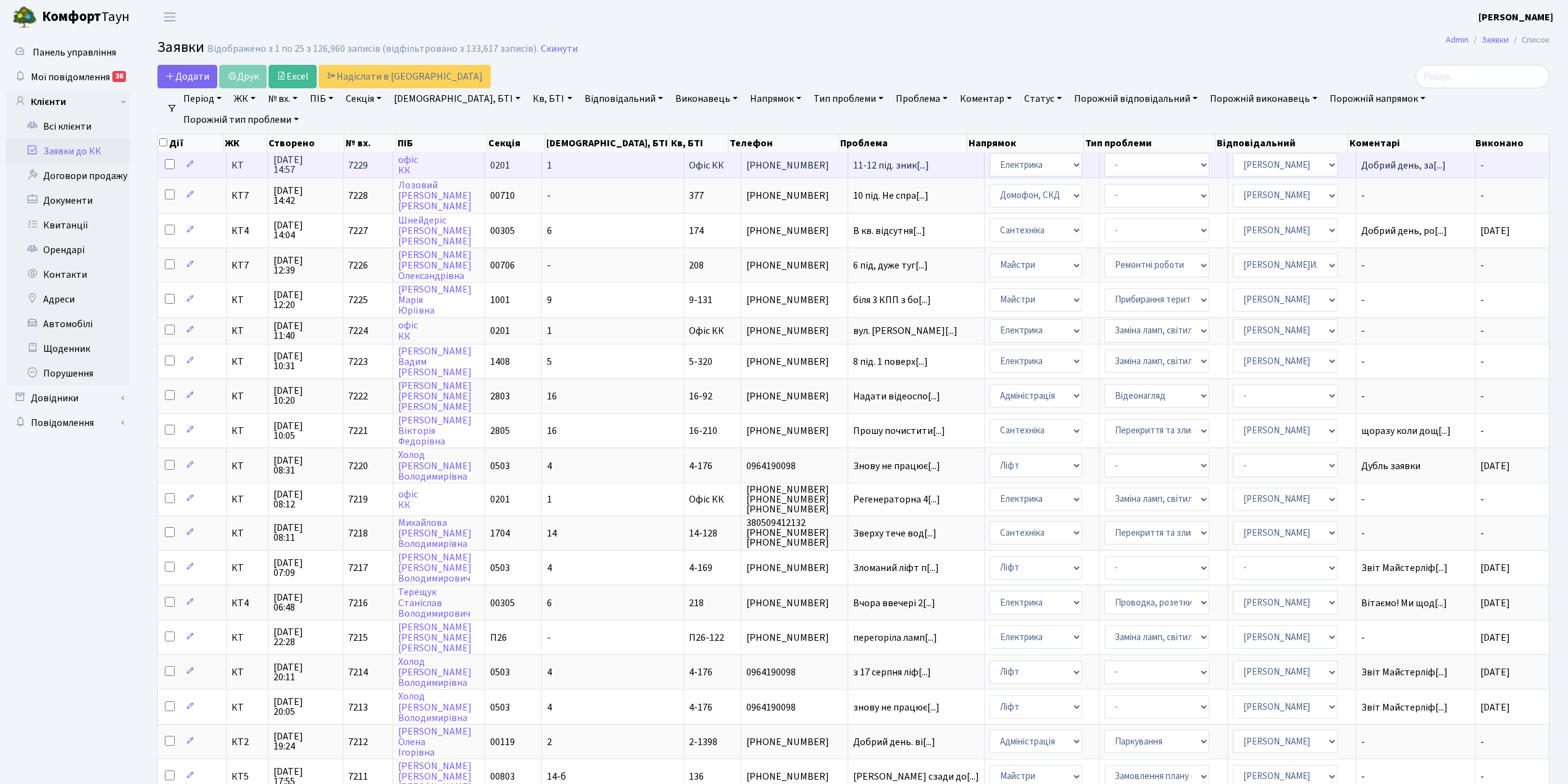
click at [766, 154] on td "[PHONE_NUMBER]" at bounding box center [795, 165] width 107 height 26
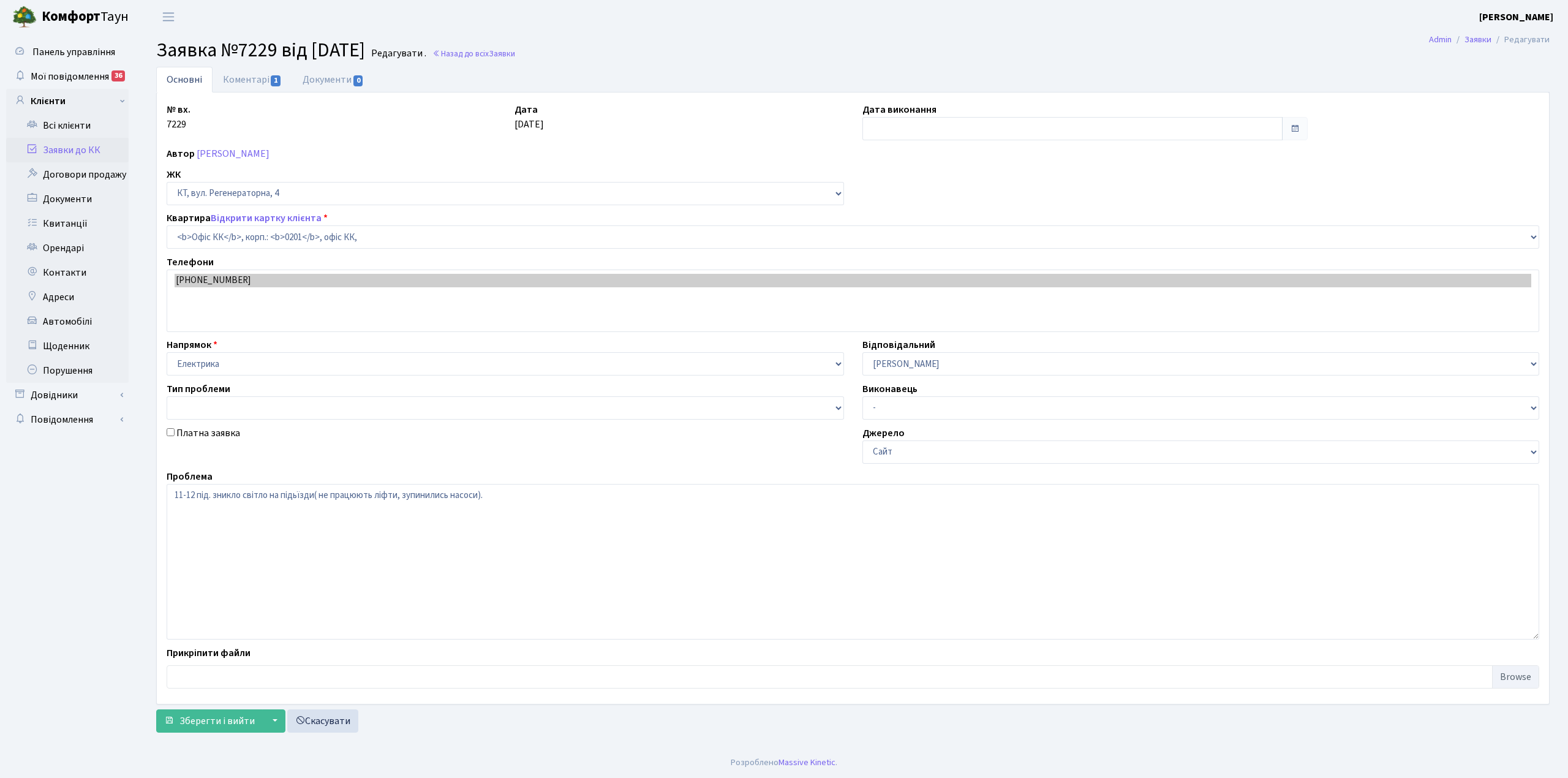
select select "4"
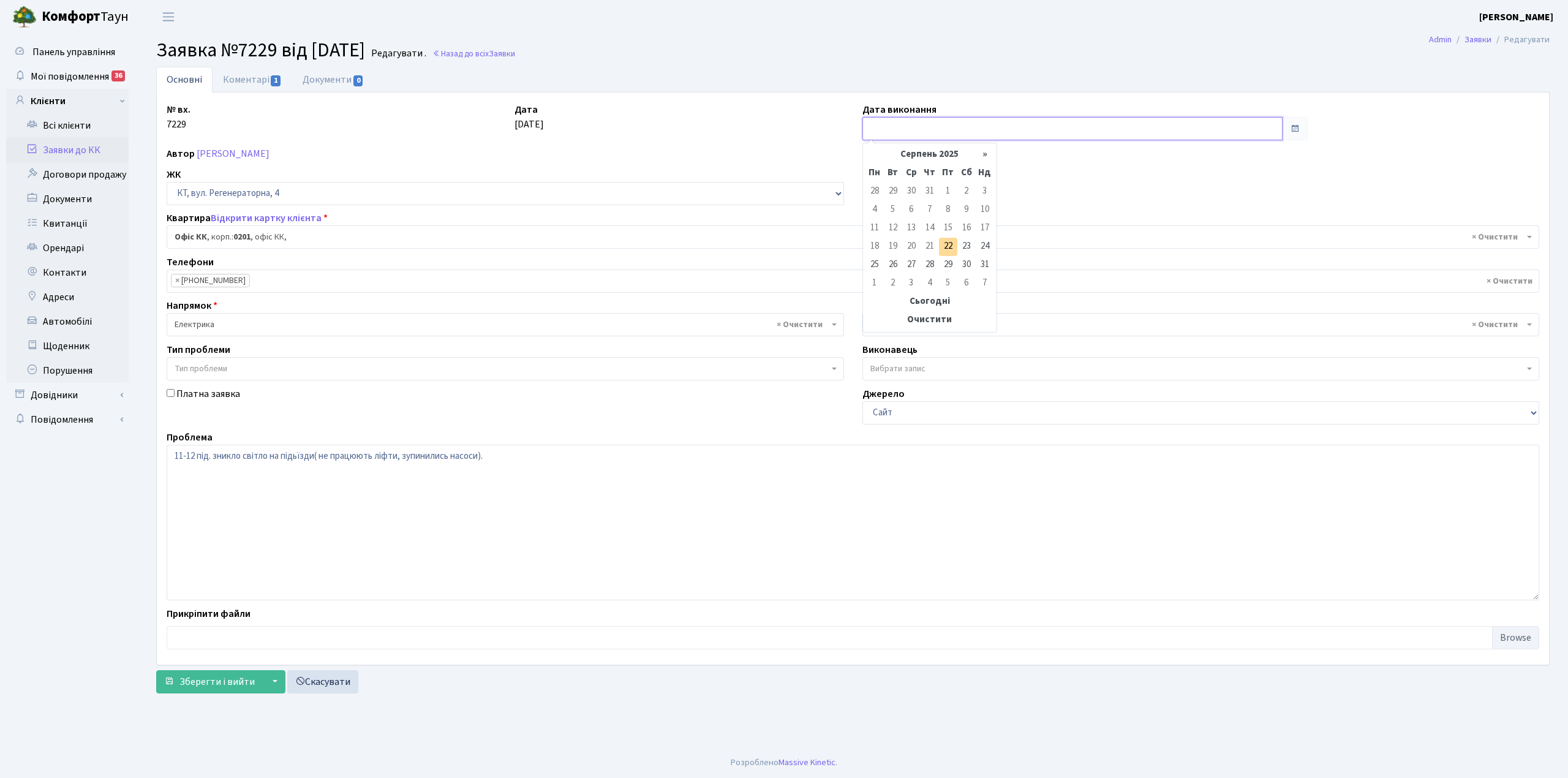
click at [1000, 120] on input "text" at bounding box center [1072, 129] width 420 height 23
click at [948, 251] on td "22" at bounding box center [948, 247] width 18 height 18
type input "[DATE]"
click at [238, 75] on link "Коментарі 1" at bounding box center [252, 79] width 79 height 25
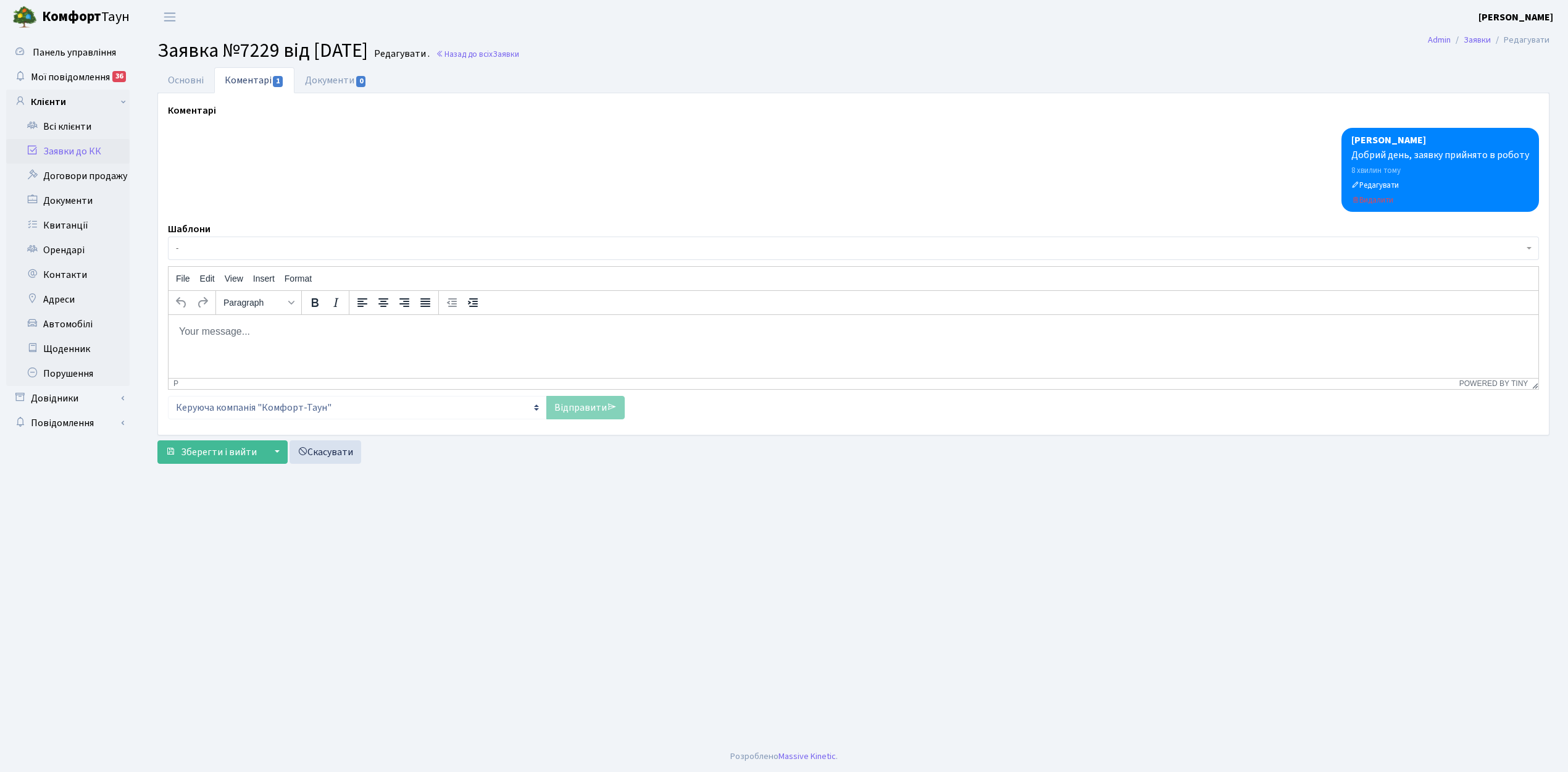
click at [209, 243] on span "-" at bounding box center [850, 248] width 1348 height 12
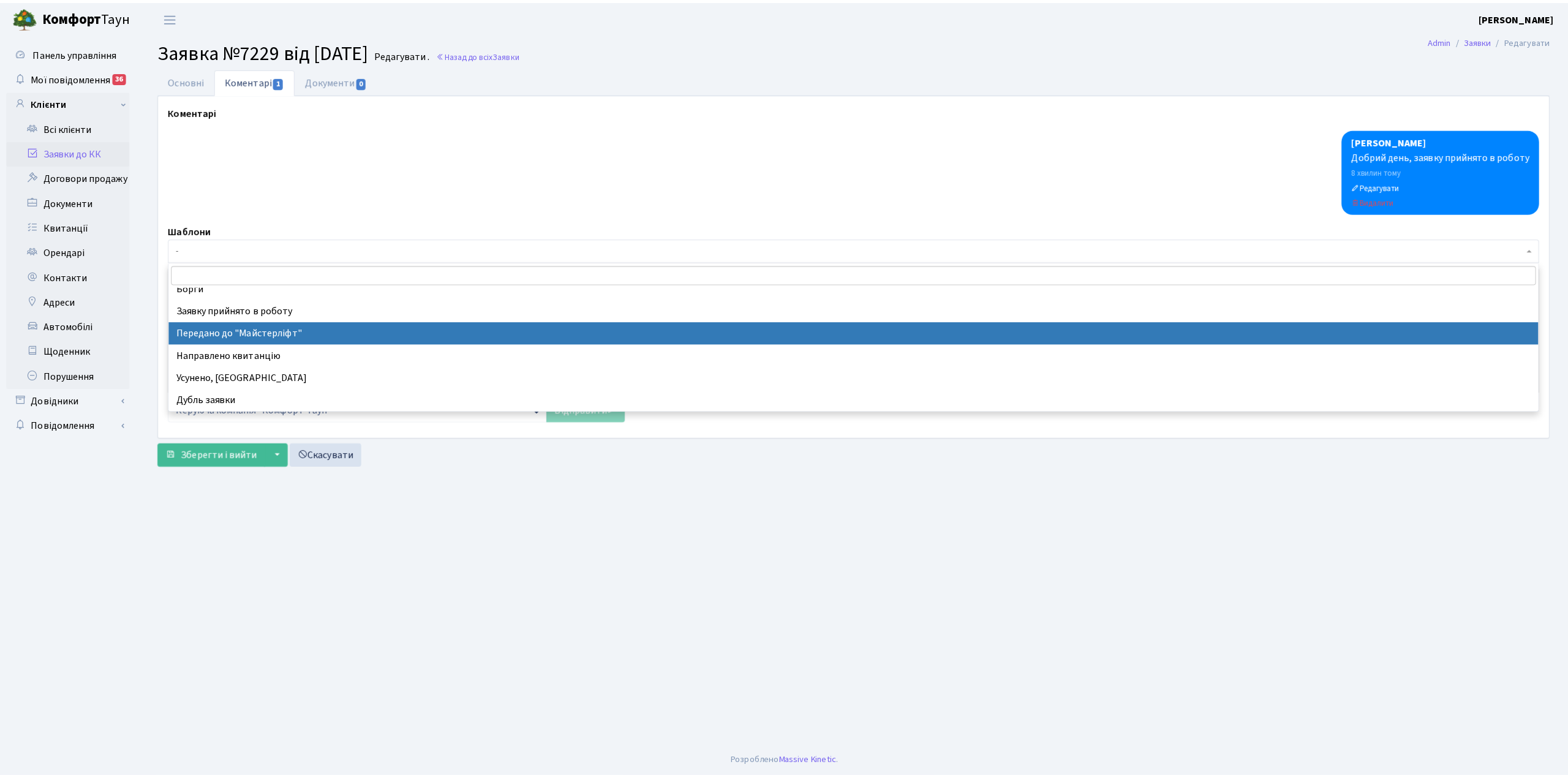
scroll to position [82, 0]
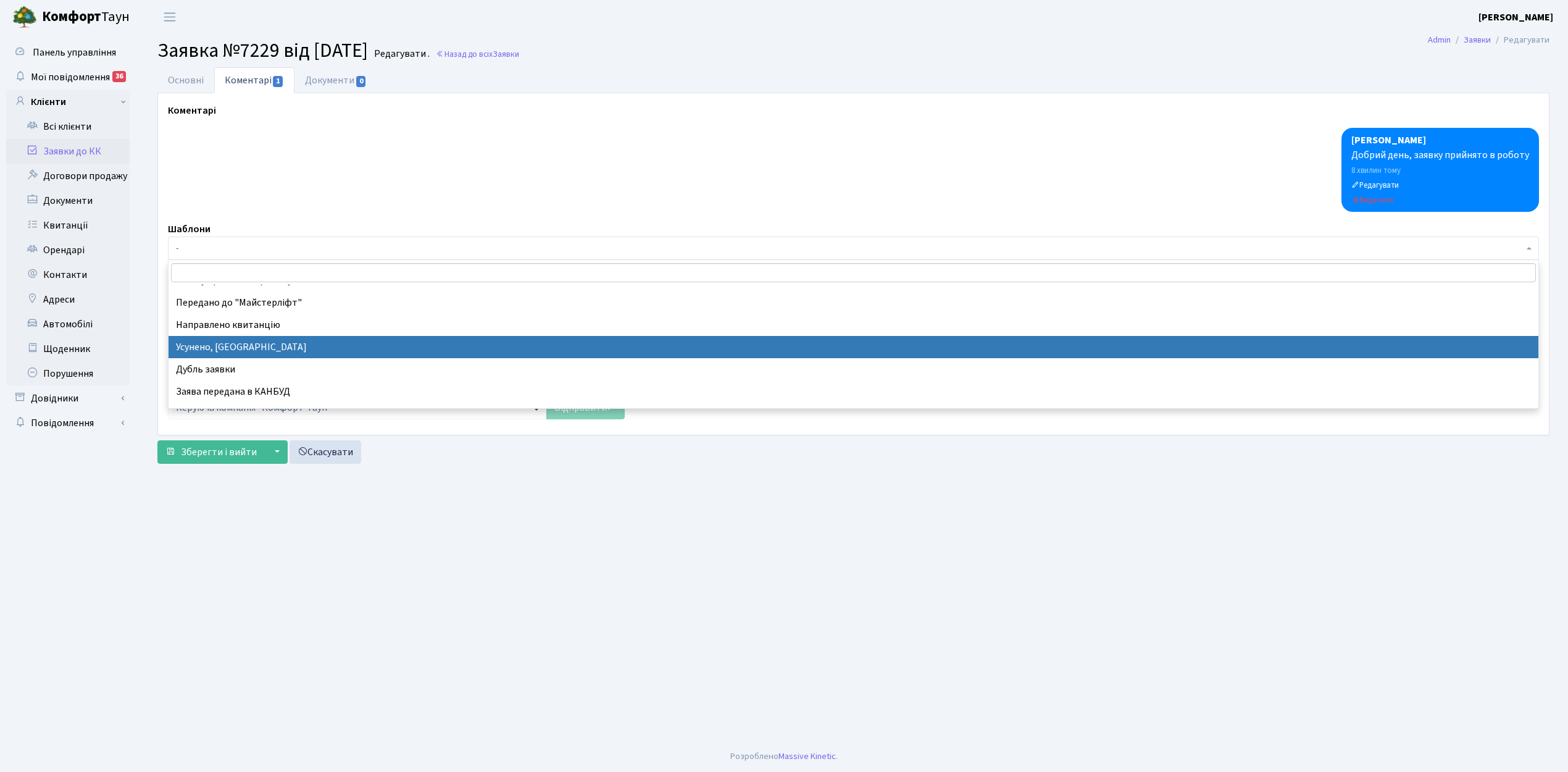
select select "15"
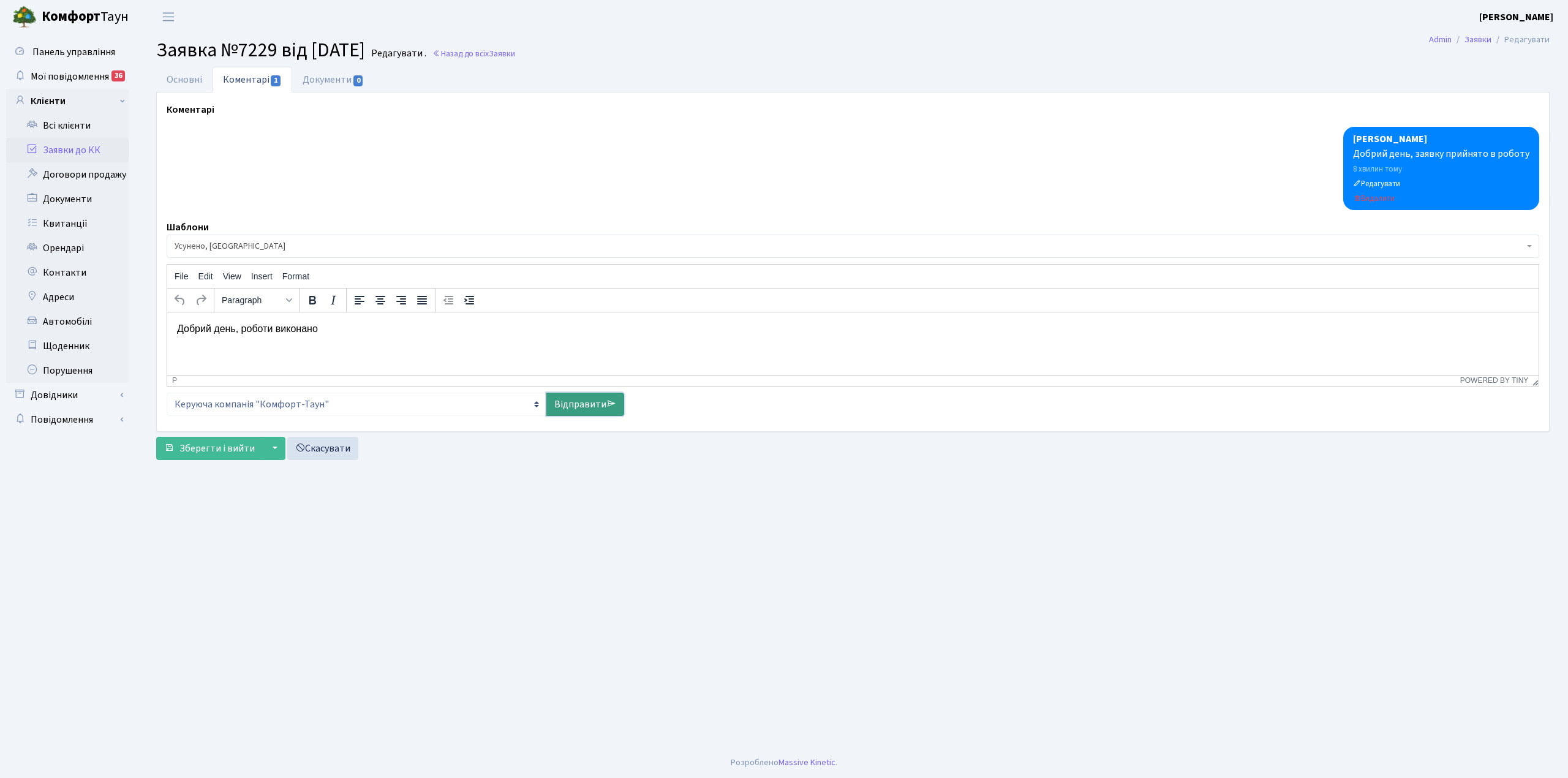
click at [571, 402] on link "Відправити" at bounding box center [585, 404] width 78 height 23
select select
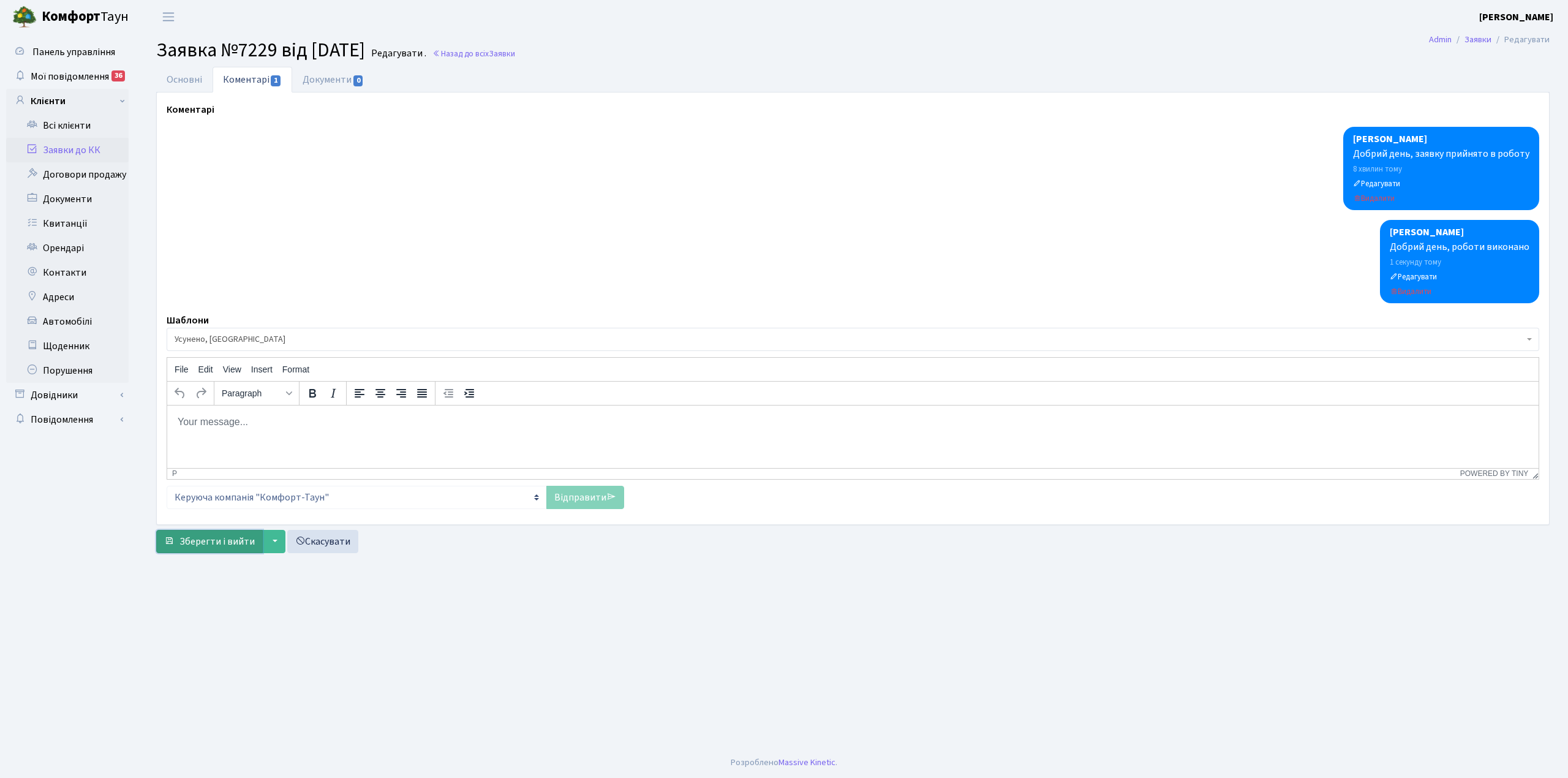
click at [198, 545] on span "Зберегти і вийти" at bounding box center [217, 542] width 76 height 14
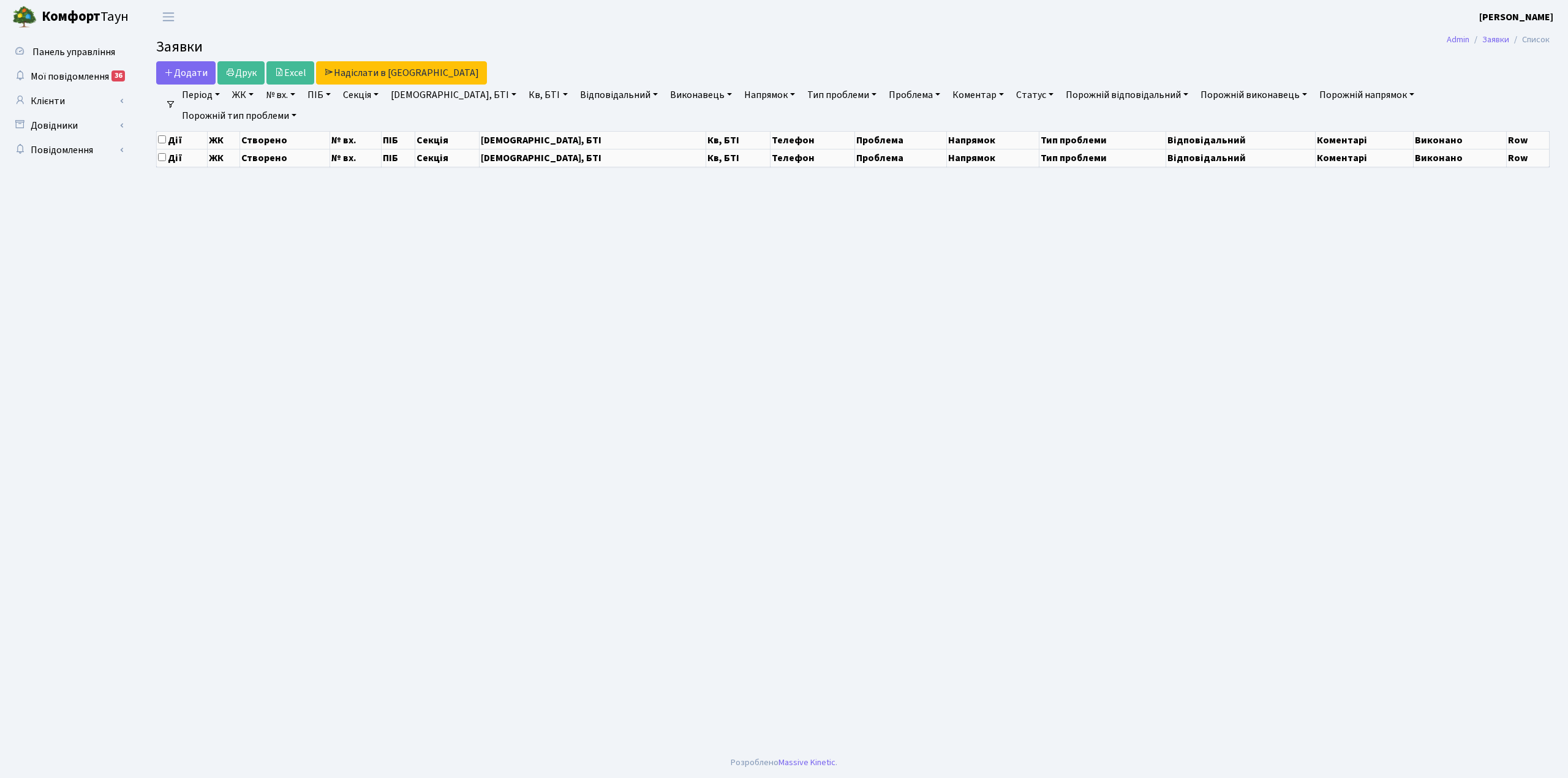
select select "25"
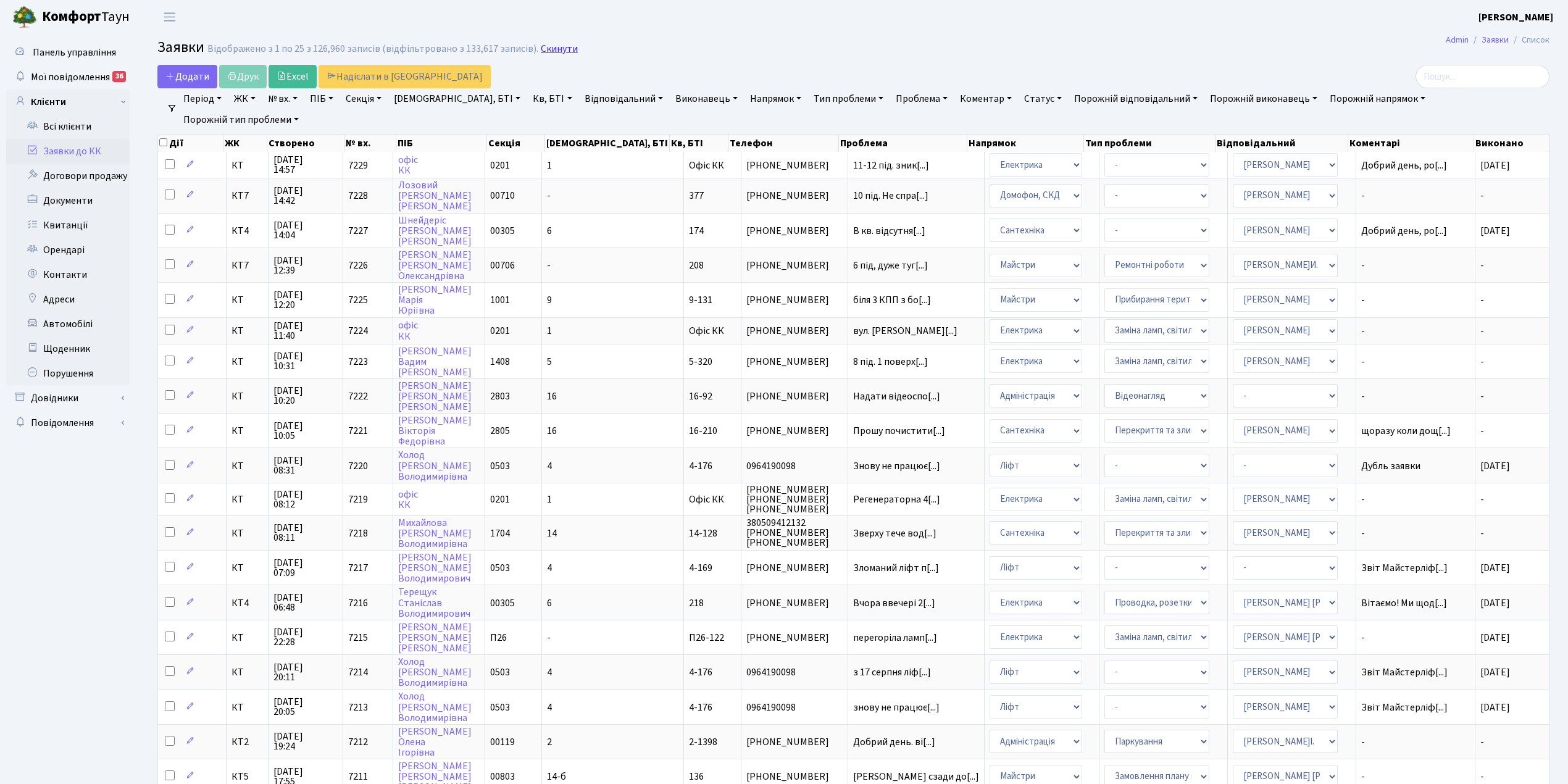
click at [541, 52] on link "Скинути" at bounding box center [559, 49] width 37 height 11
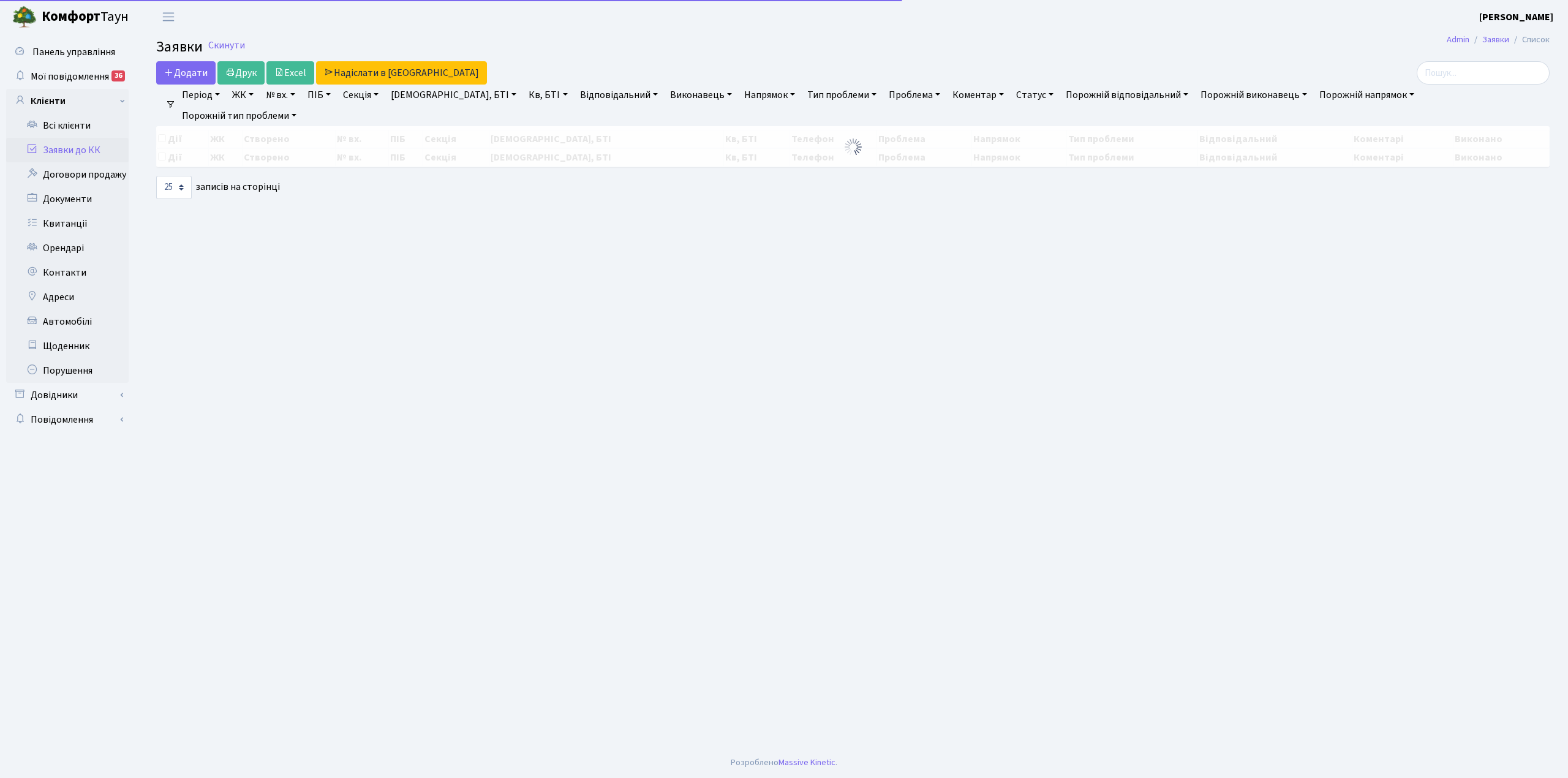
select select "25"
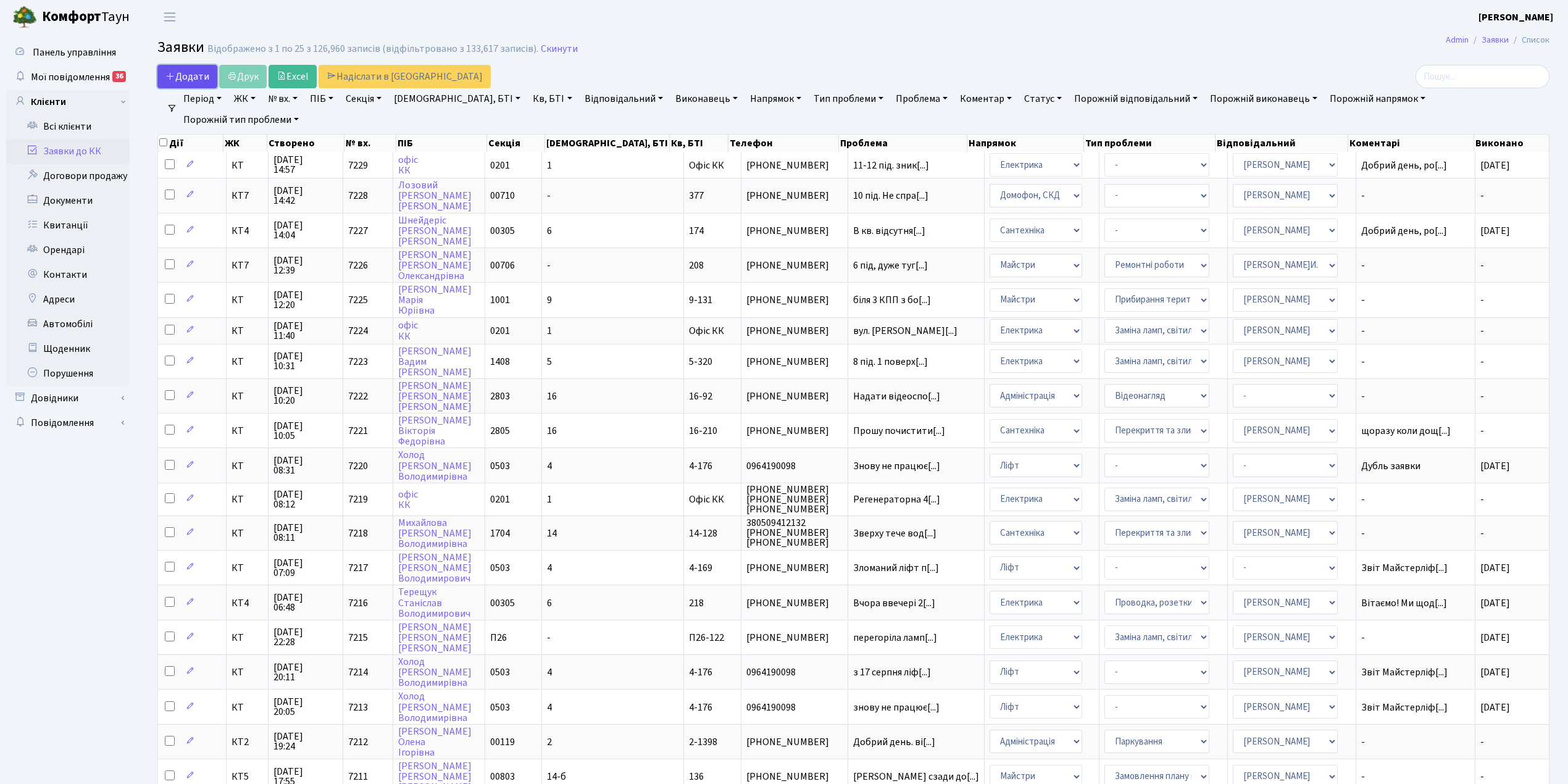
click at [186, 78] on span "Додати" at bounding box center [187, 76] width 43 height 14
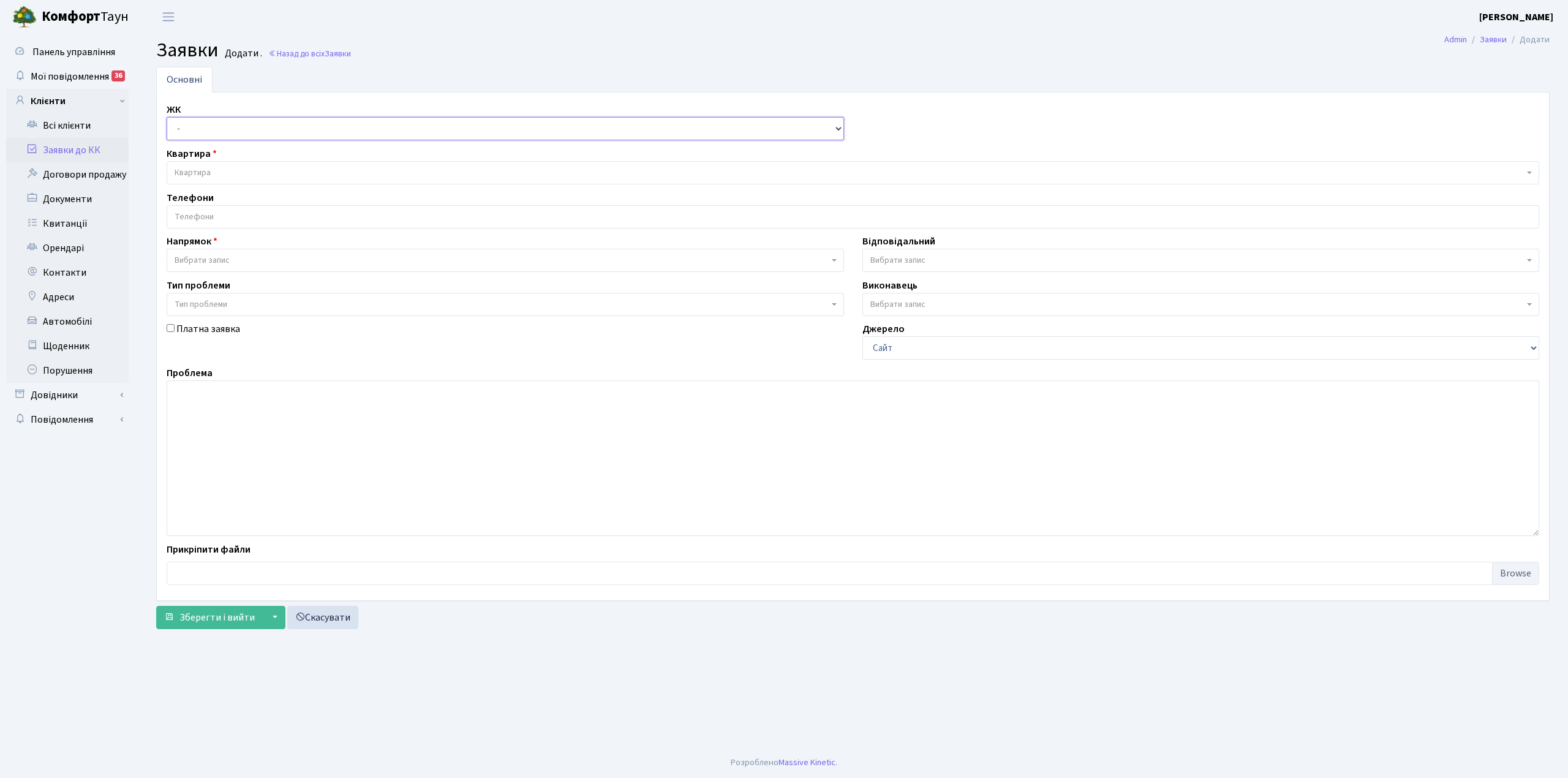
click at [190, 130] on select "- КТ, вул. Регенераторна, 4 КТ2, просп. [STREET_ADDRESS] [STREET_ADDRESS] [PERS…" at bounding box center [505, 129] width 677 height 23
select select "271"
click at [166, 117] on select "- КТ, вул. Регенераторна, 4 КТ2, просп. [STREET_ADDRESS] [STREET_ADDRESS] [PERS…" at bounding box center [505, 129] width 677 height 23
select select
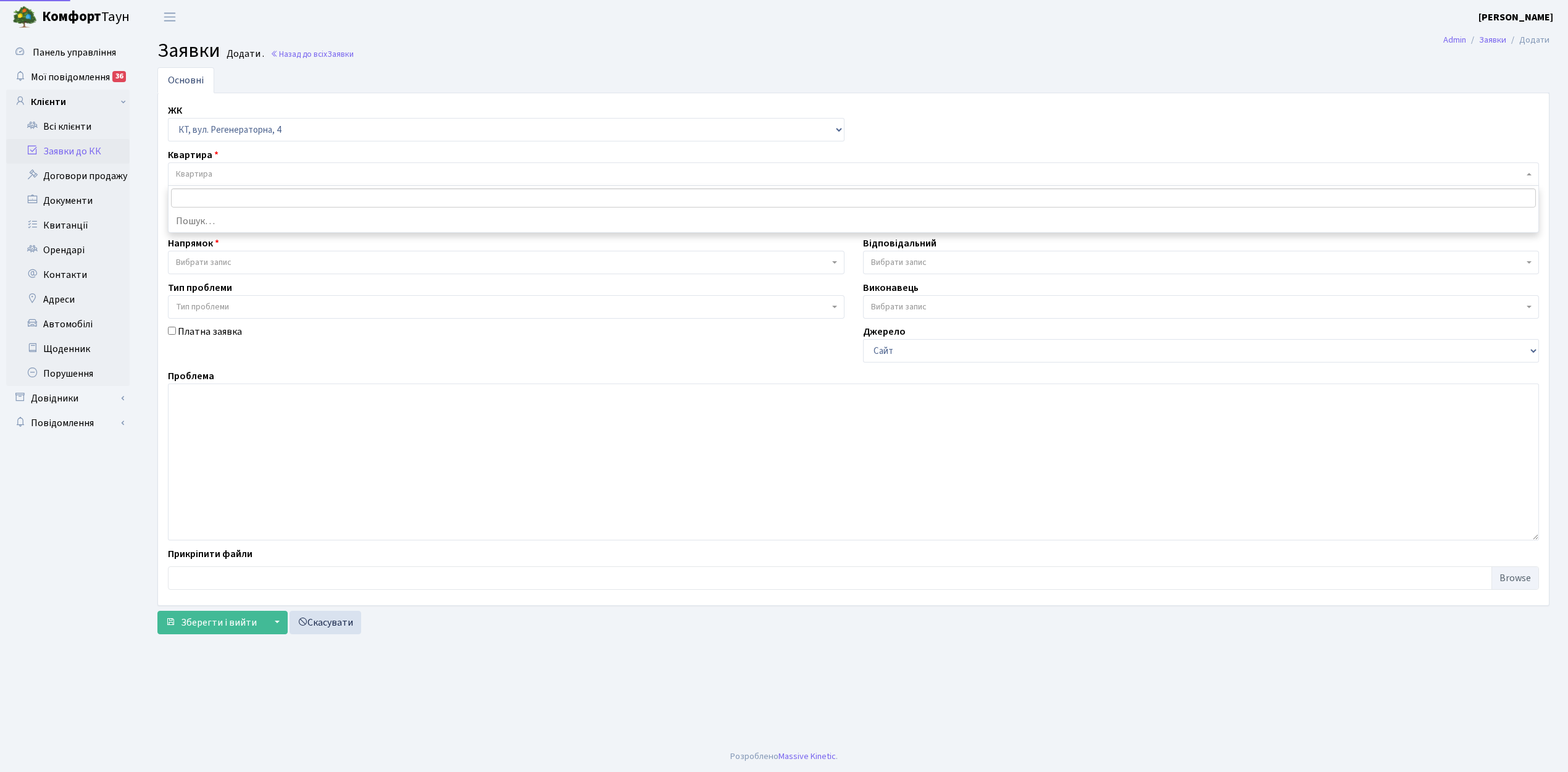
click at [212, 175] on span "Квартира" at bounding box center [194, 174] width 37 height 12
type input "Щ"
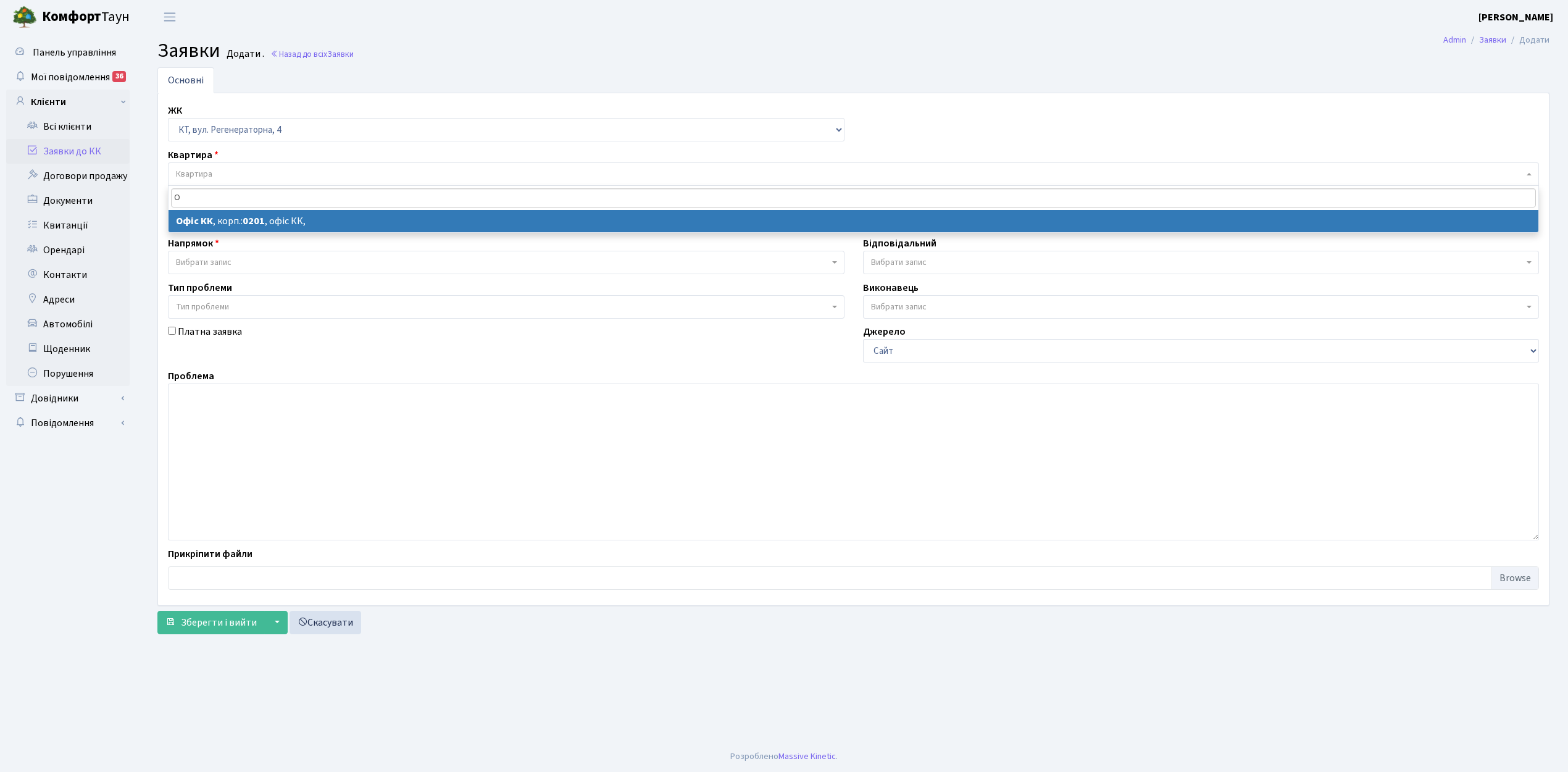
type input "О"
select select
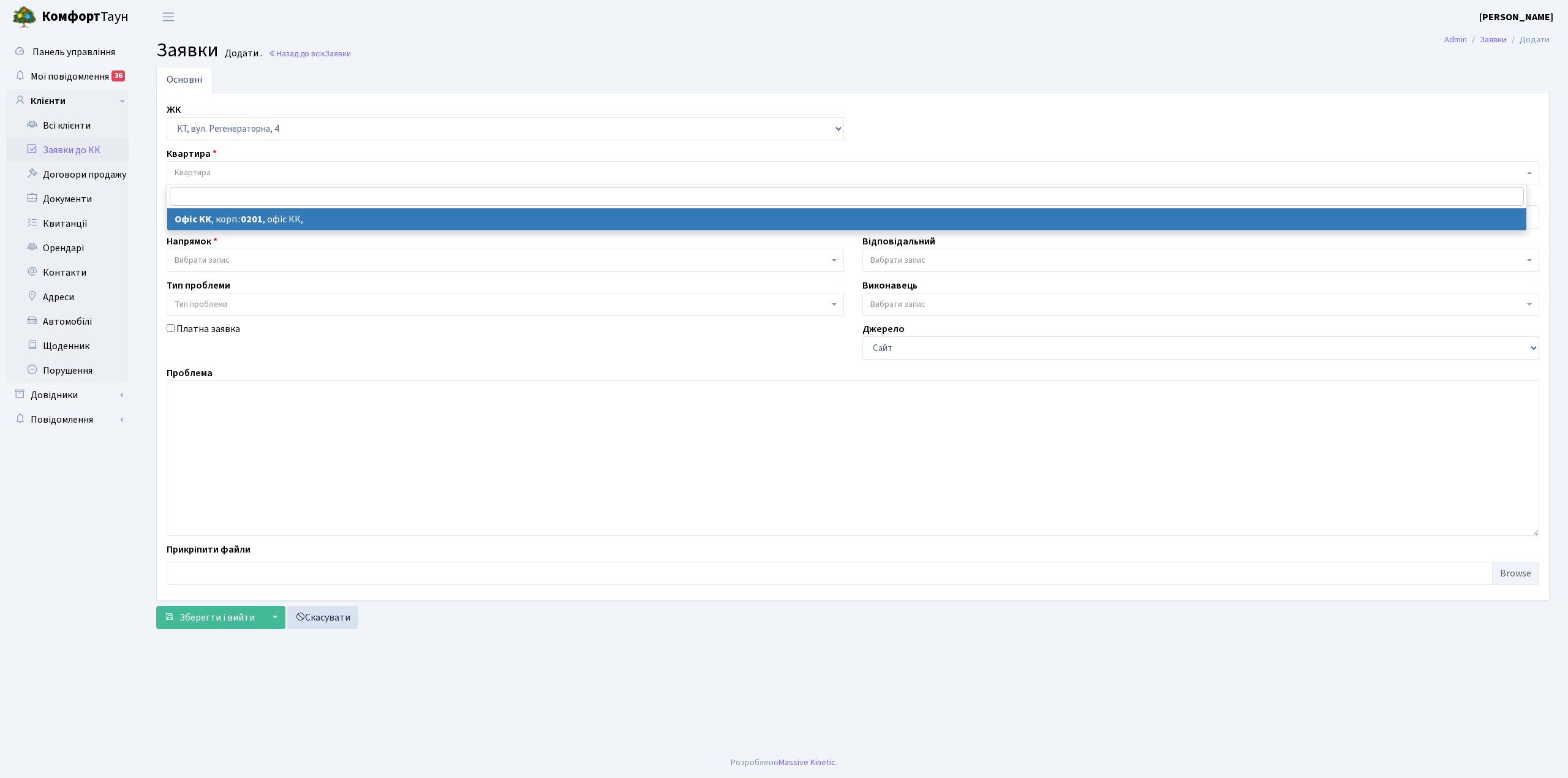
select select "4"
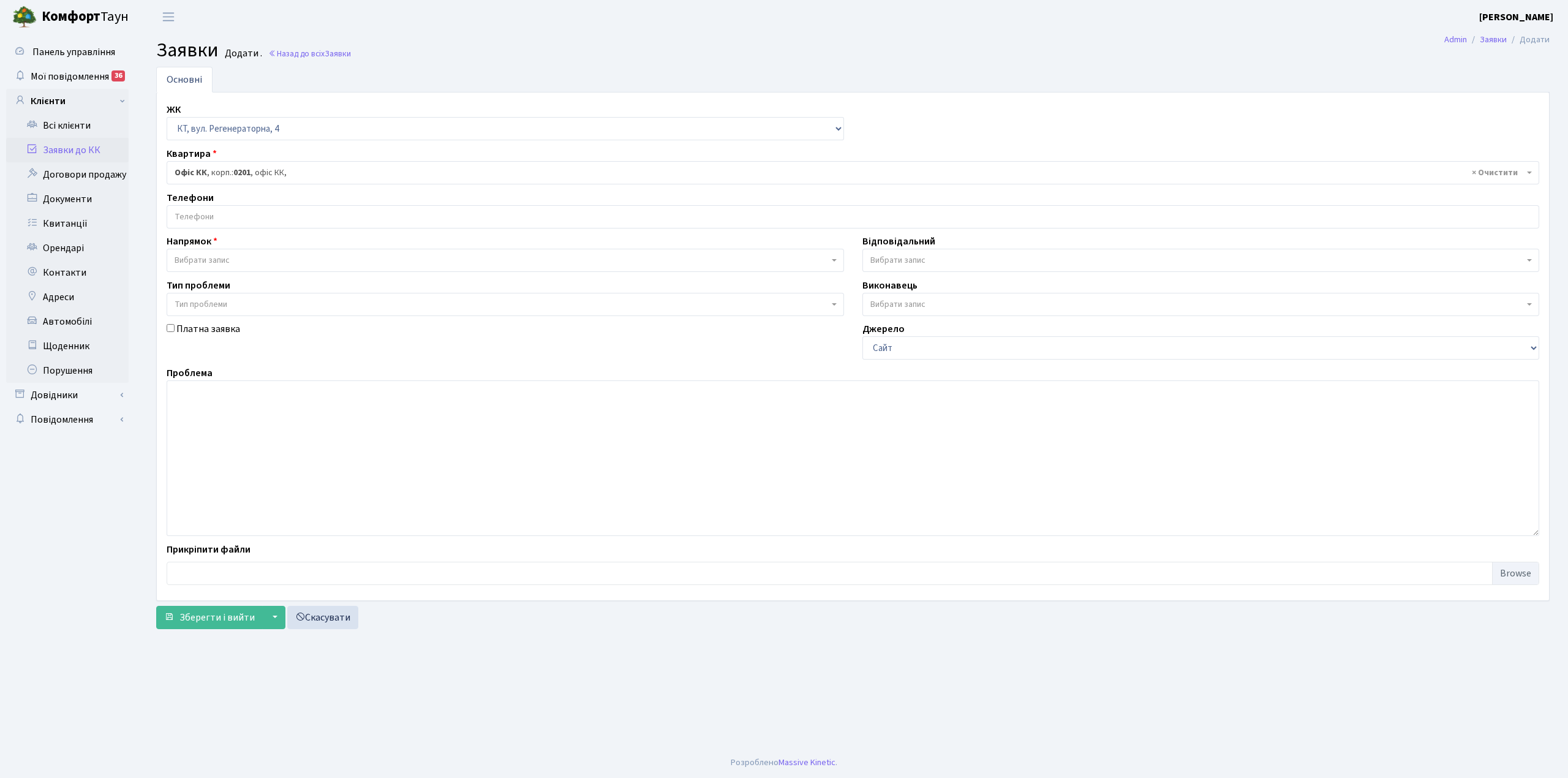
click at [233, 221] on input "search" at bounding box center [853, 216] width 1372 height 22
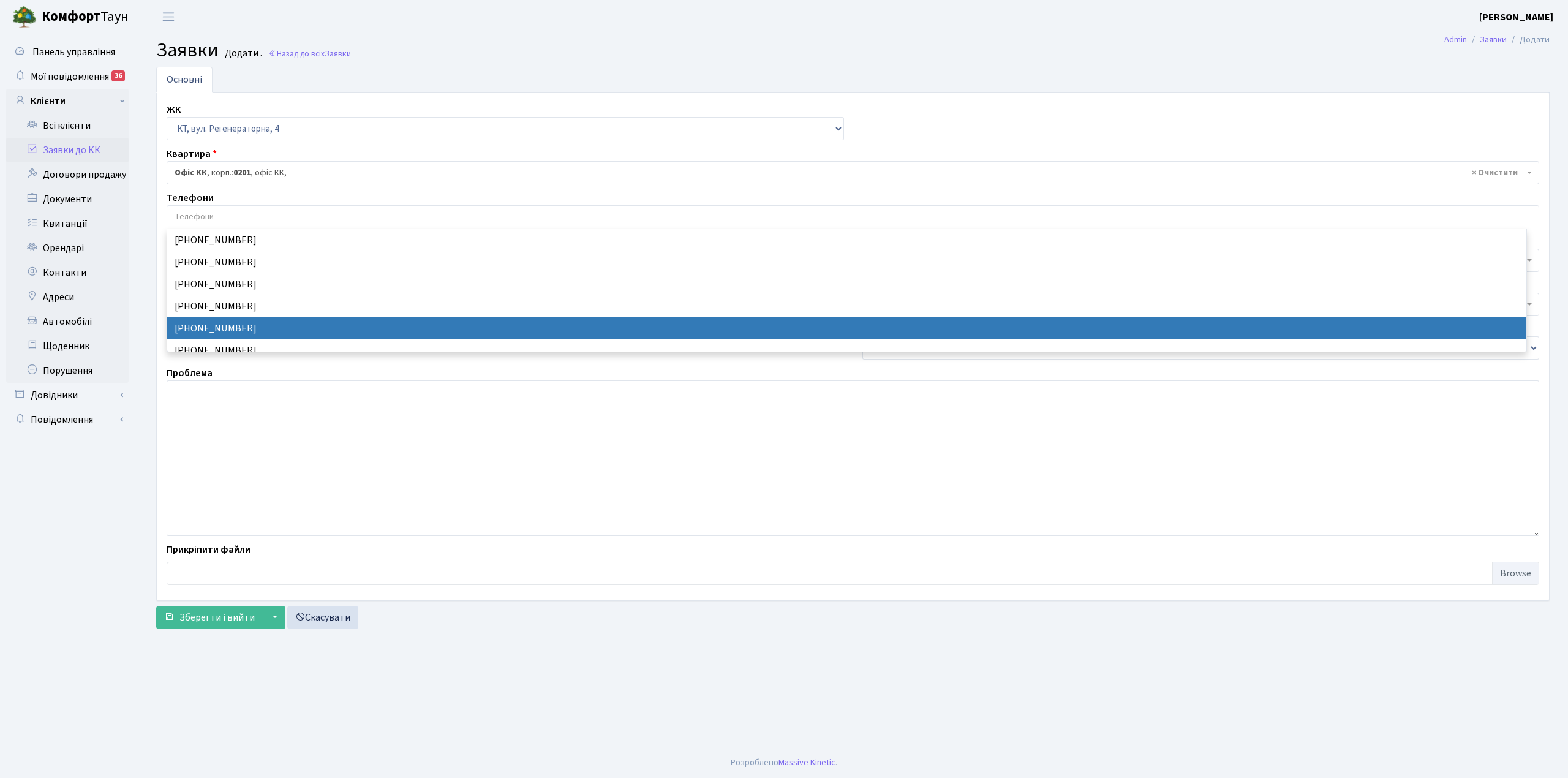
select select "24227"
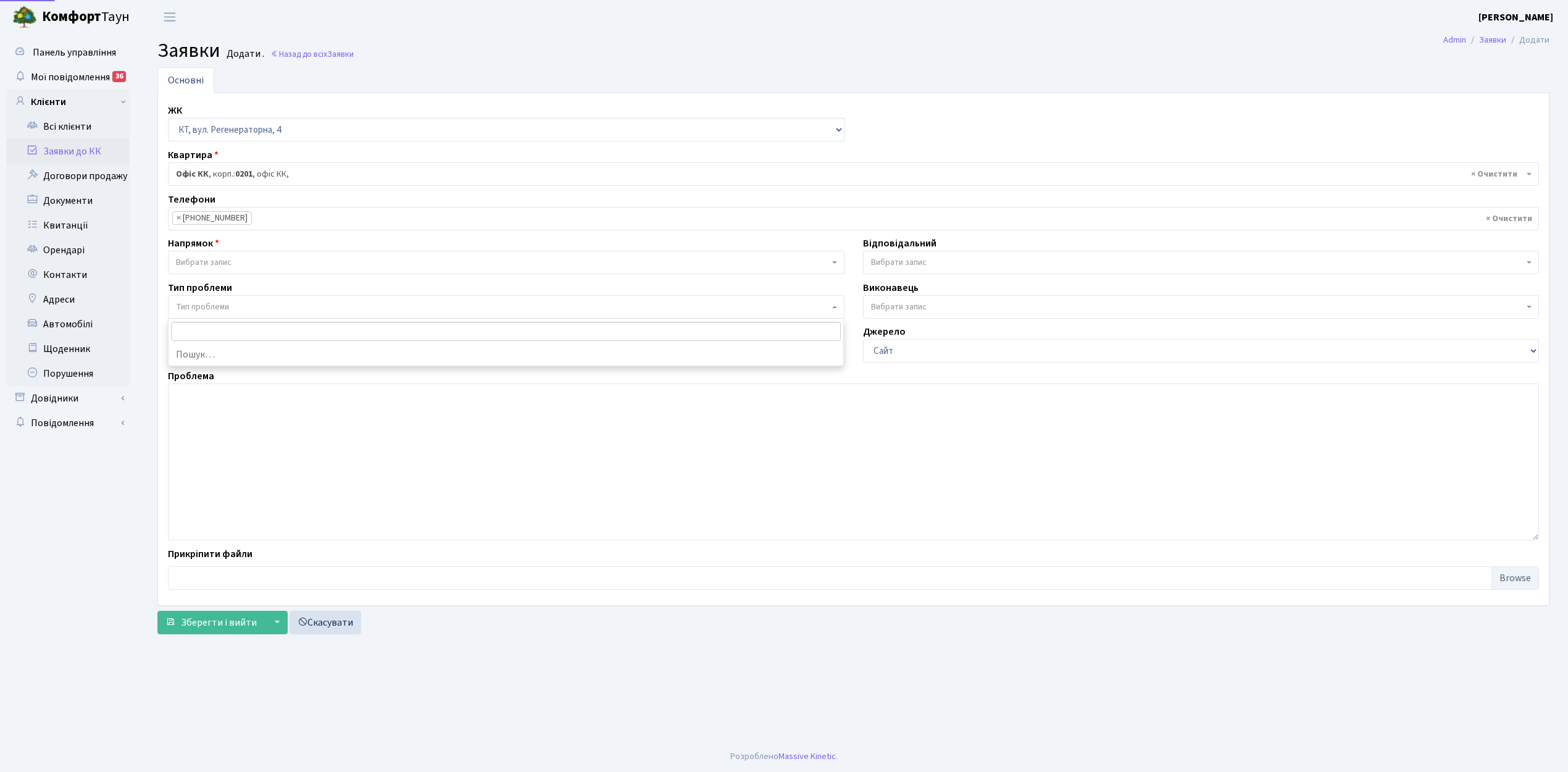
click at [221, 307] on span "Тип проблеми" at bounding box center [203, 307] width 53 height 12
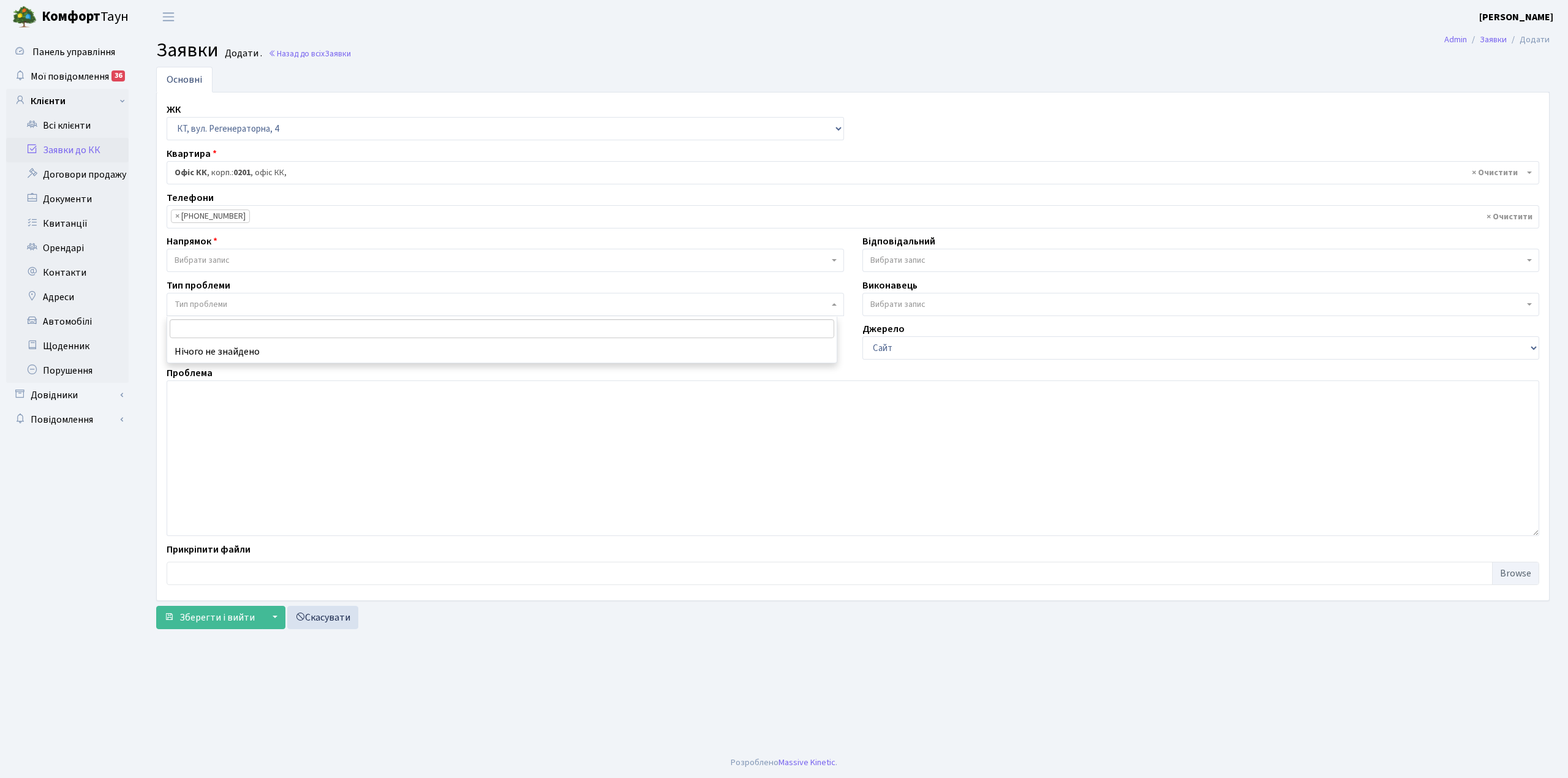
click at [204, 301] on span "Тип проблеми" at bounding box center [201, 304] width 53 height 12
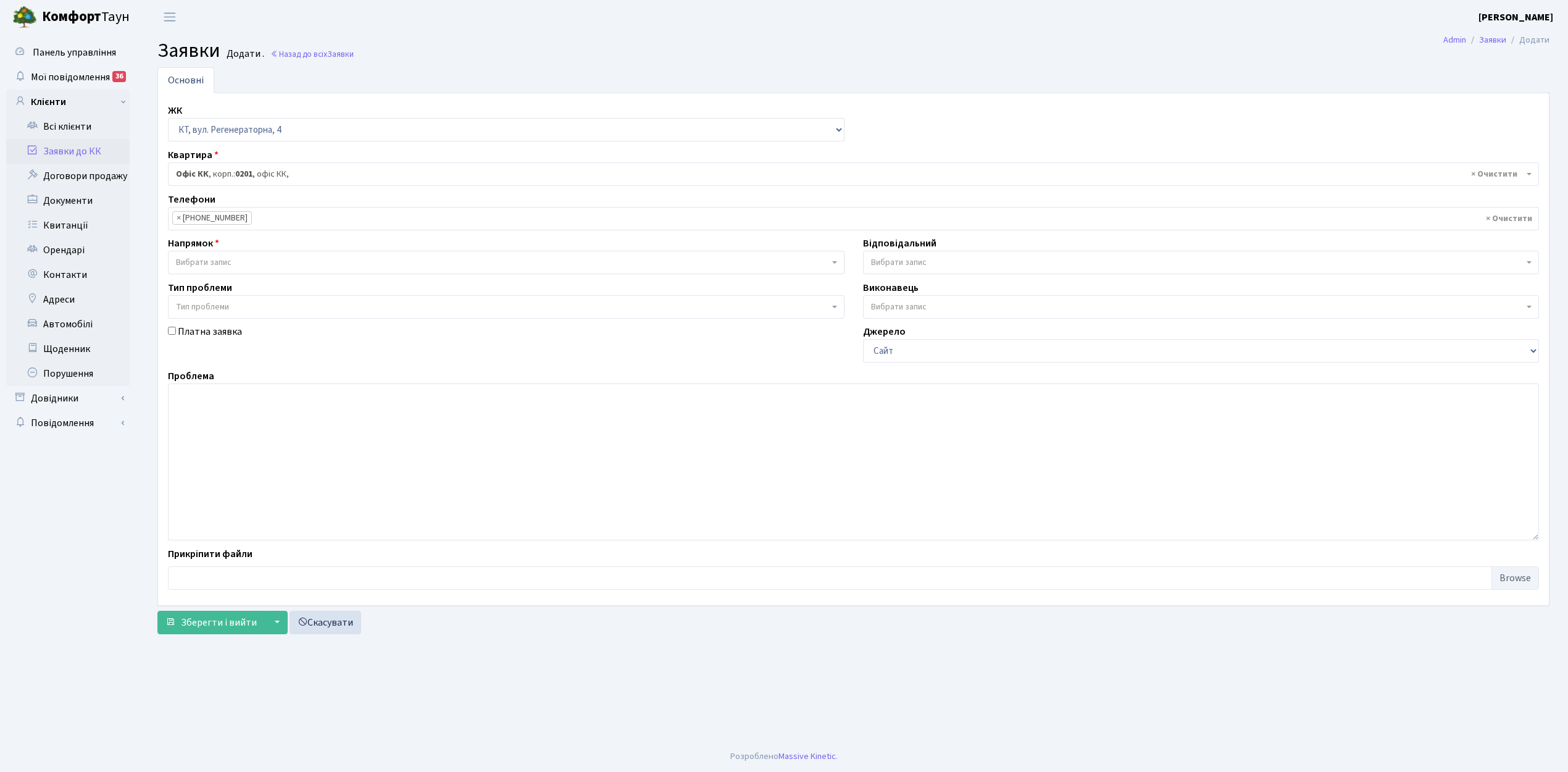
click at [203, 258] on span "Вибрати запис" at bounding box center [204, 262] width 56 height 12
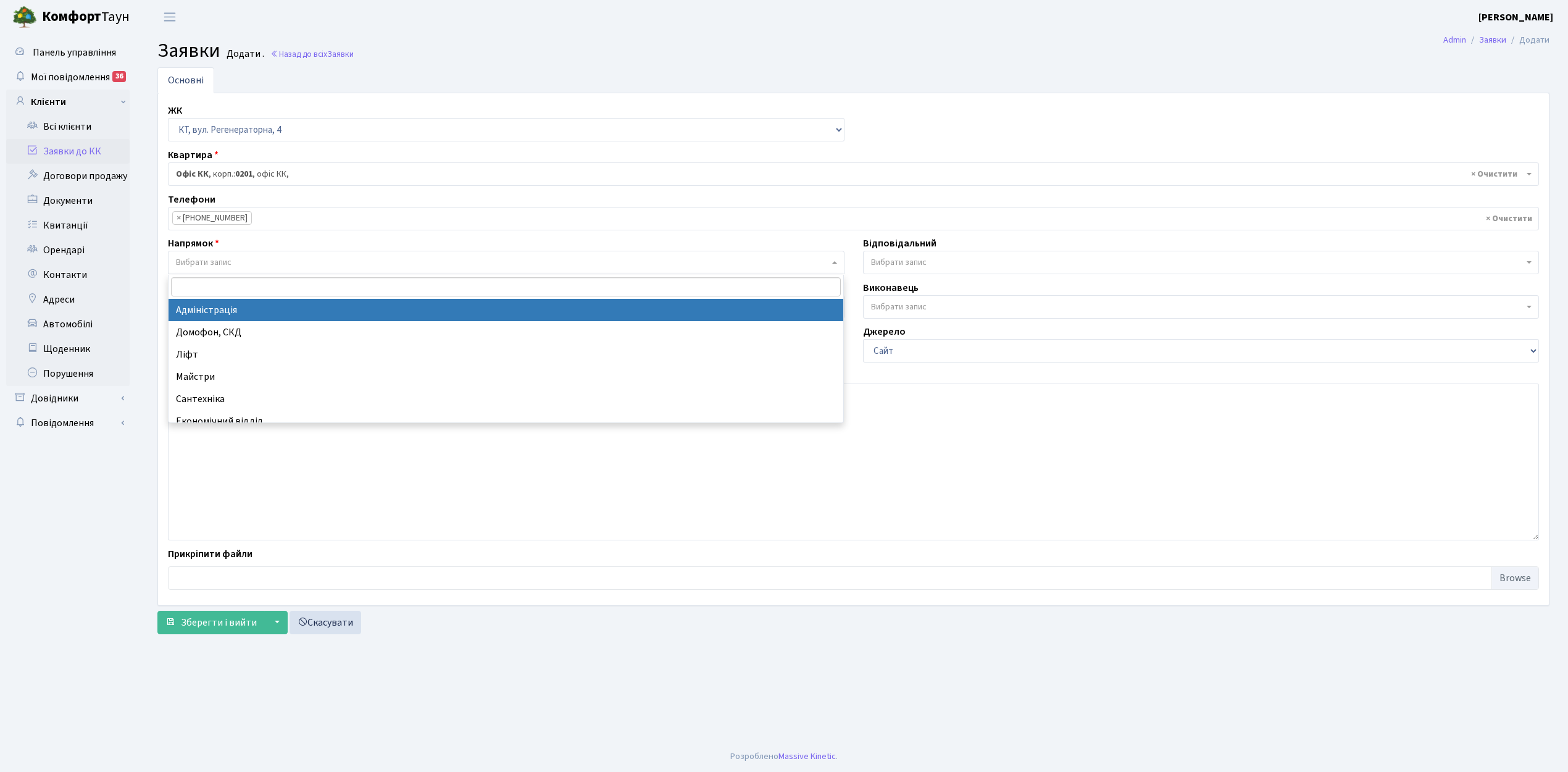
select select "5"
select select
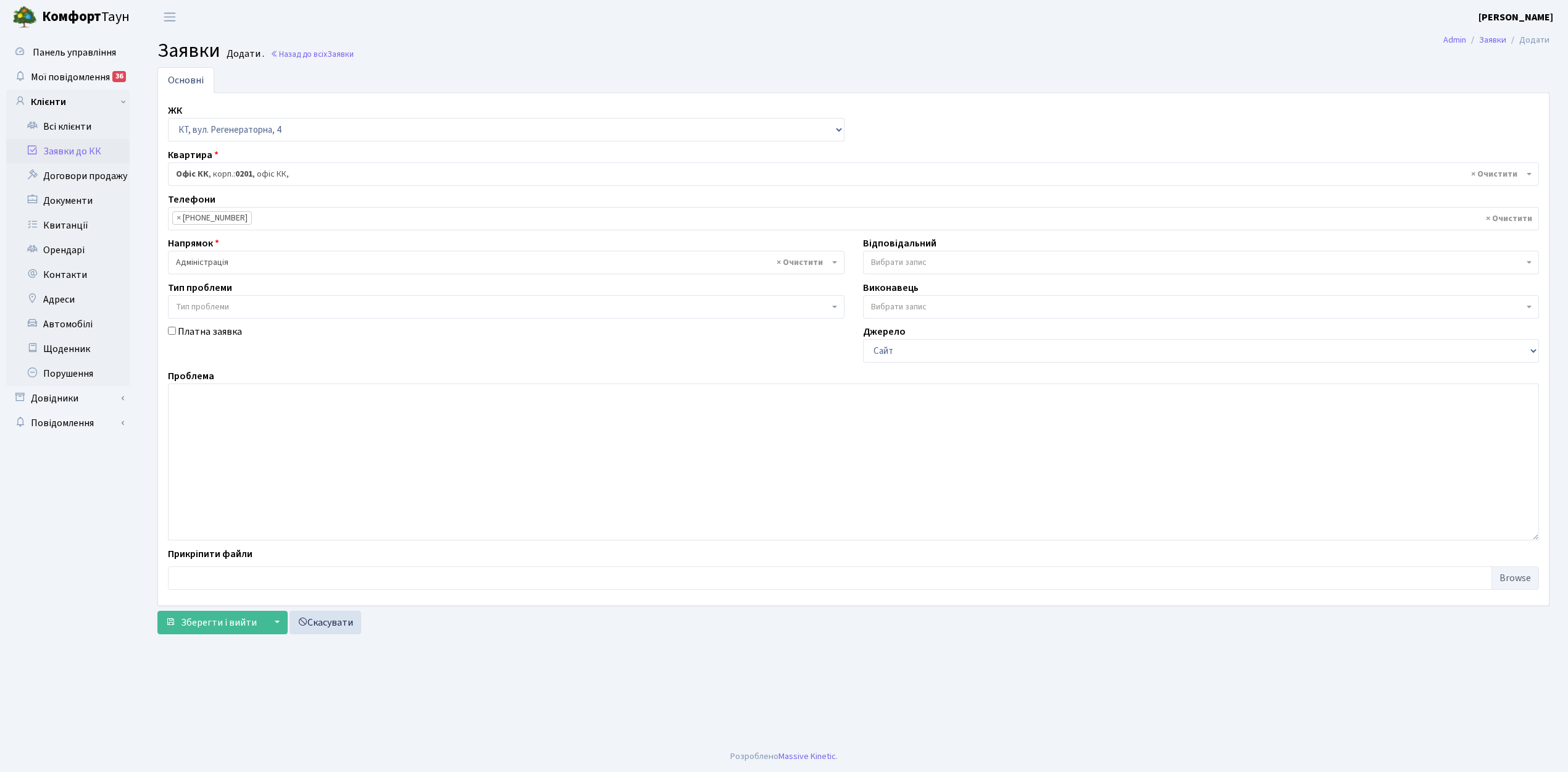
click at [908, 259] on span "Вибрати запис" at bounding box center [898, 262] width 56 height 12
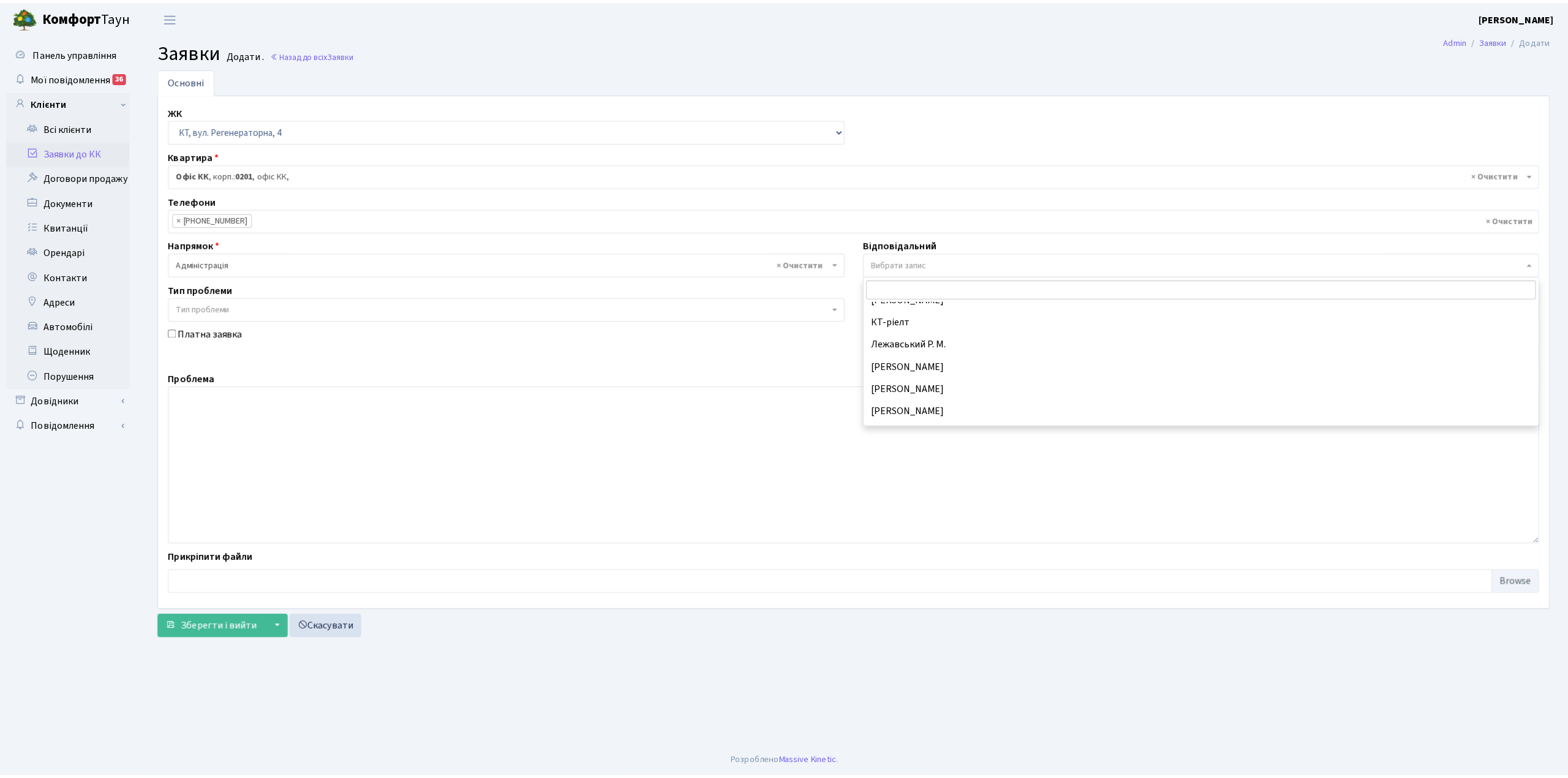
scroll to position [326, 0]
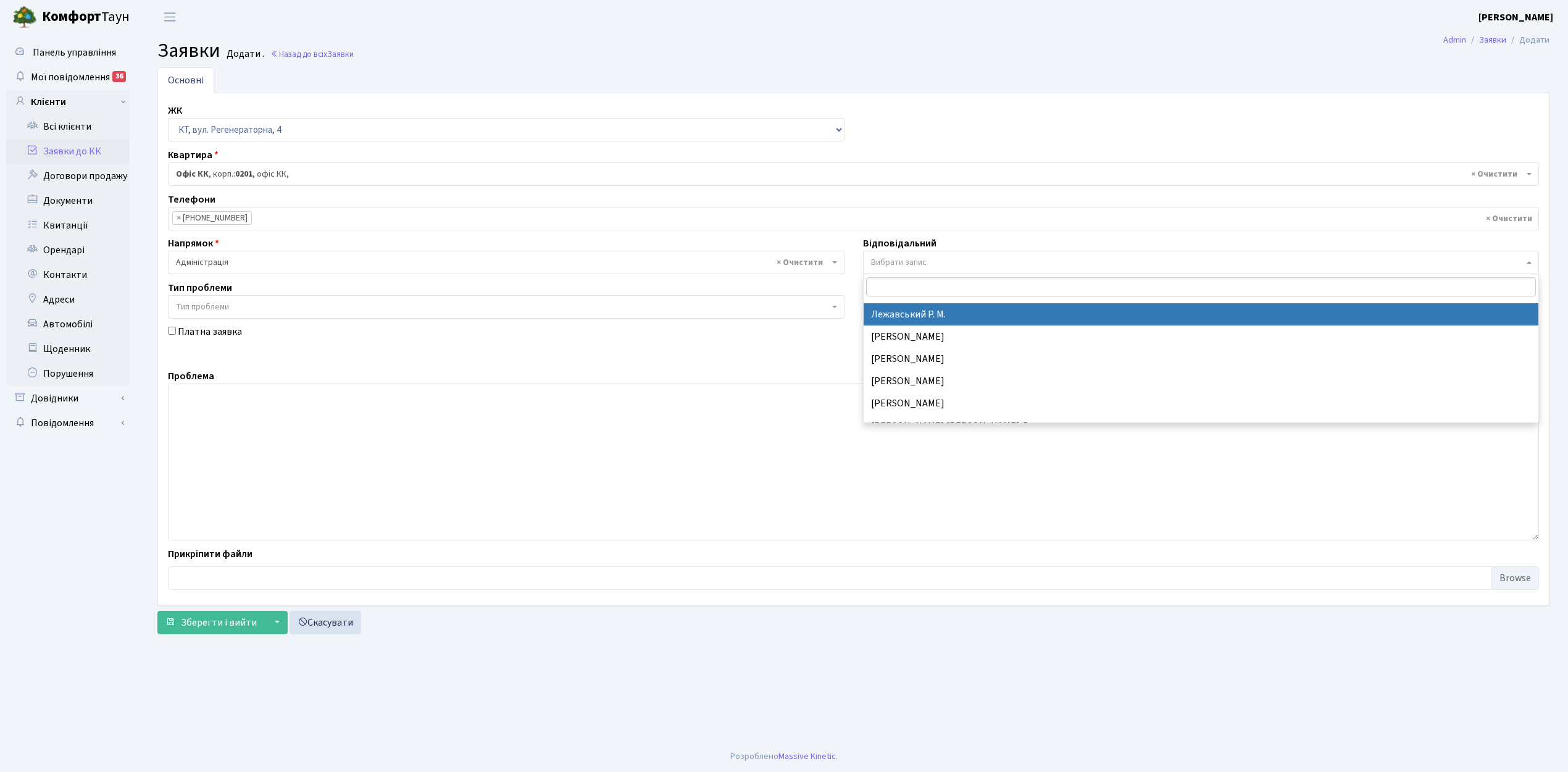
select select "69"
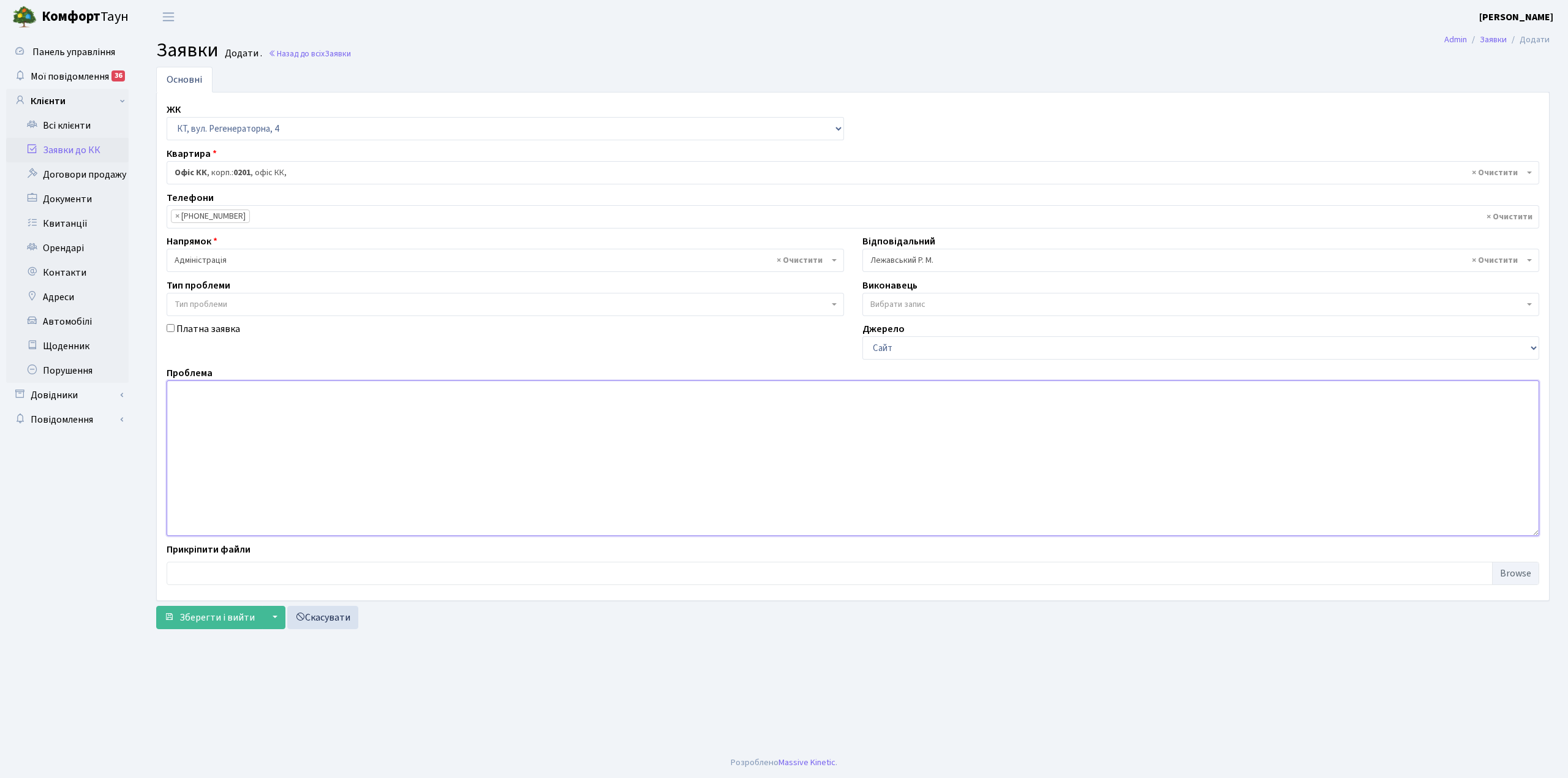
click at [209, 392] on textarea at bounding box center [853, 459] width 1373 height 156
type textarea "Соборності 17 , 12 під, спрацювала димовідведення."
click at [206, 619] on span "Зберегти і вийти" at bounding box center [217, 618] width 76 height 14
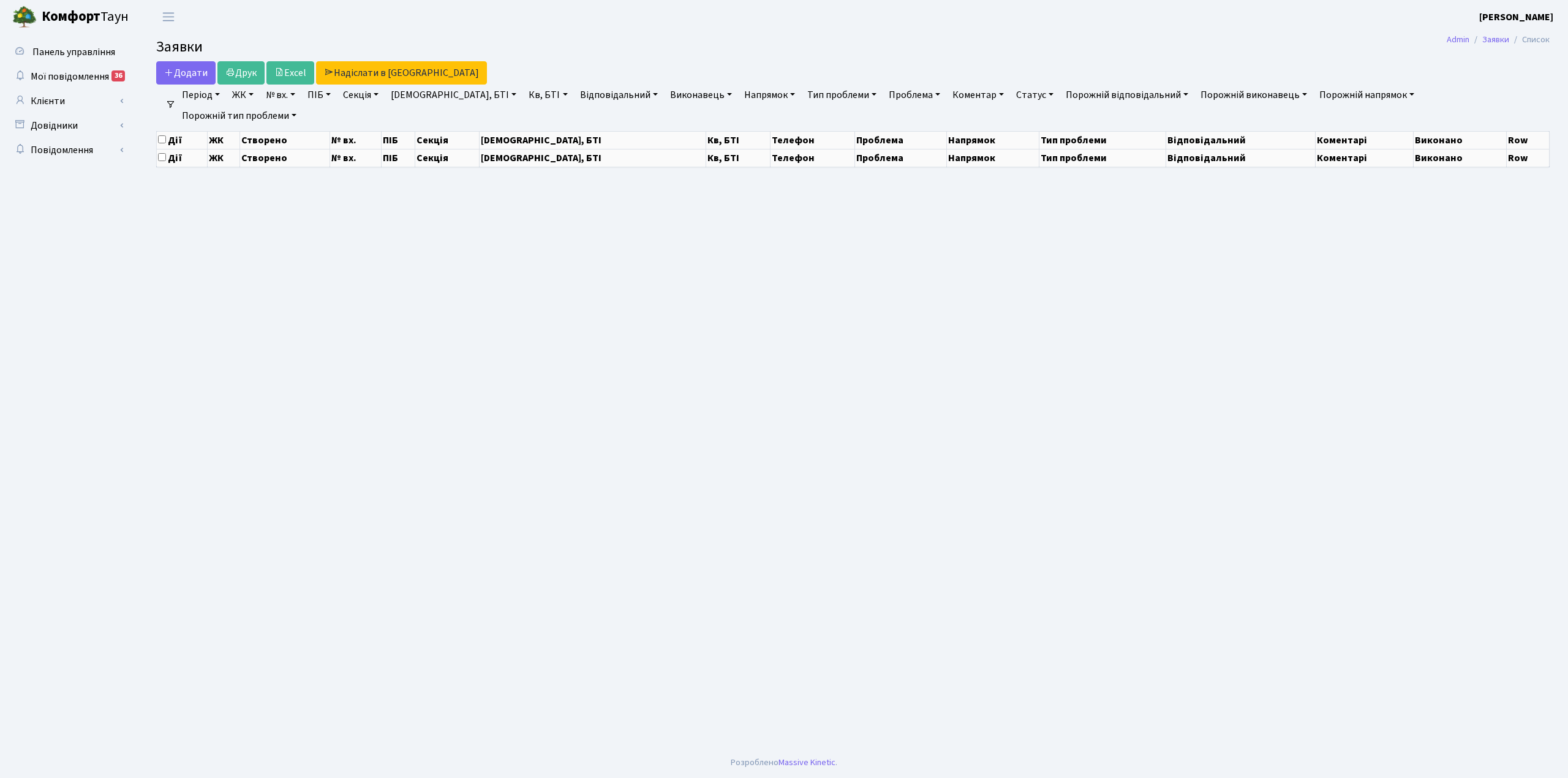
select select "25"
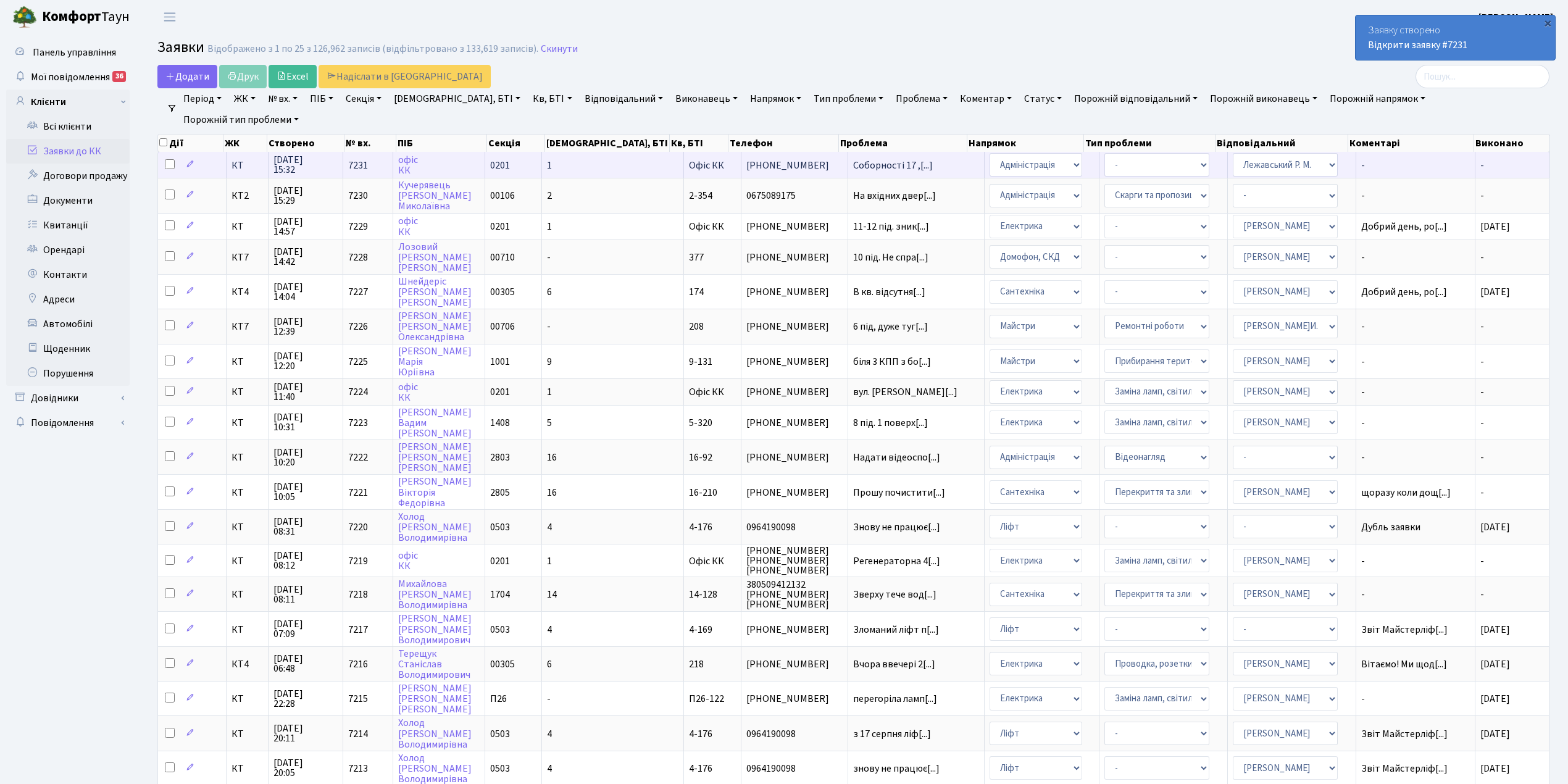
click at [468, 165] on td "офіс КК" at bounding box center [439, 165] width 92 height 26
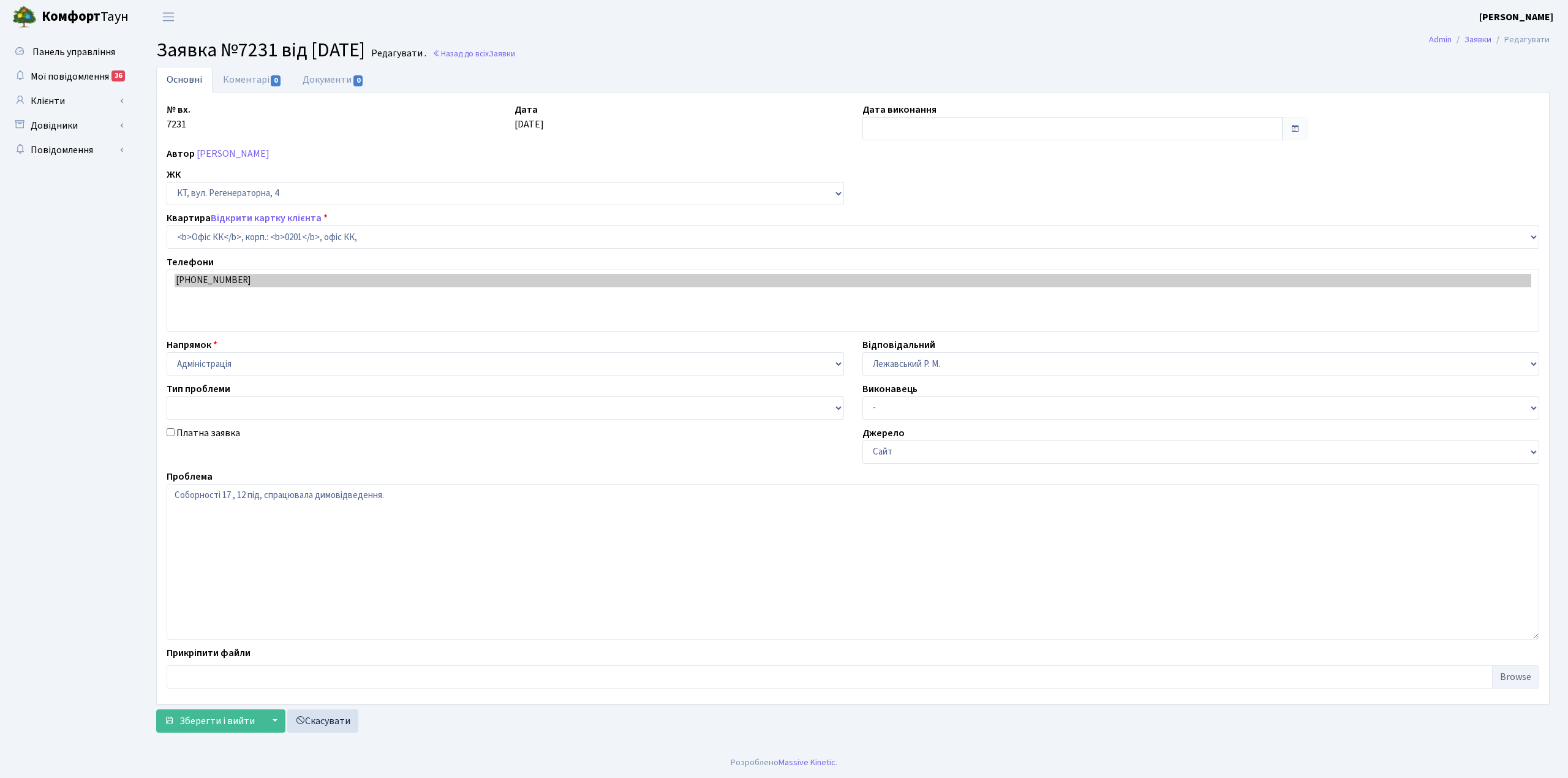
select select "4"
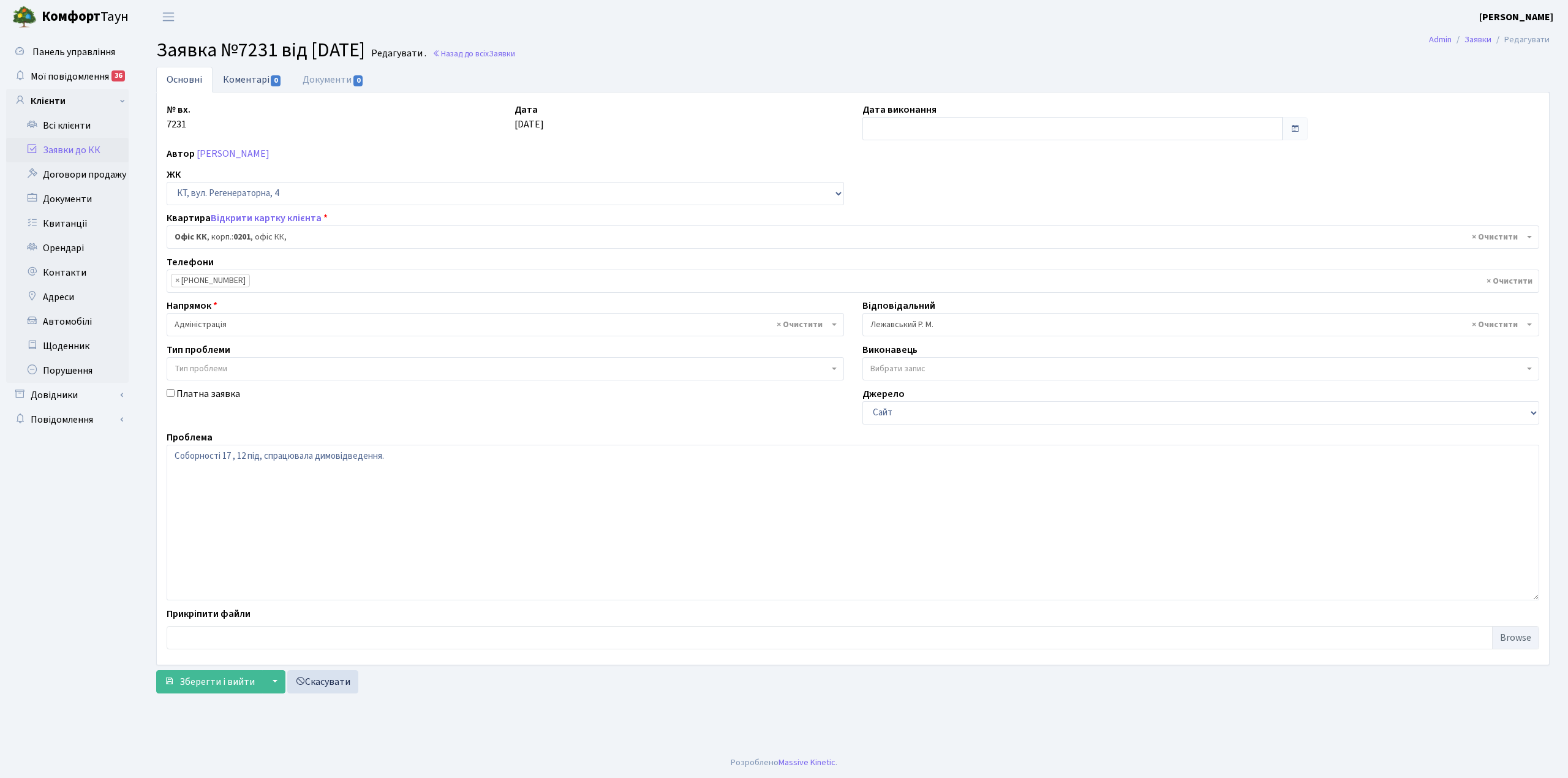
click at [241, 79] on link "Коментарі 0" at bounding box center [252, 79] width 79 height 25
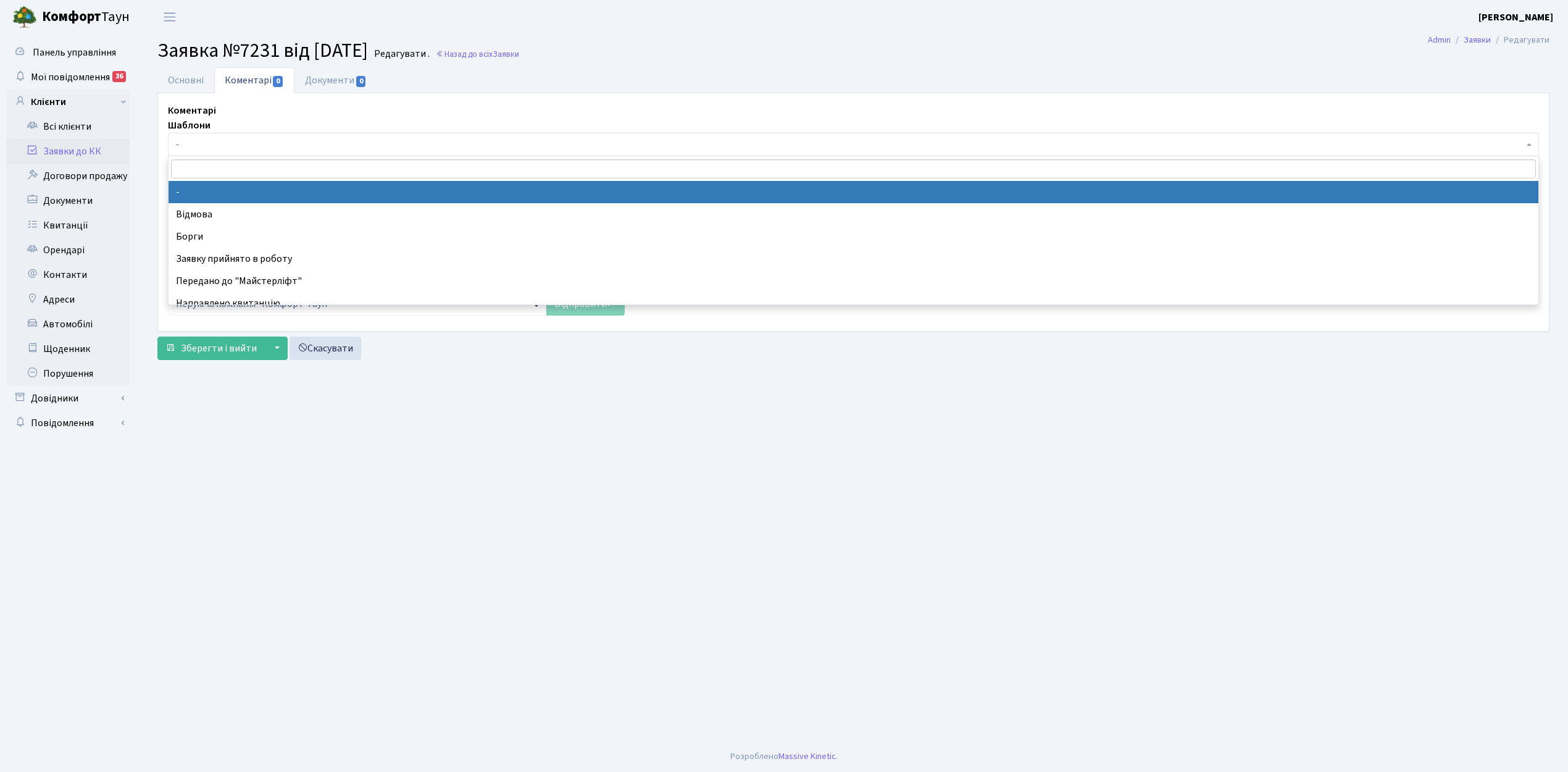
click at [225, 143] on span "-" at bounding box center [850, 144] width 1348 height 12
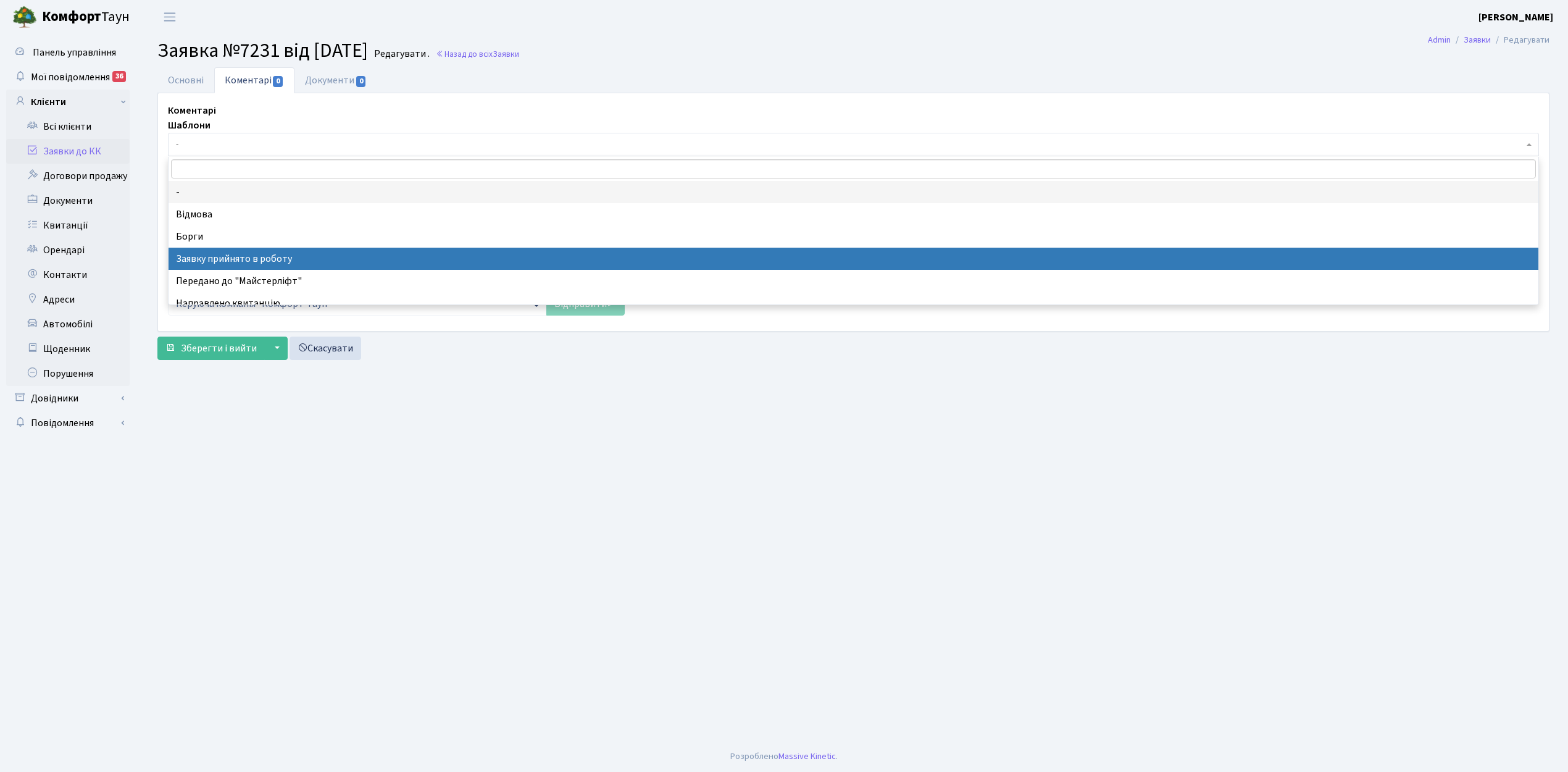
drag, startPoint x: 253, startPoint y: 255, endPoint x: 137, endPoint y: 56, distance: 230.3
select select "7"
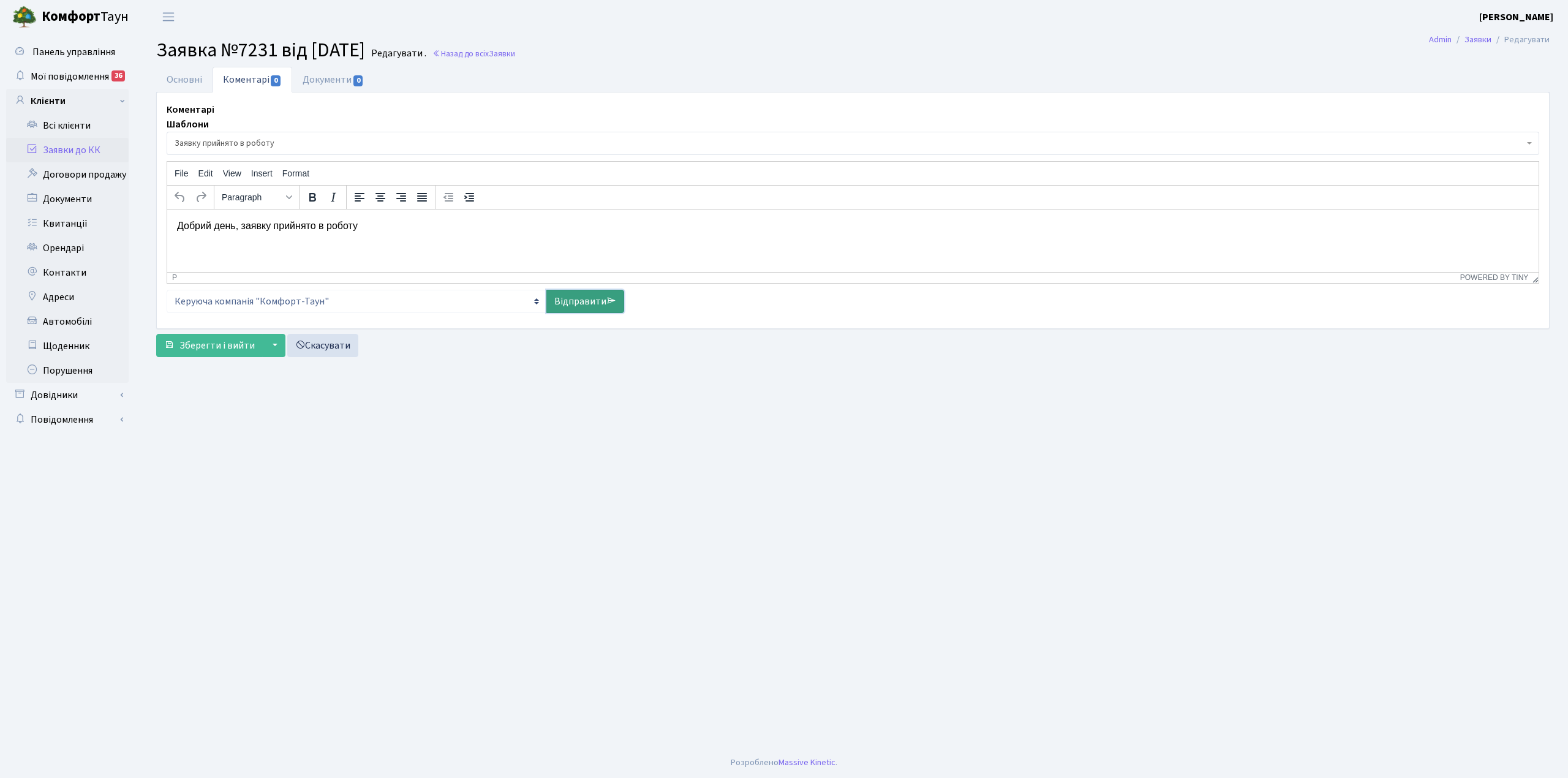
click at [565, 305] on link "Відправити" at bounding box center [585, 301] width 78 height 23
select select
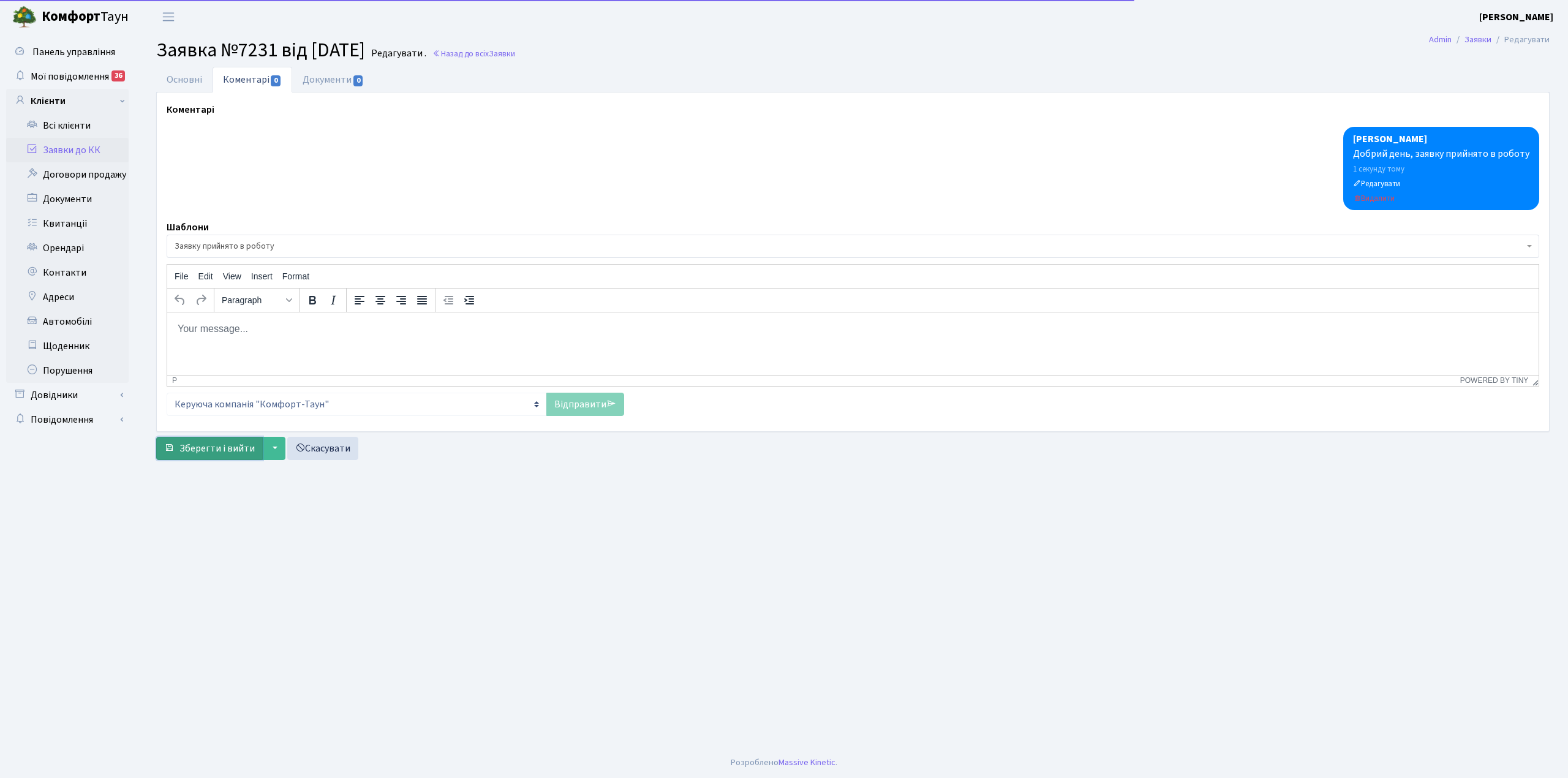
click at [212, 450] on span "Зберегти і вийти" at bounding box center [217, 449] width 76 height 14
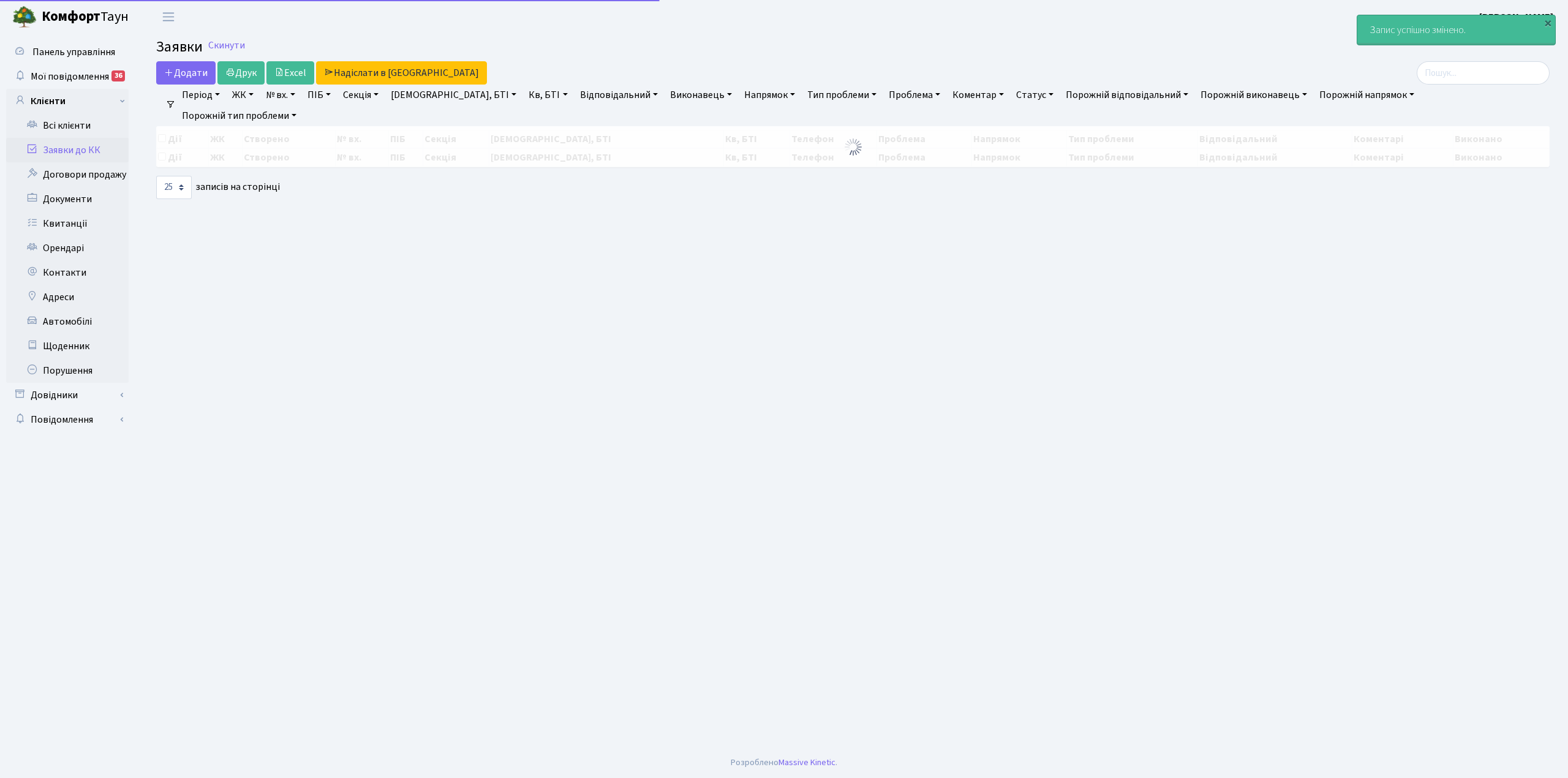
select select "25"
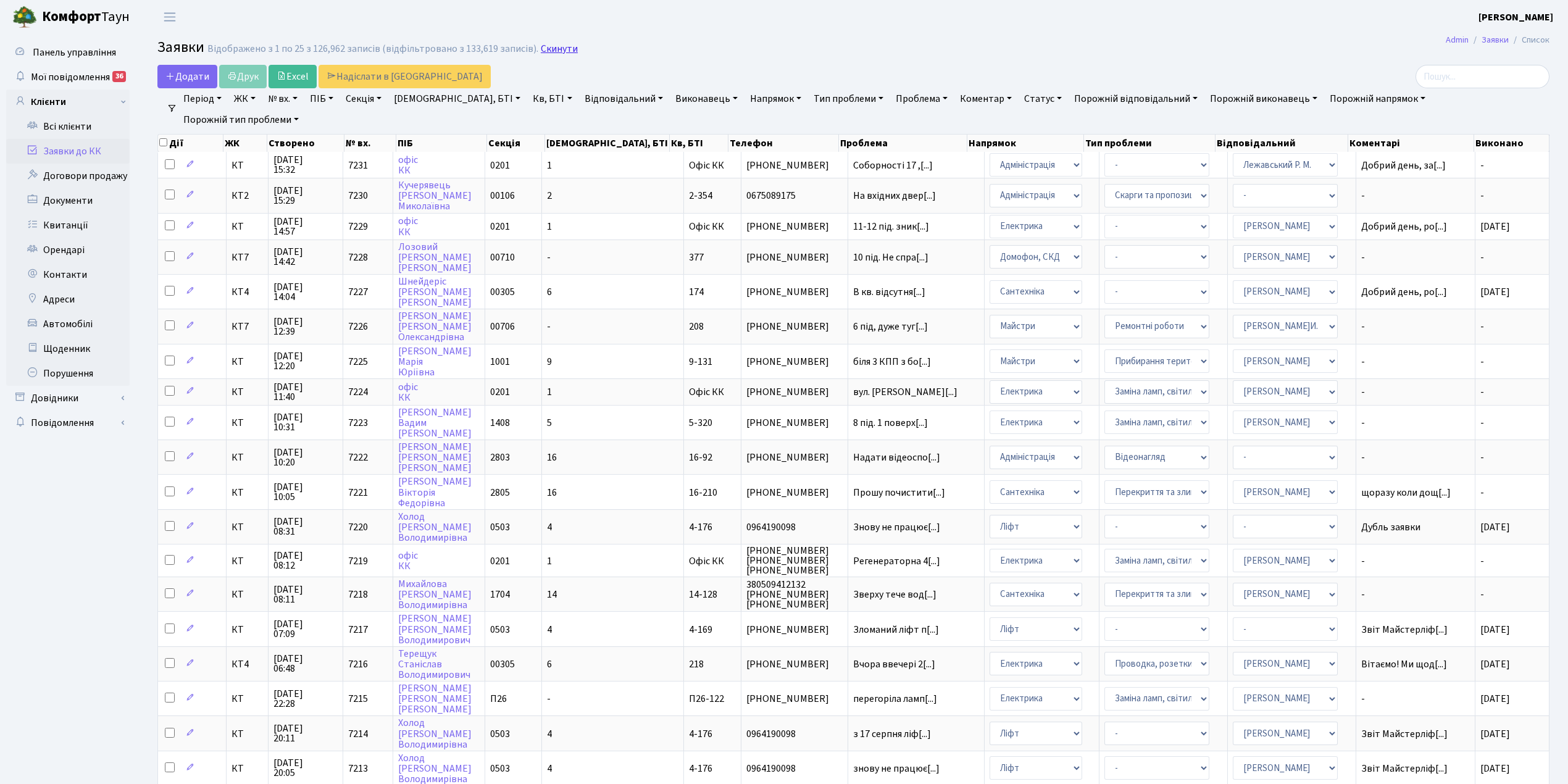
click at [549, 50] on link "Скинути" at bounding box center [559, 49] width 37 height 11
select select "25"
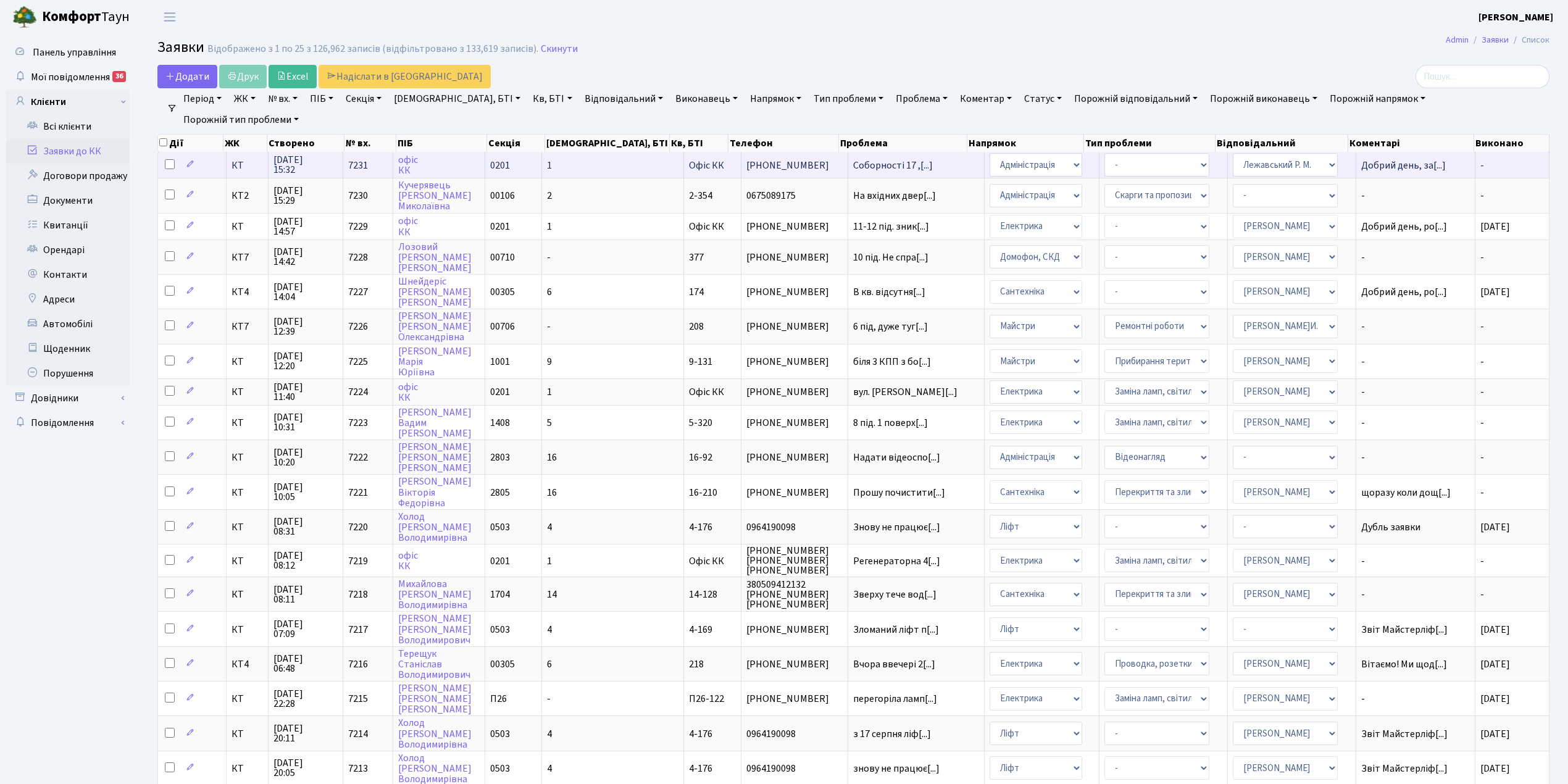
click at [580, 161] on td "1" at bounding box center [613, 165] width 142 height 26
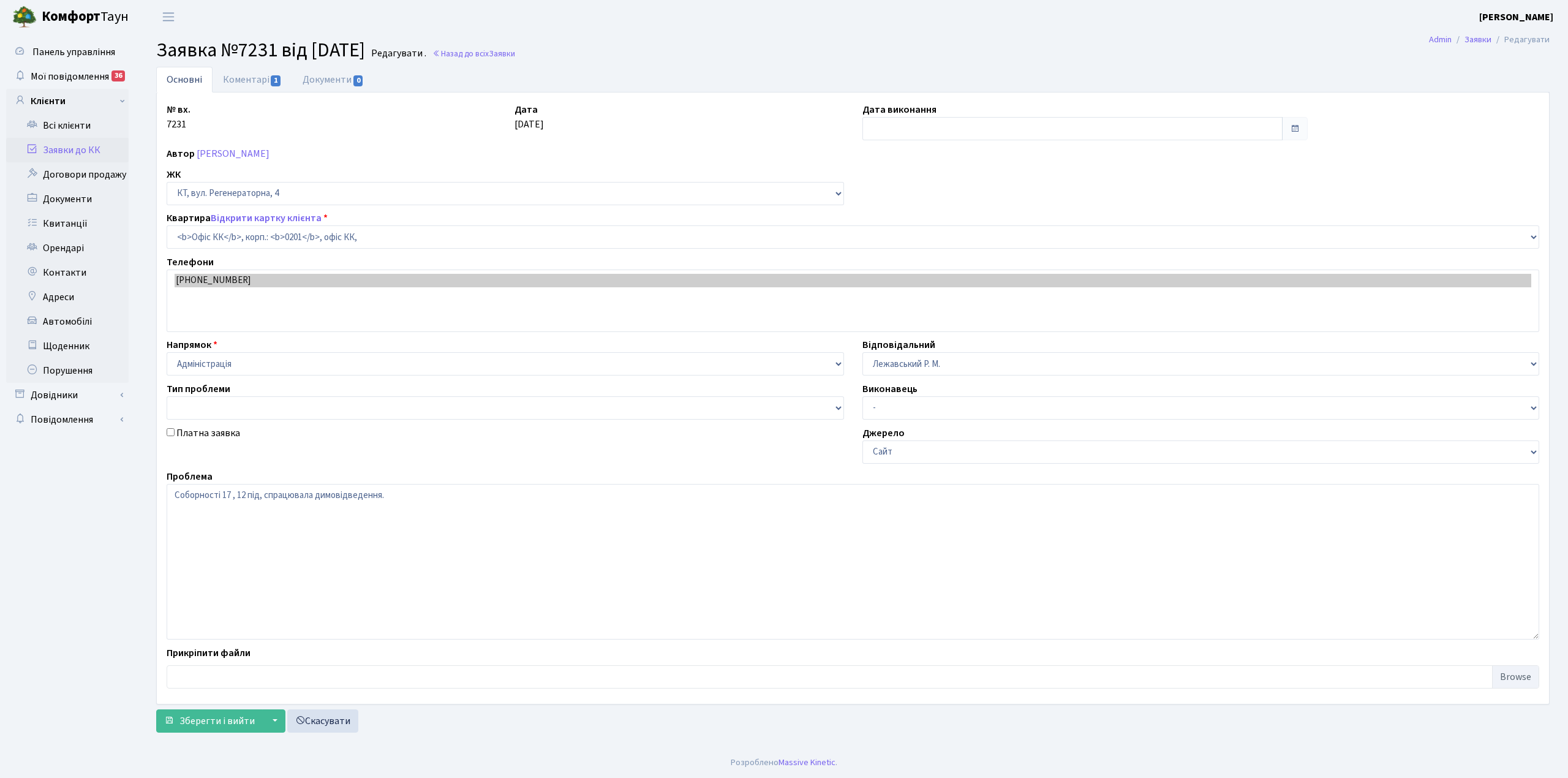
select select "4"
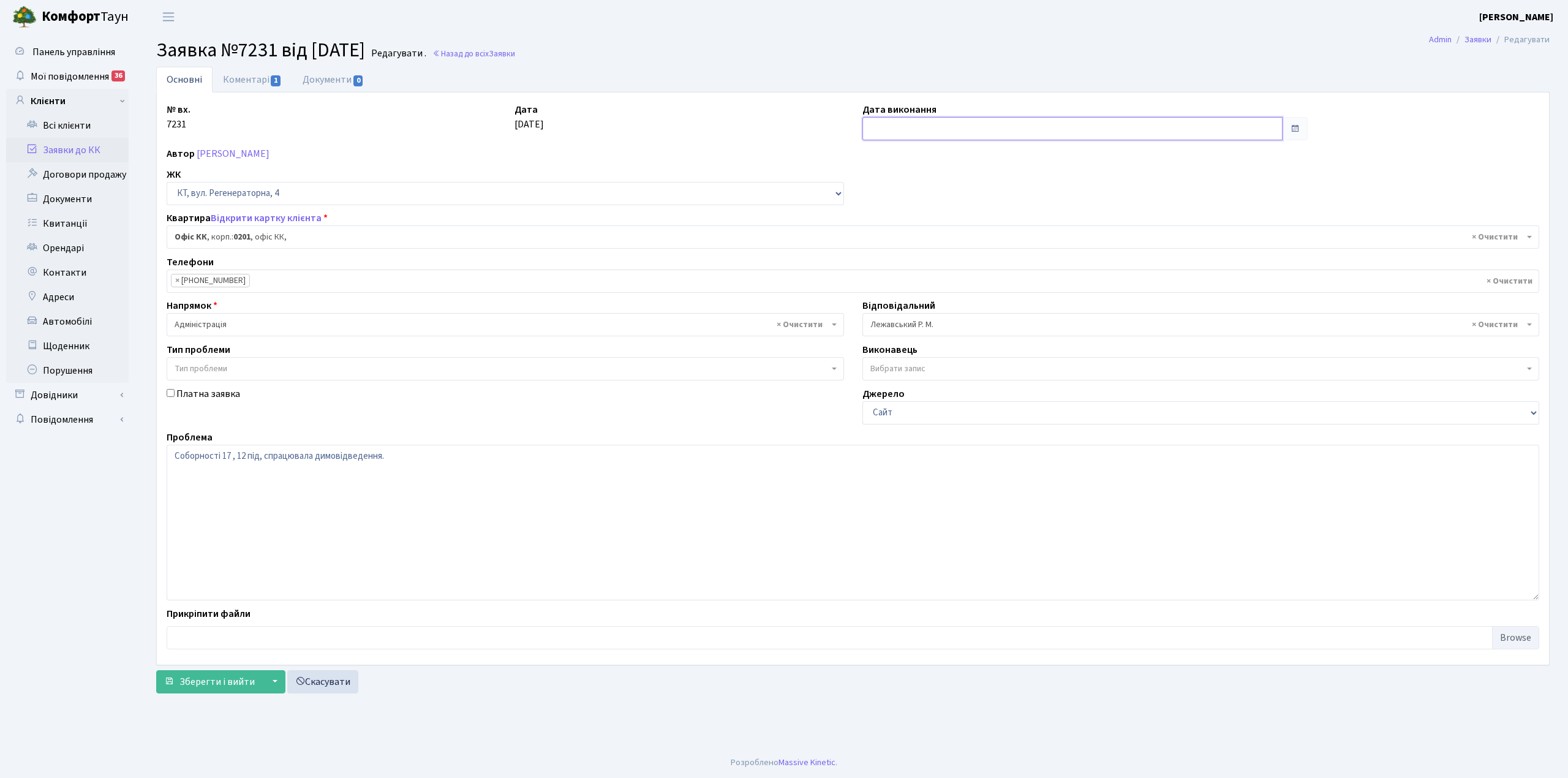
click at [876, 126] on input "text" at bounding box center [1072, 129] width 420 height 23
click at [944, 249] on td "22" at bounding box center [948, 247] width 18 height 18
type input "[DATE]"
click at [255, 79] on link "Коментарі 1" at bounding box center [252, 79] width 79 height 25
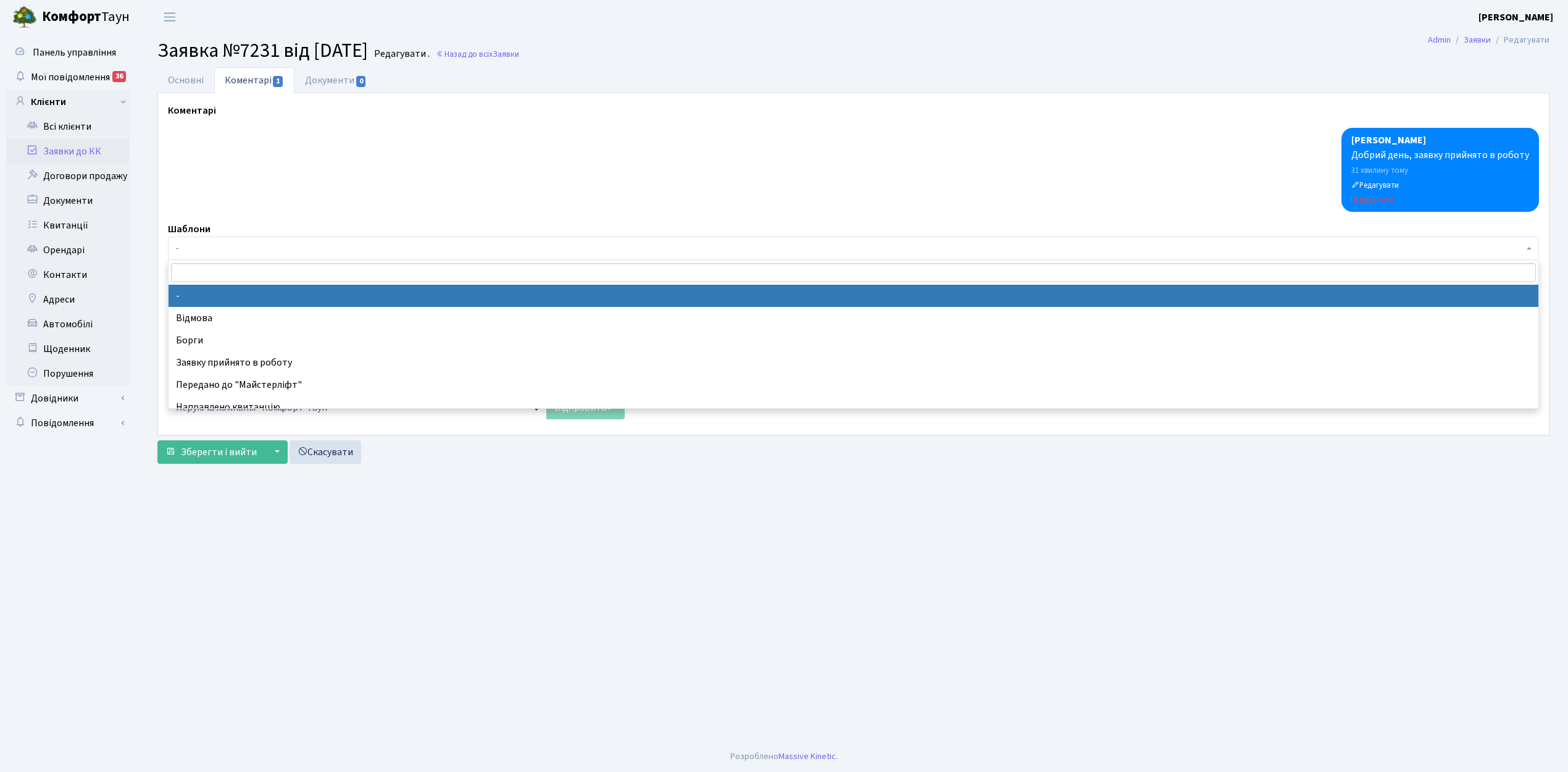
click at [194, 252] on span "-" at bounding box center [850, 248] width 1348 height 12
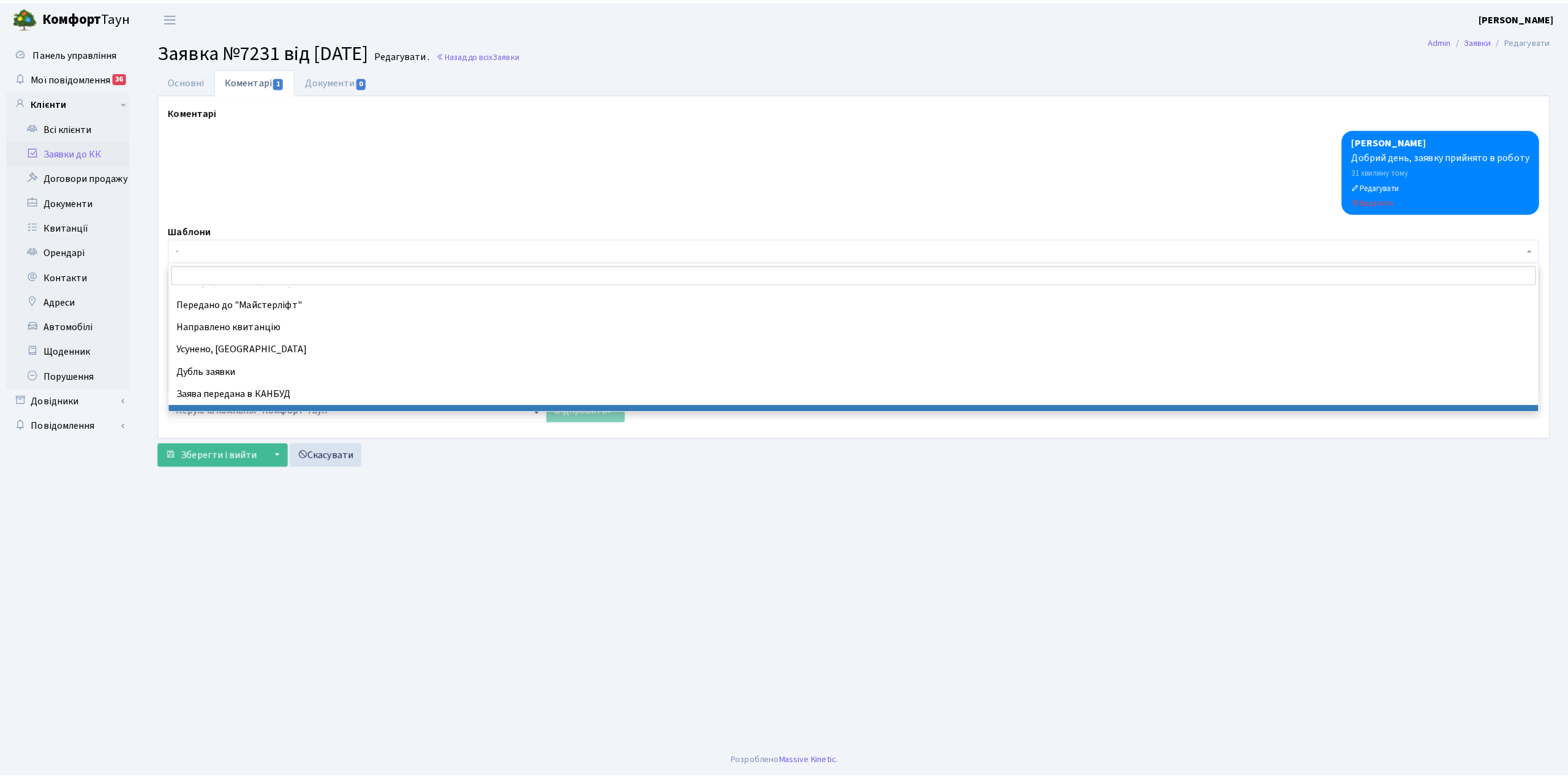
scroll to position [82, 0]
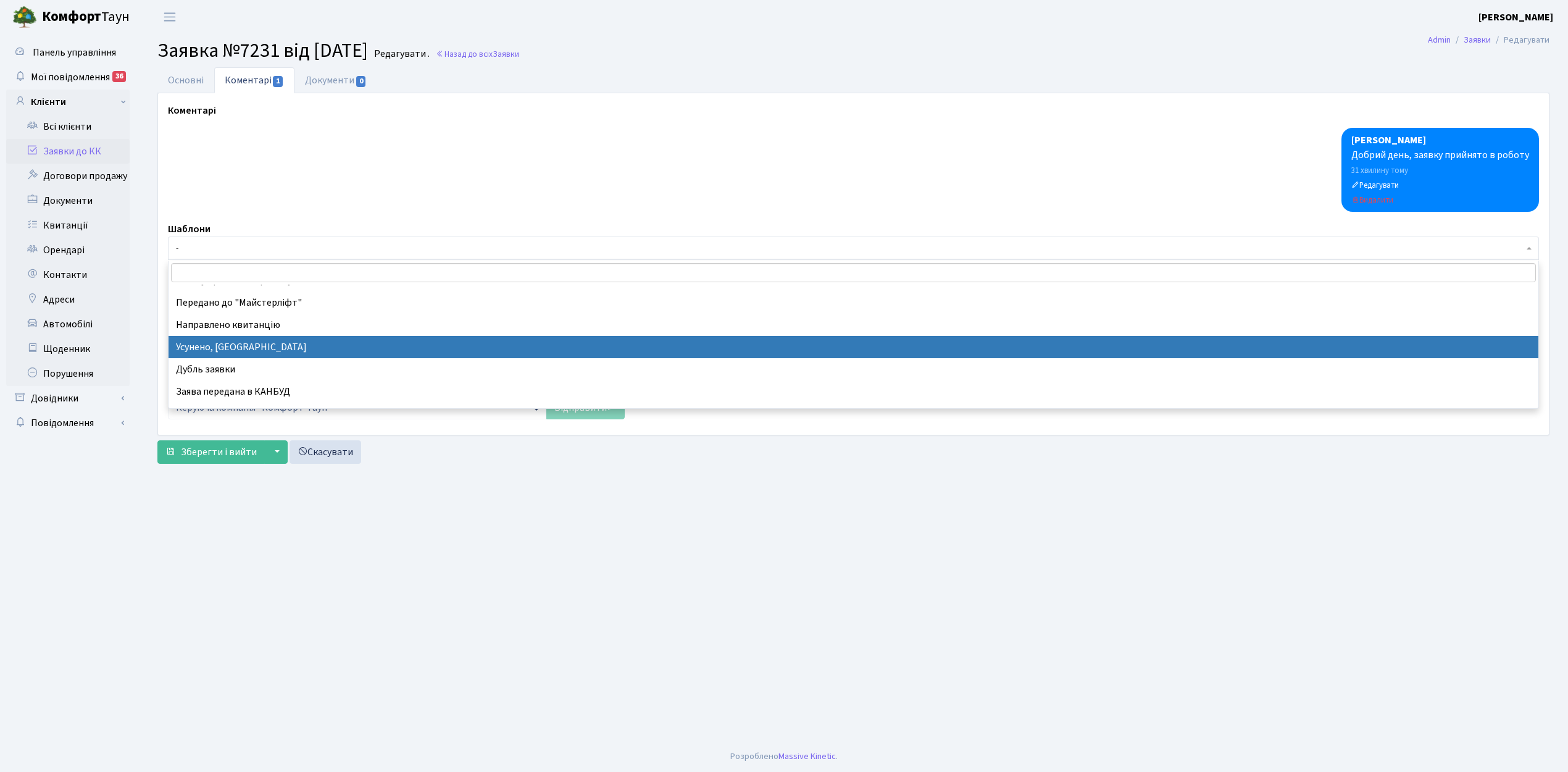
select select "15"
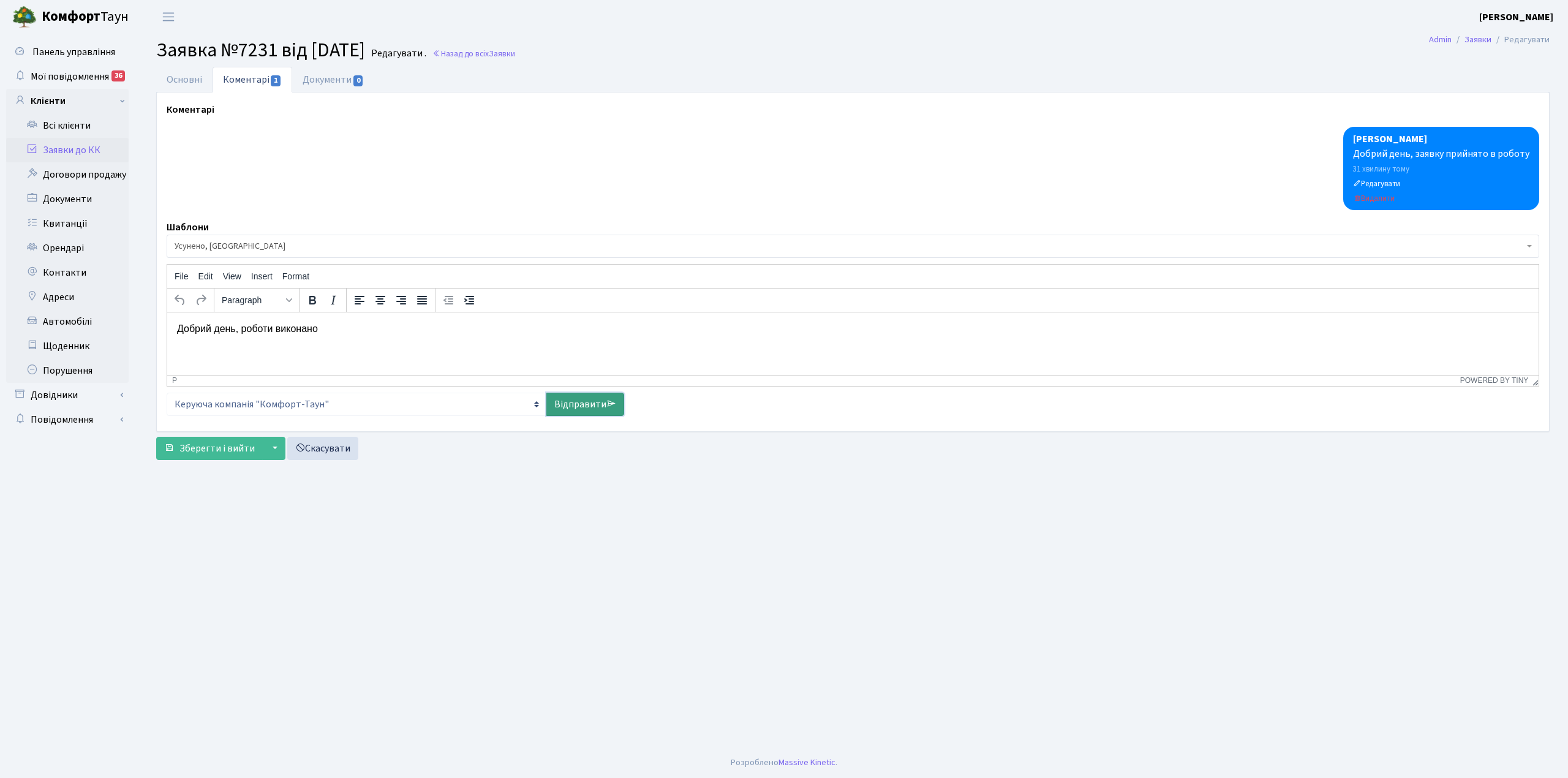
click at [569, 404] on link "Відправити" at bounding box center [585, 404] width 78 height 23
select select
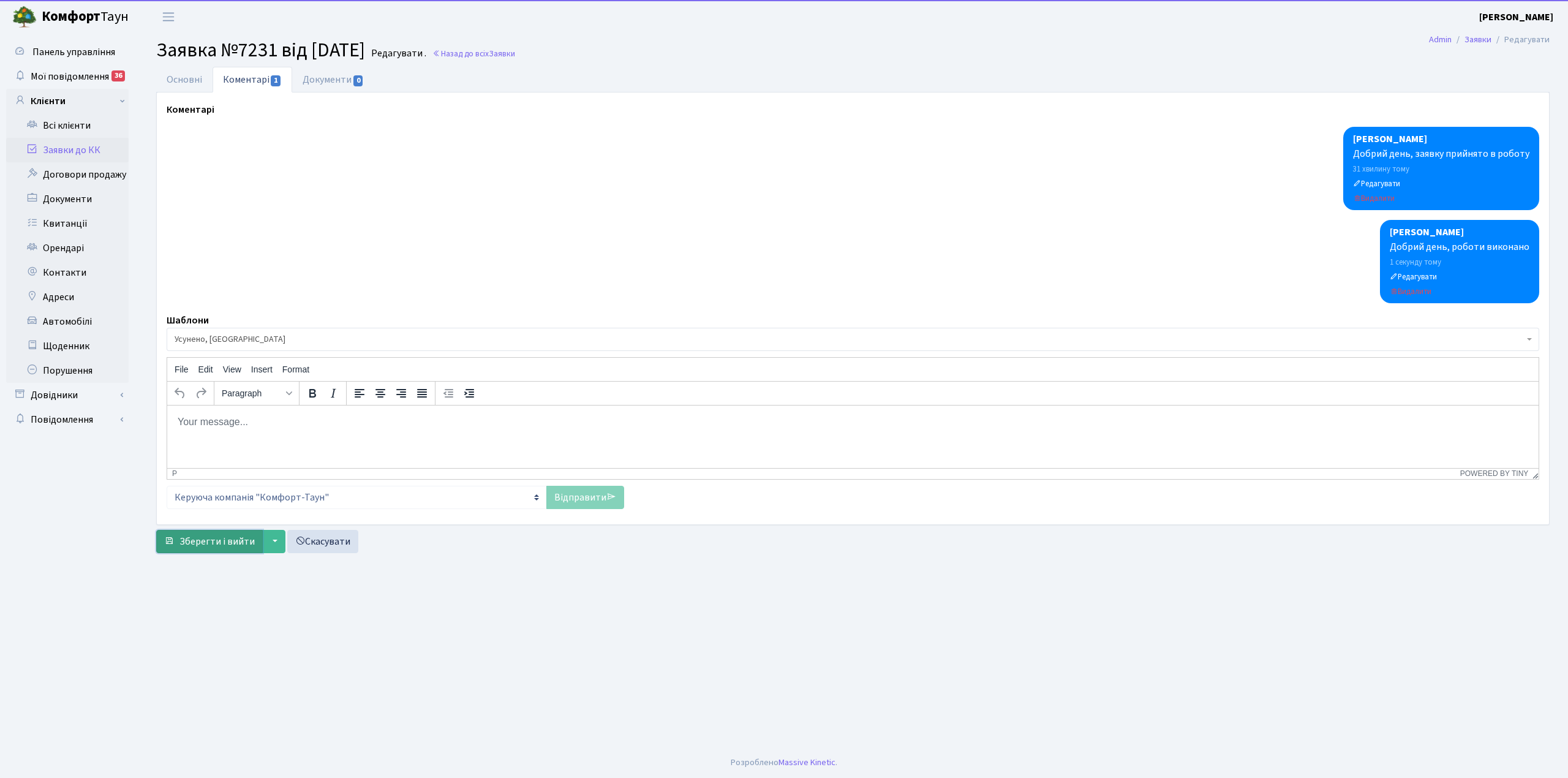
click at [222, 547] on span "Зберегти і вийти" at bounding box center [217, 542] width 76 height 14
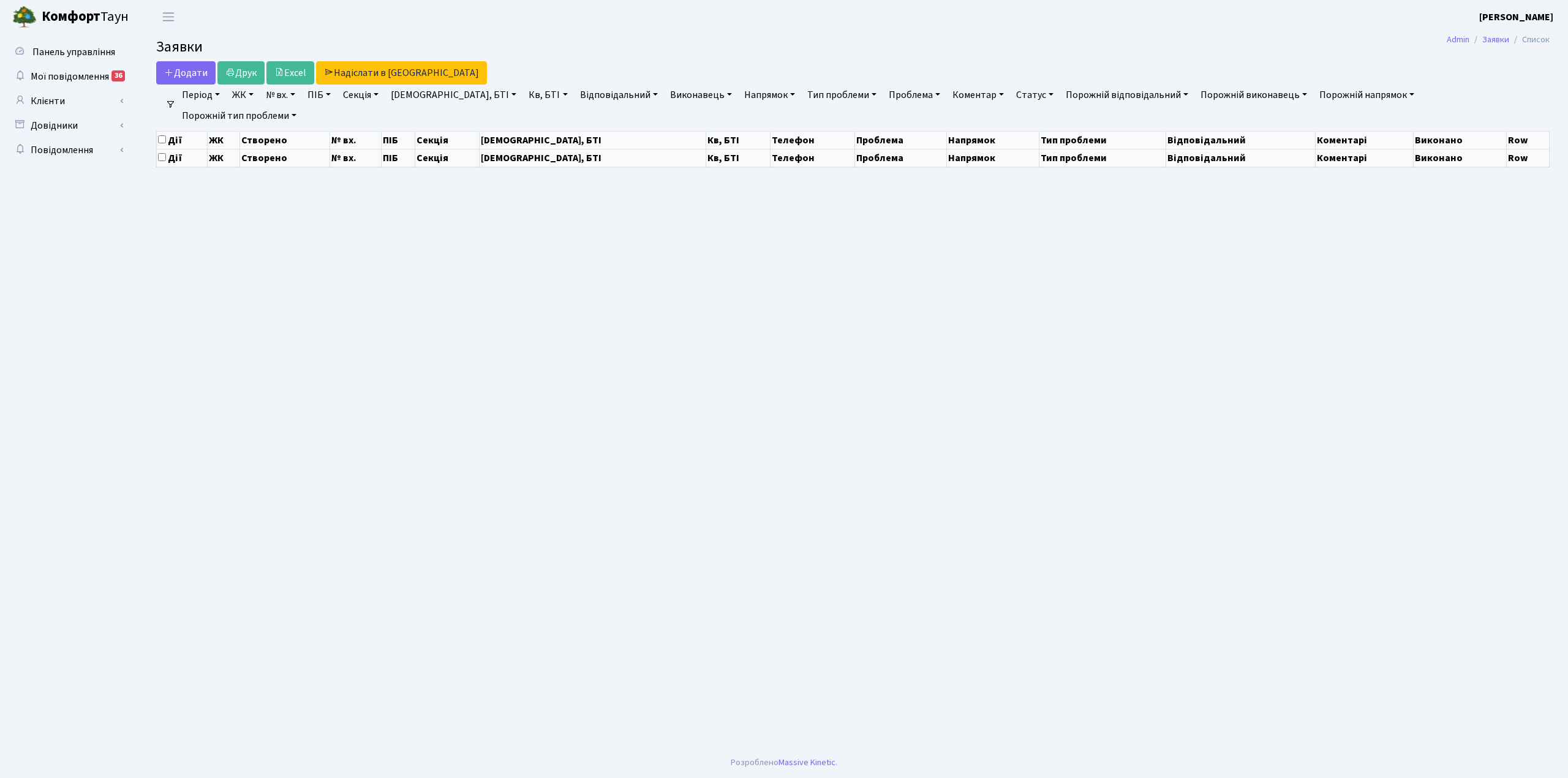
select select "25"
